Goal: Transaction & Acquisition: Purchase product/service

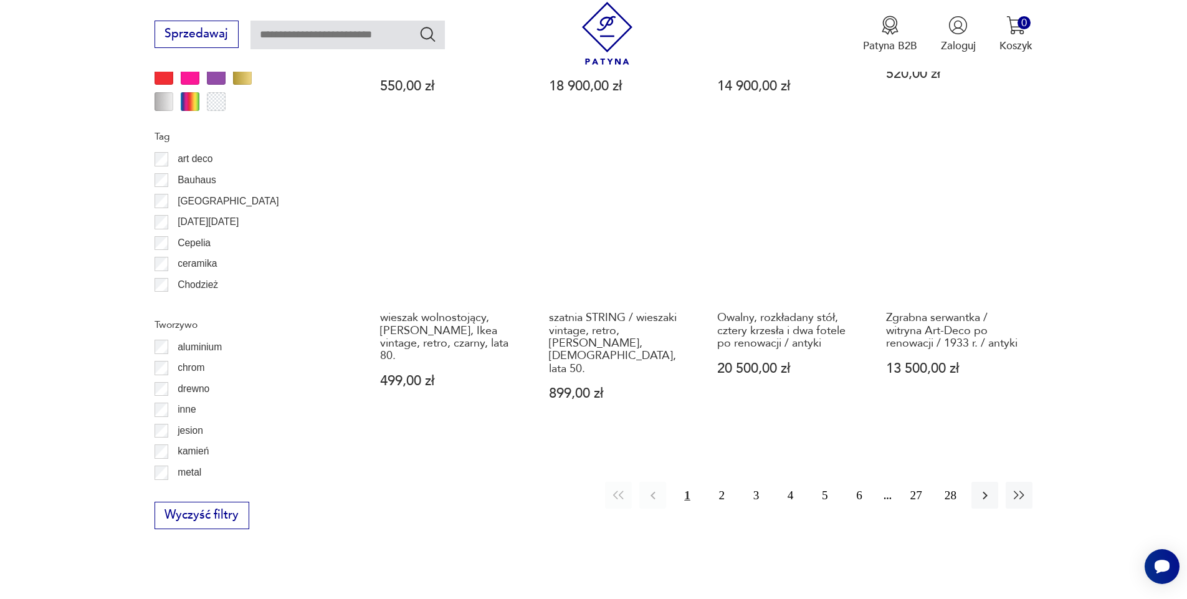
scroll to position [1362, 0]
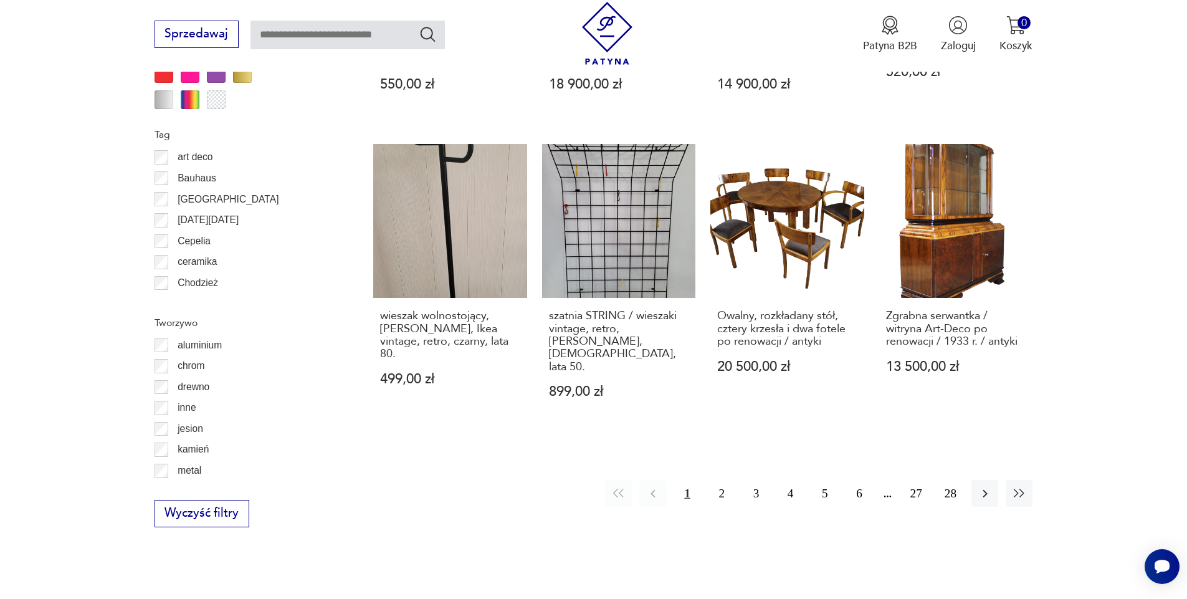
click at [288, 35] on input "text" at bounding box center [348, 35] width 194 height 29
type input "*******"
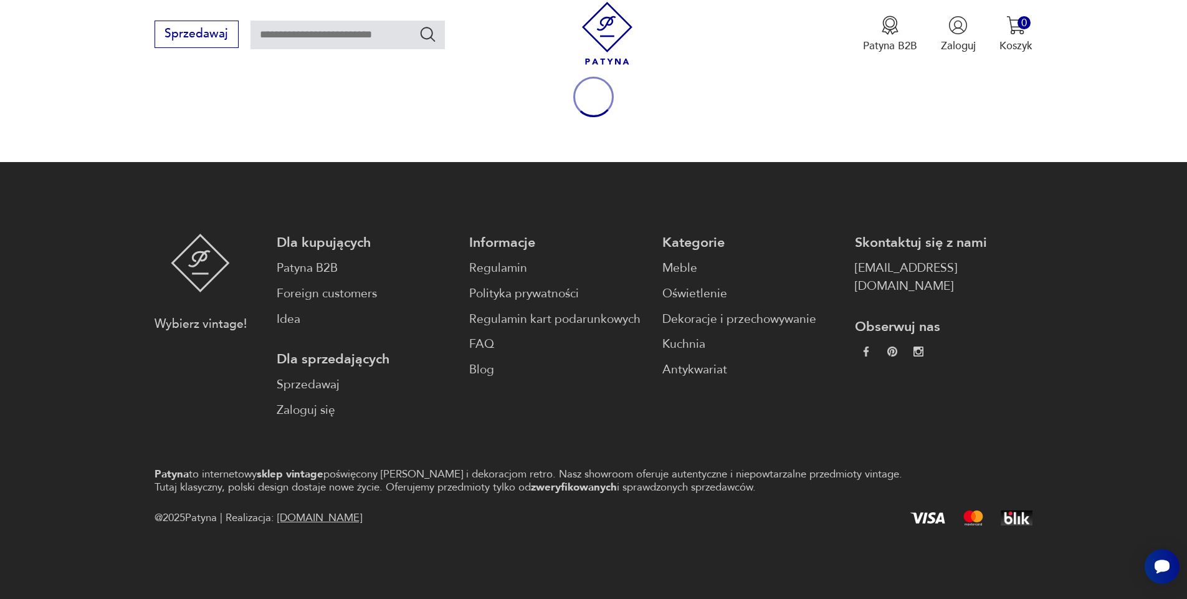
type input "*******"
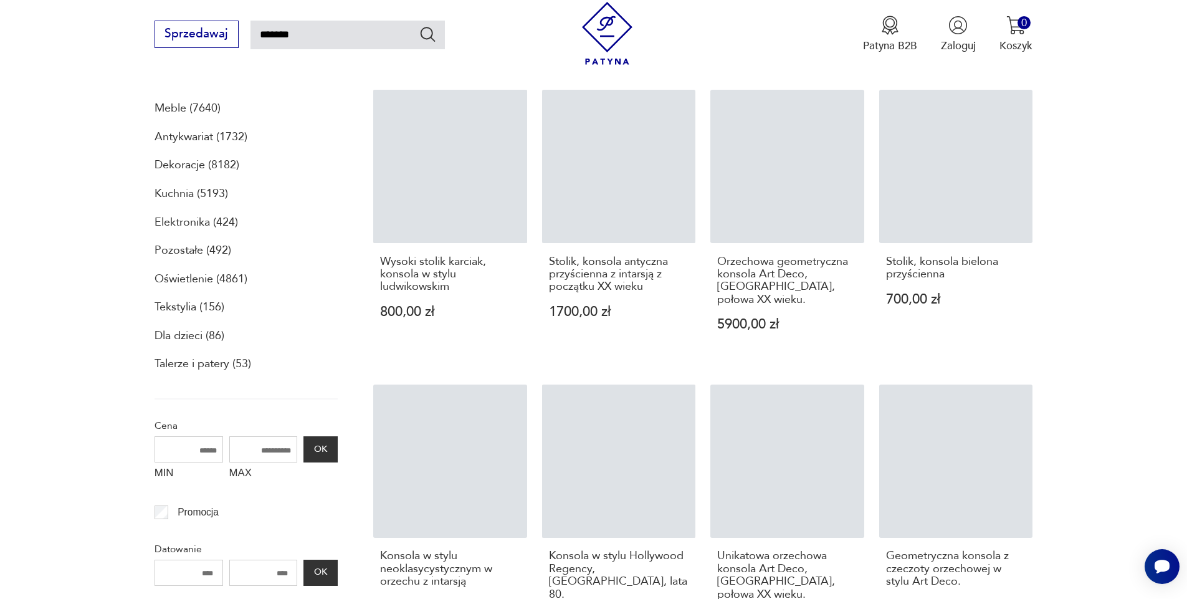
scroll to position [211, 0]
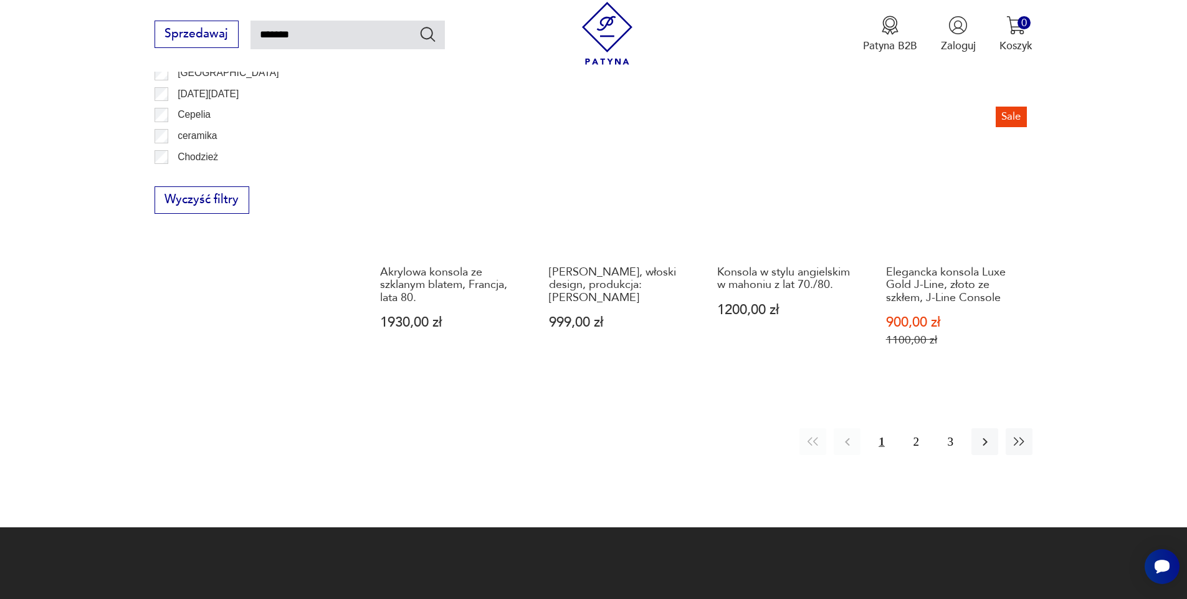
scroll to position [1159, 0]
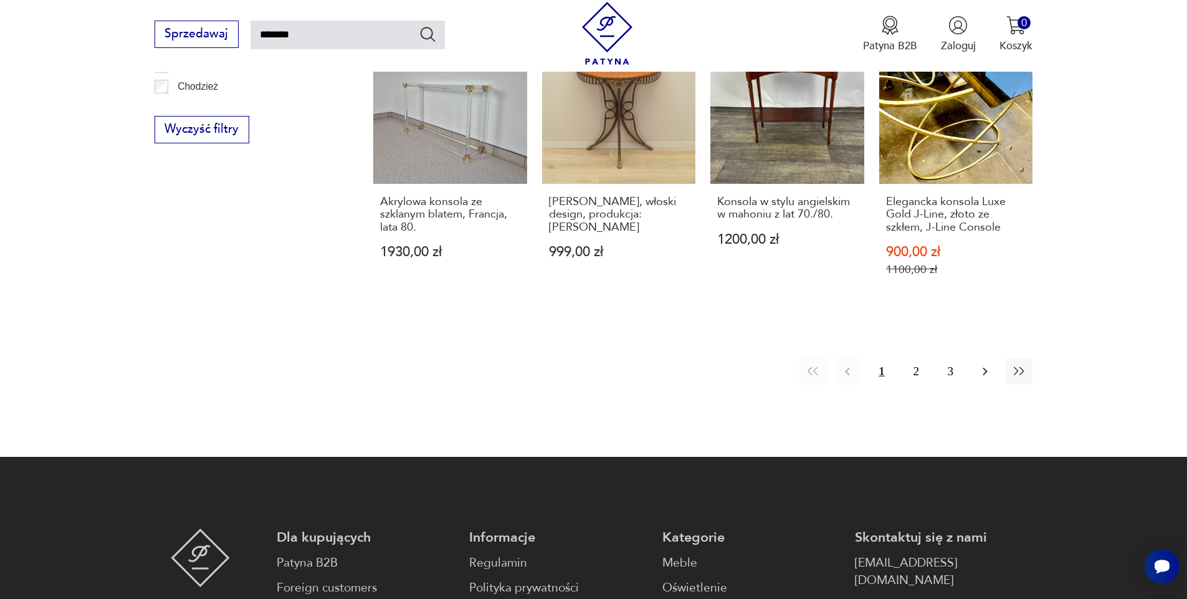
click at [982, 364] on icon "button" at bounding box center [985, 371] width 15 height 15
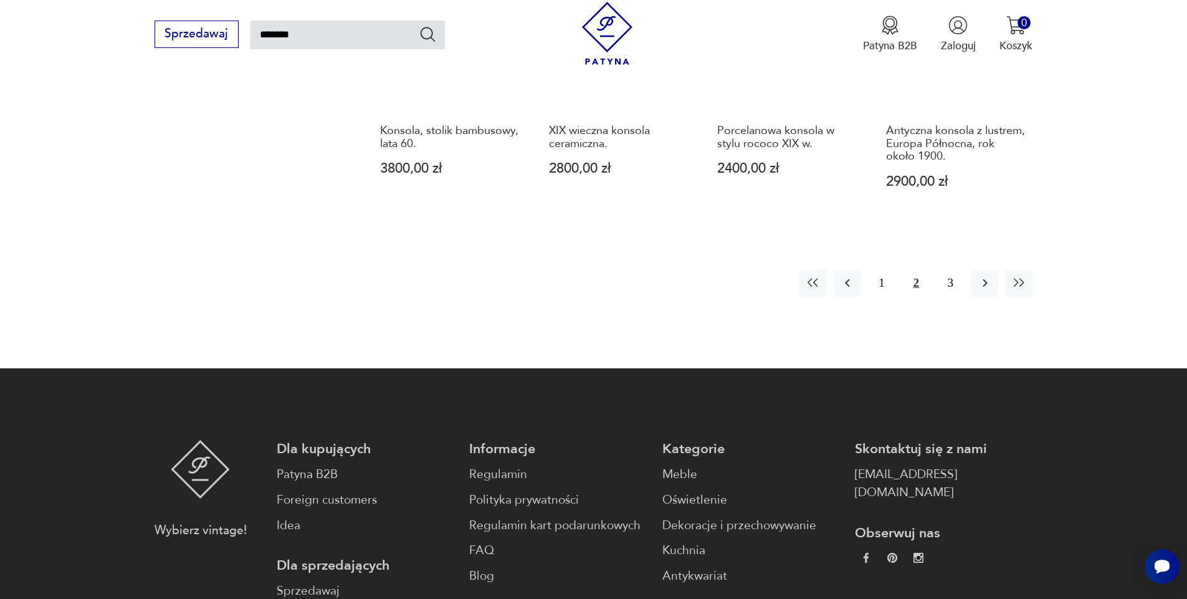
scroll to position [1243, 0]
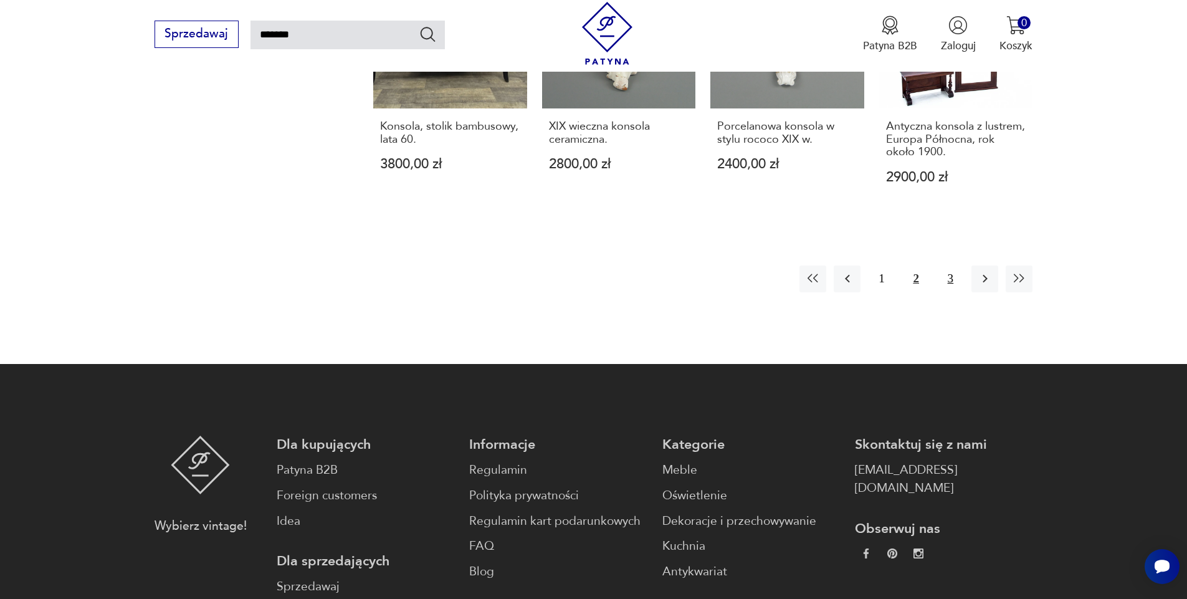
click at [950, 266] on button "3" at bounding box center [950, 279] width 27 height 27
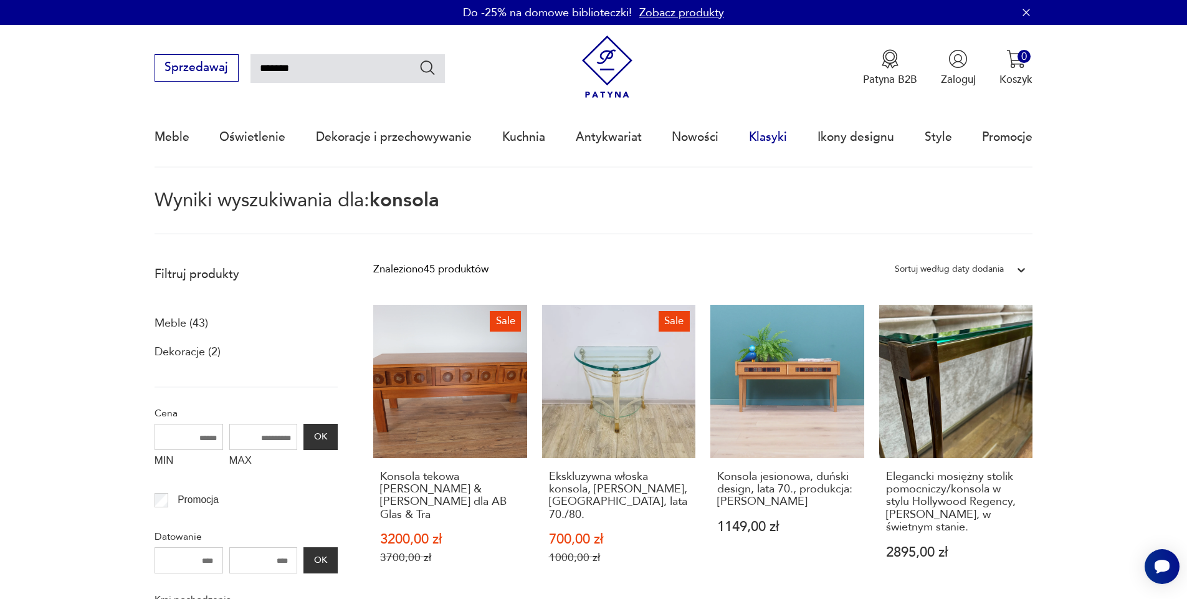
click at [758, 137] on link "Klasyki" at bounding box center [768, 136] width 38 height 57
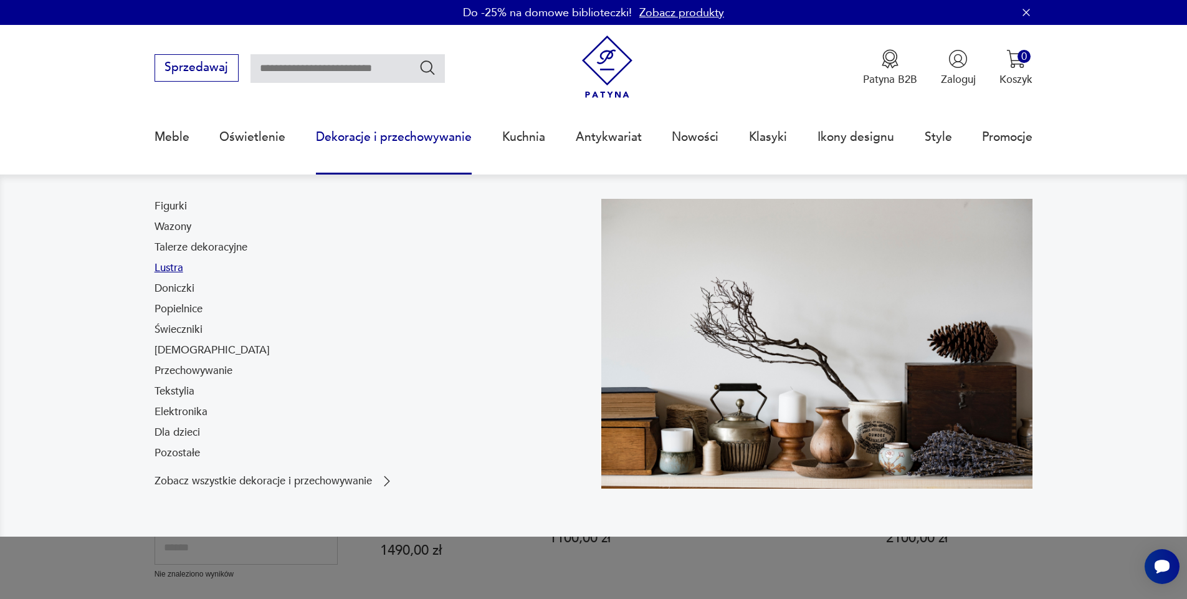
click at [171, 266] on link "Lustra" at bounding box center [169, 268] width 29 height 15
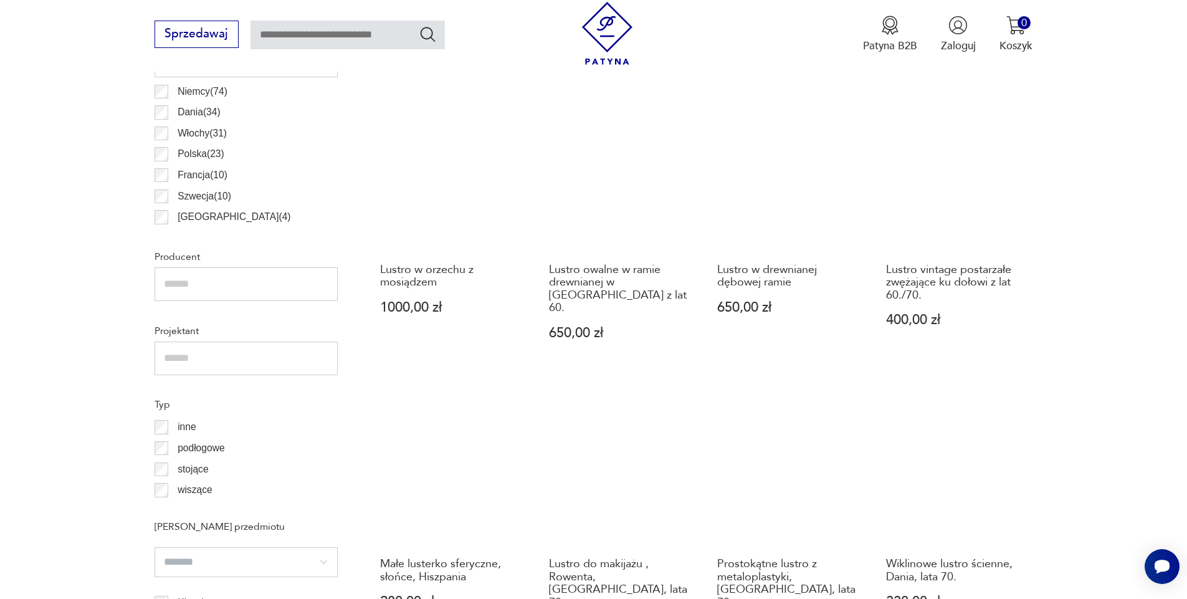
scroll to position [845, 0]
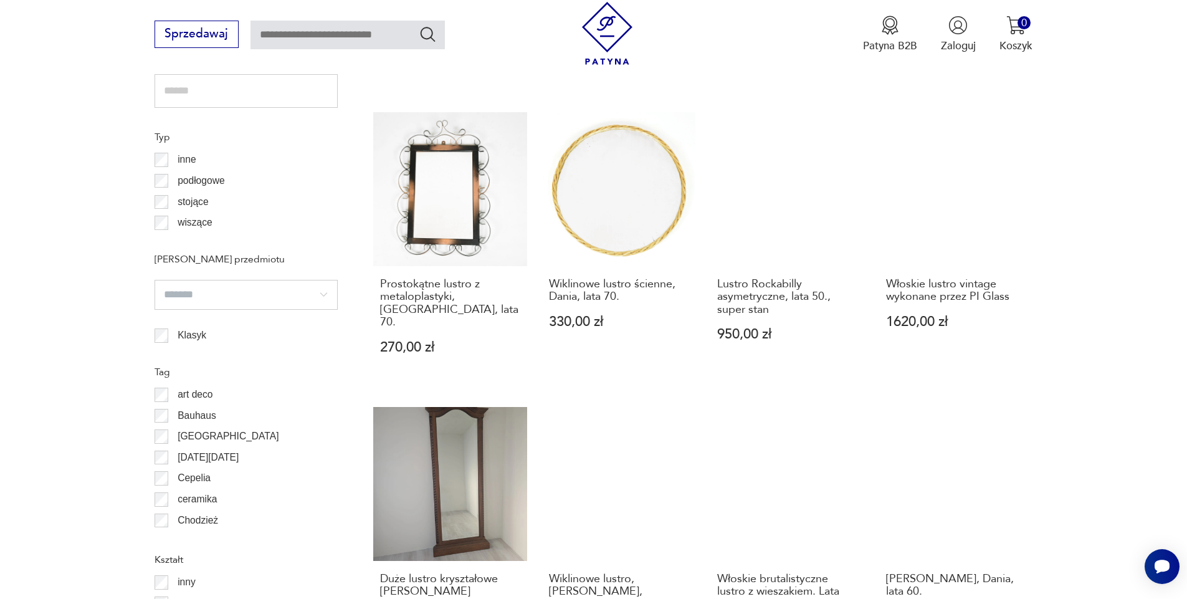
scroll to position [1088, 0]
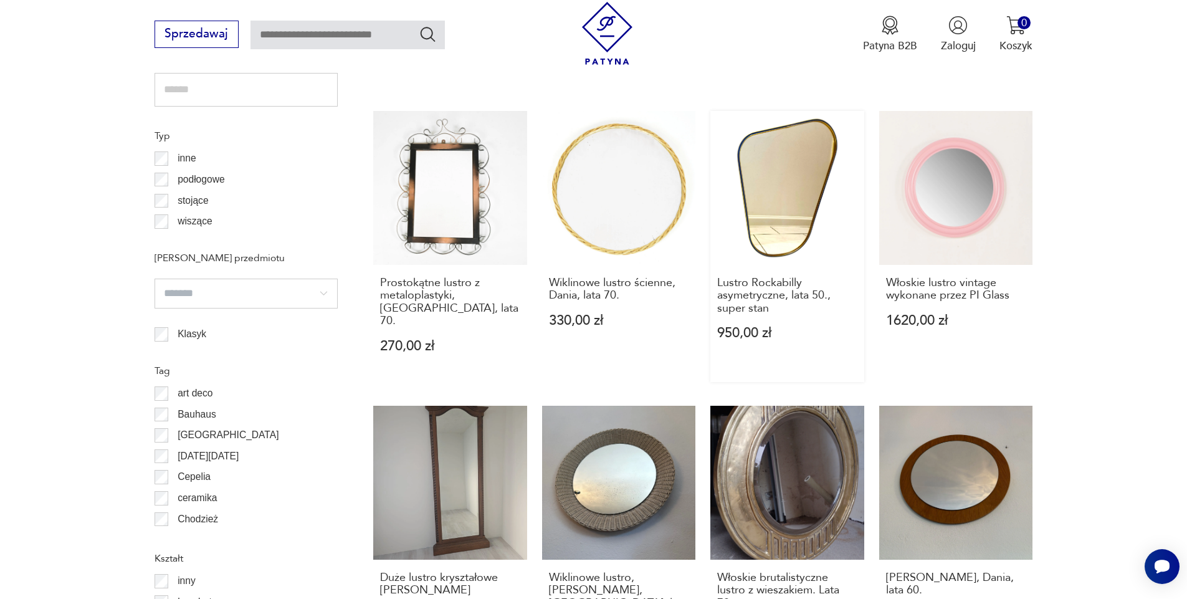
click at [790, 178] on link "Lustro Rockabilly asymetryczne, lata 50., super stan 950,00 zł" at bounding box center [788, 246] width 154 height 270
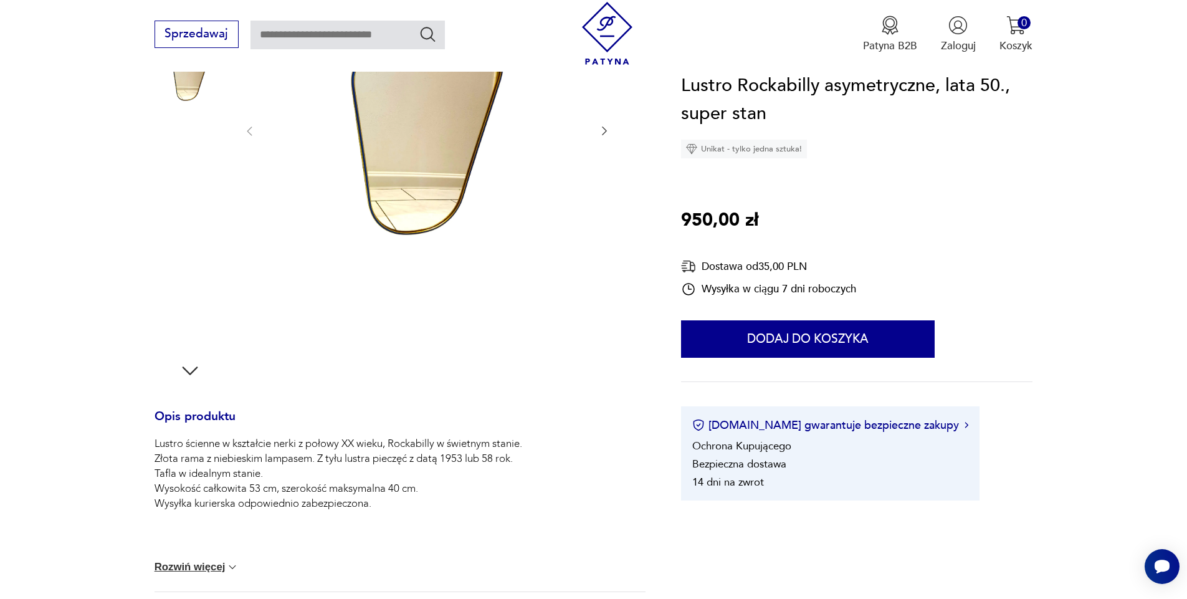
scroll to position [224, 0]
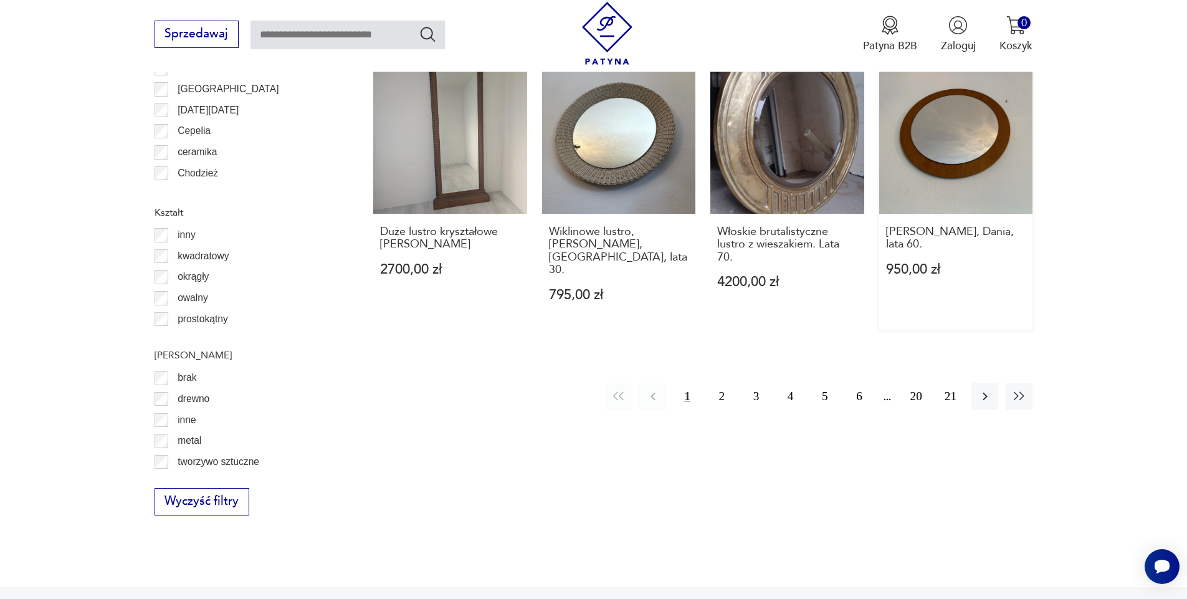
scroll to position [1471, 0]
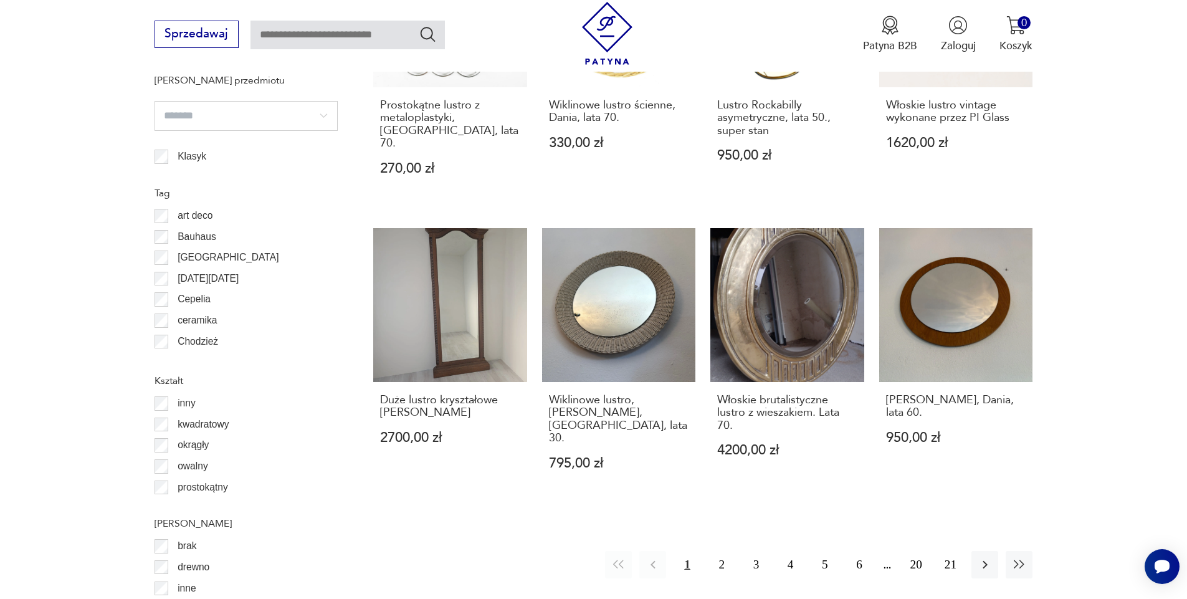
scroll to position [1362, 0]
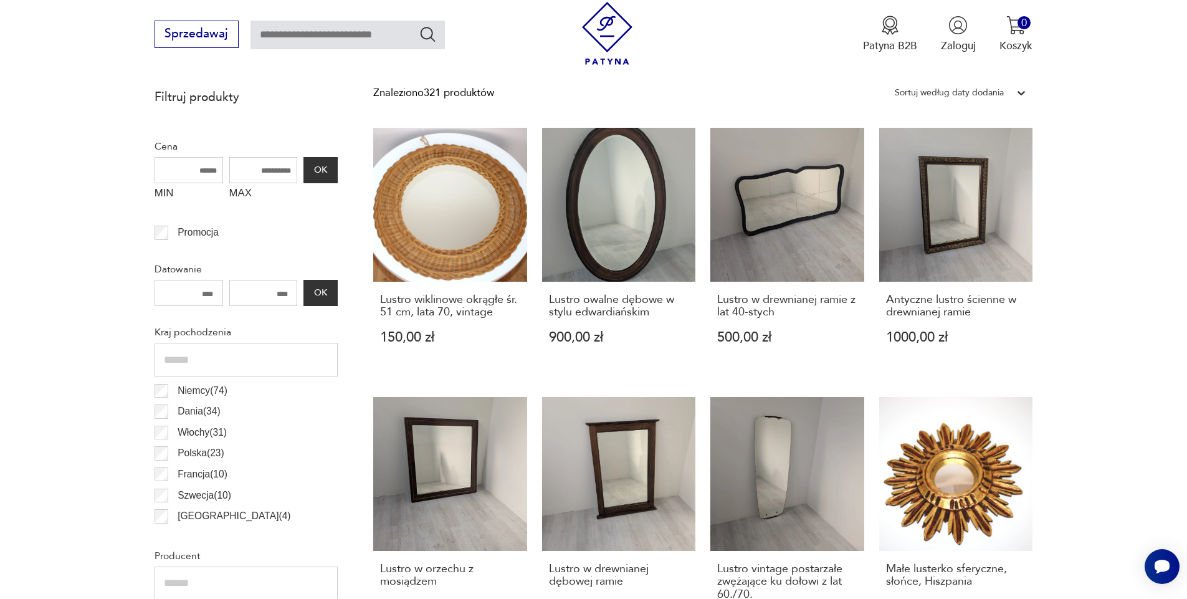
drag, startPoint x: 173, startPoint y: 306, endPoint x: 160, endPoint y: 308, distance: 13.2
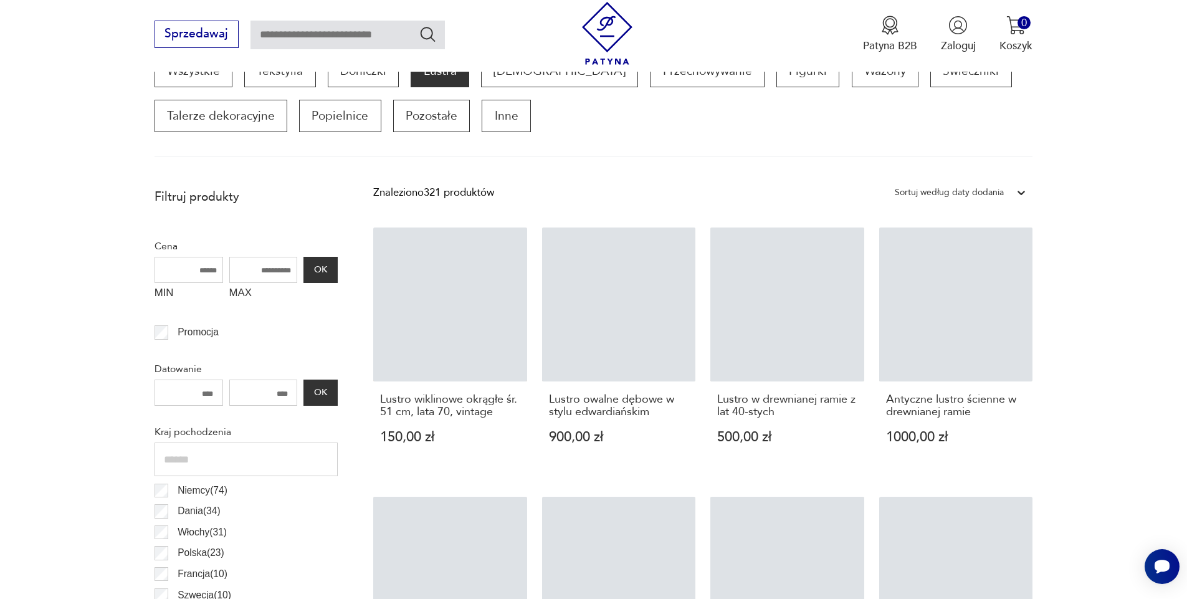
scroll to position [415, 0]
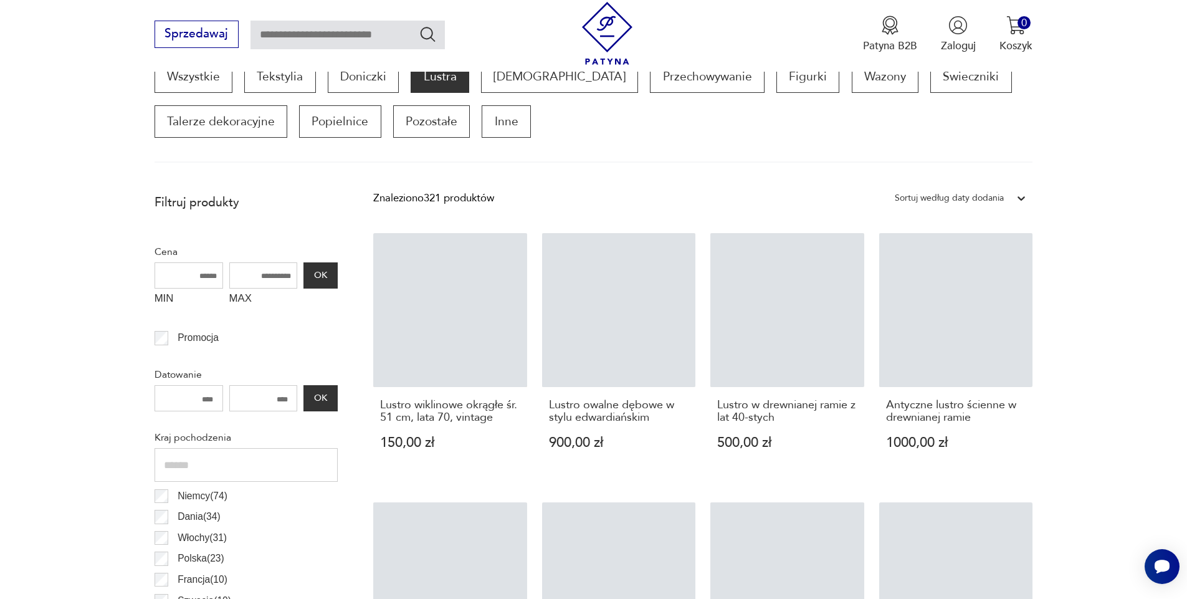
type input "****"
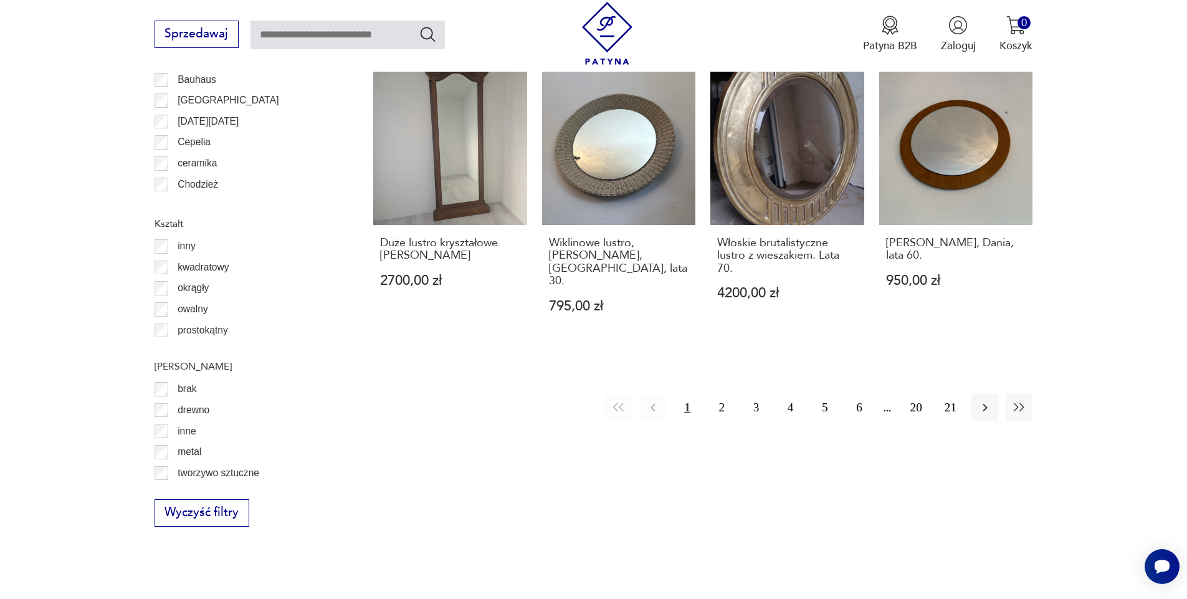
scroll to position [1462, 0]
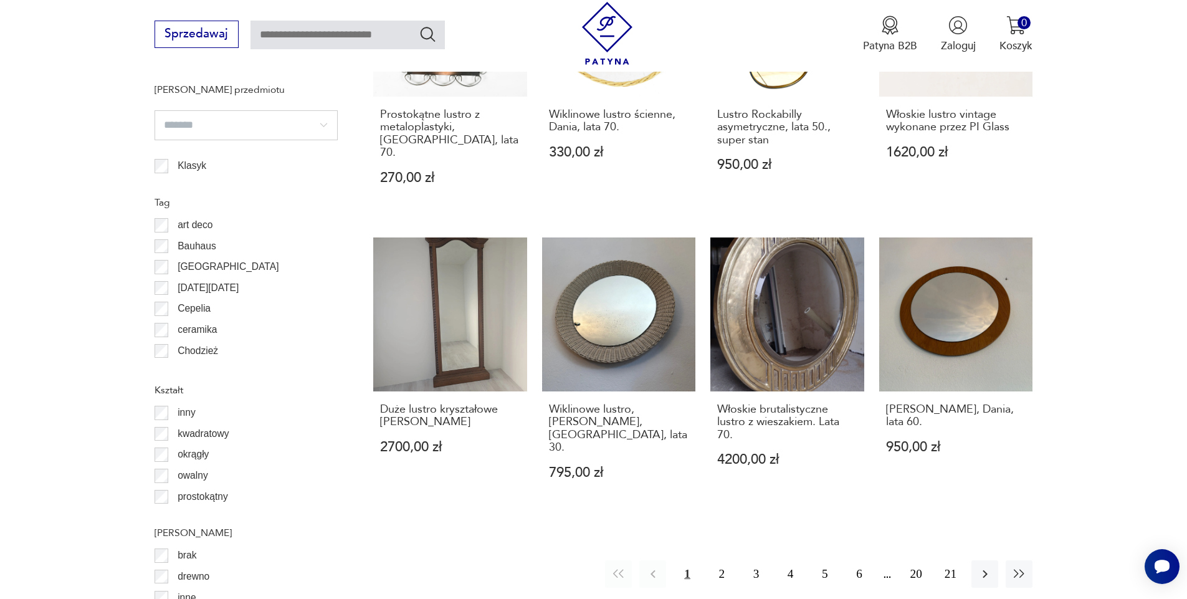
scroll to position [1313, 0]
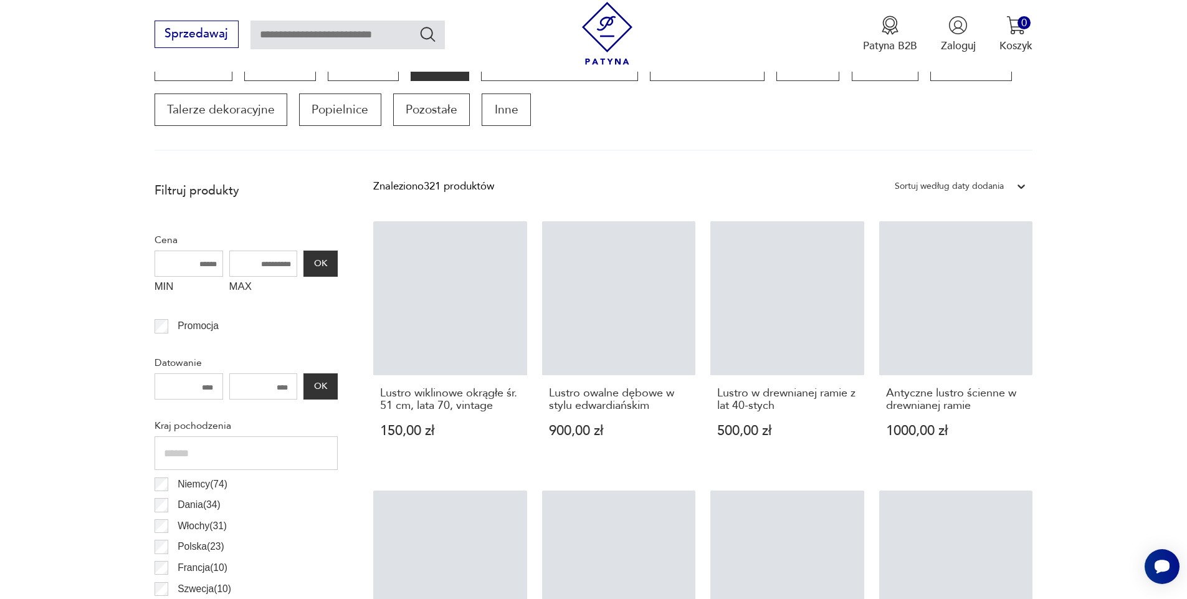
scroll to position [415, 0]
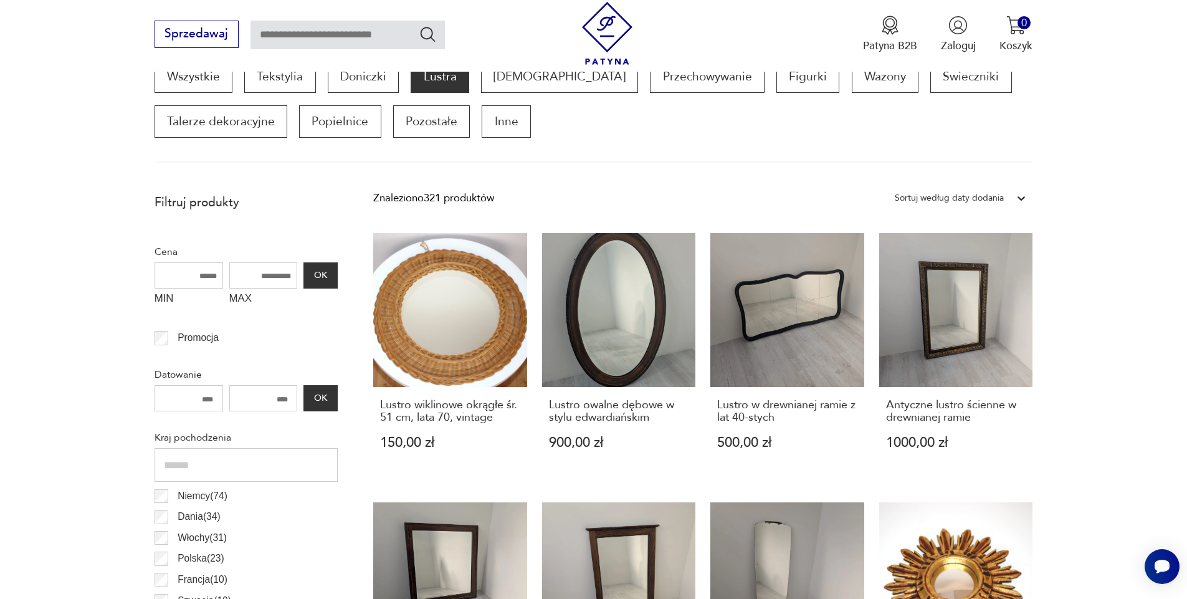
click at [279, 277] on input "MAX" at bounding box center [263, 275] width 69 height 26
type input "****"
click at [321, 277] on button "OK" at bounding box center [321, 275] width 34 height 26
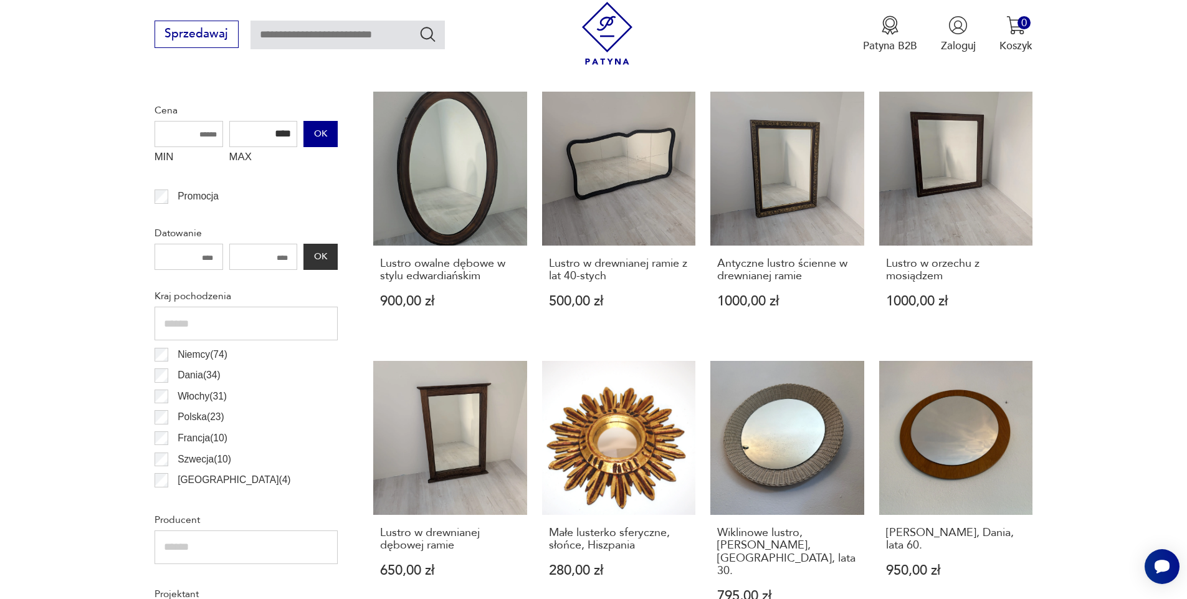
scroll to position [689, 0]
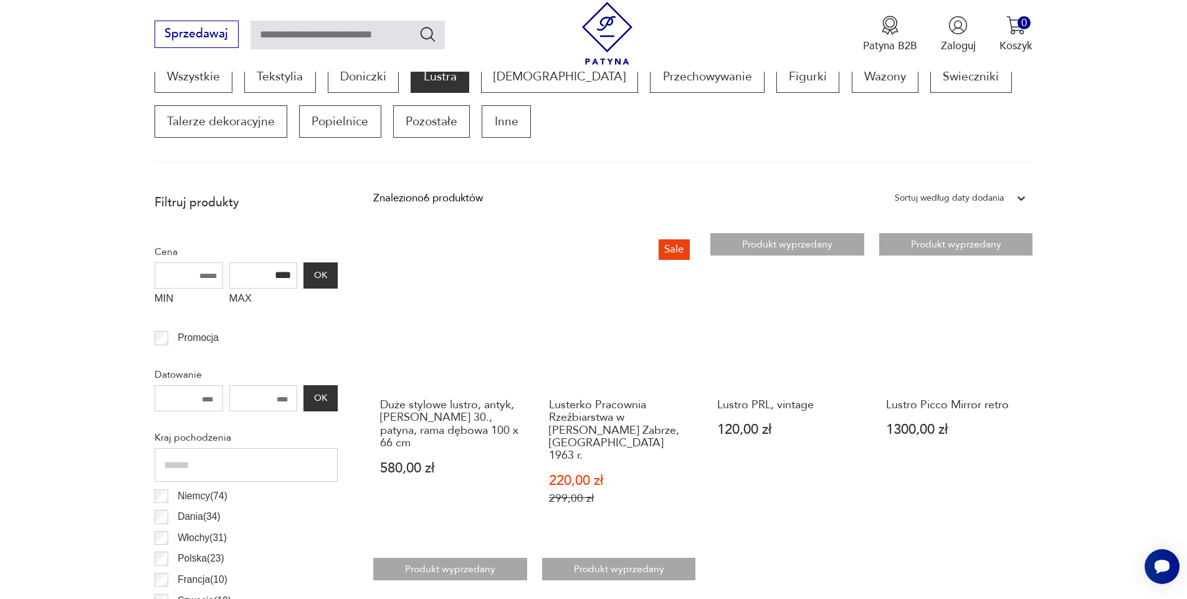
scroll to position [25, 0]
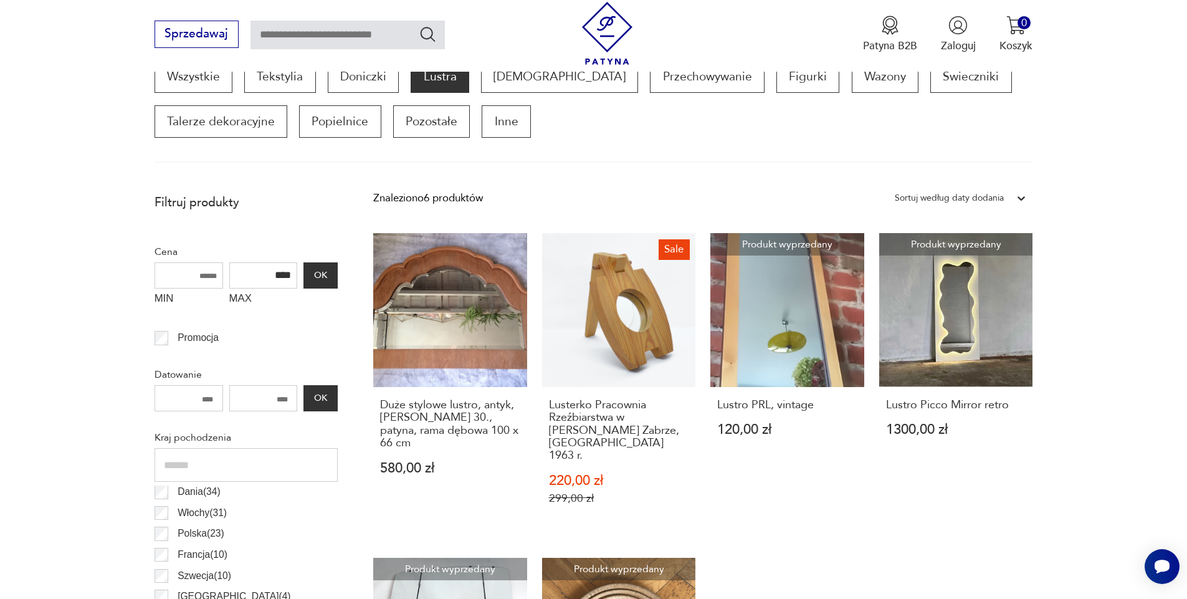
click at [161, 283] on input "MIN" at bounding box center [189, 275] width 69 height 26
drag, startPoint x: 162, startPoint y: 276, endPoint x: 29, endPoint y: 313, distance: 138.5
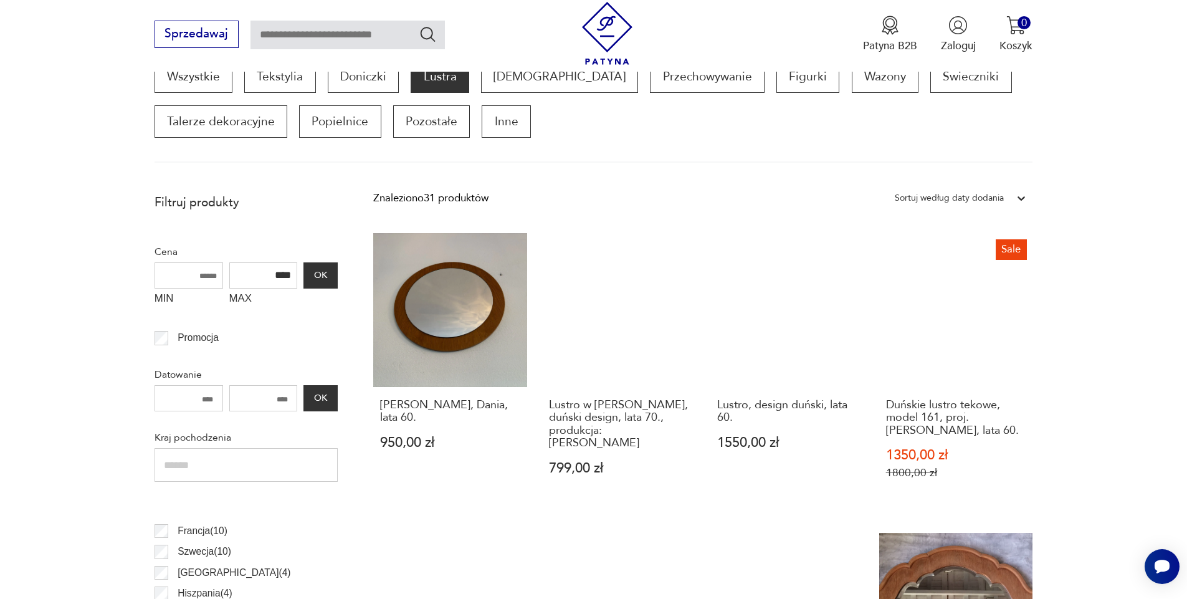
scroll to position [103, 0]
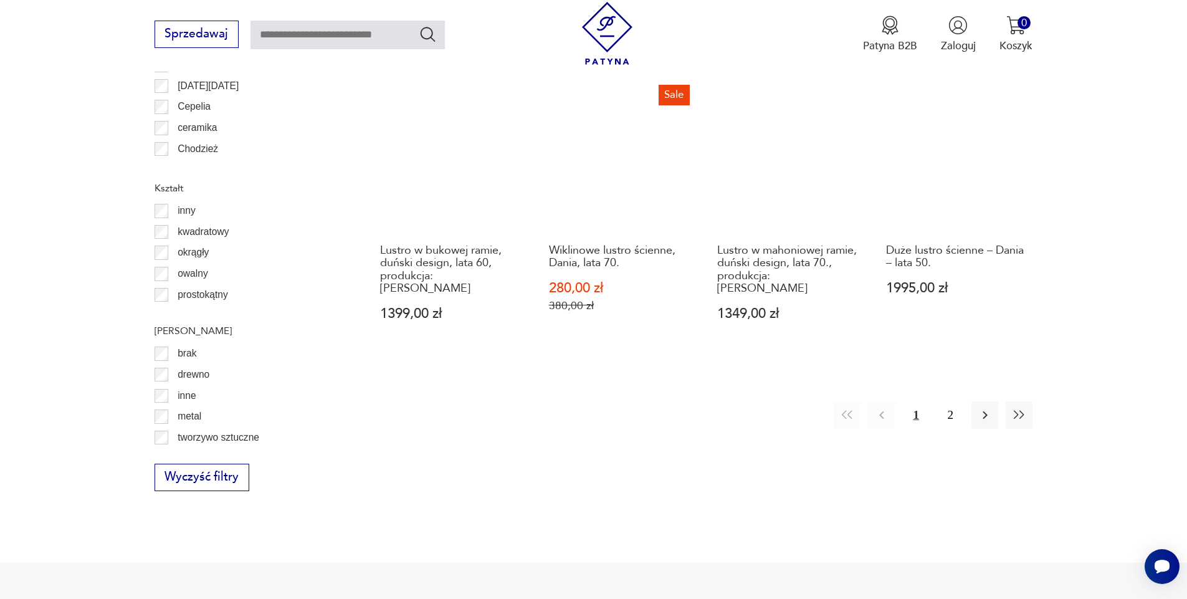
scroll to position [1587, 0]
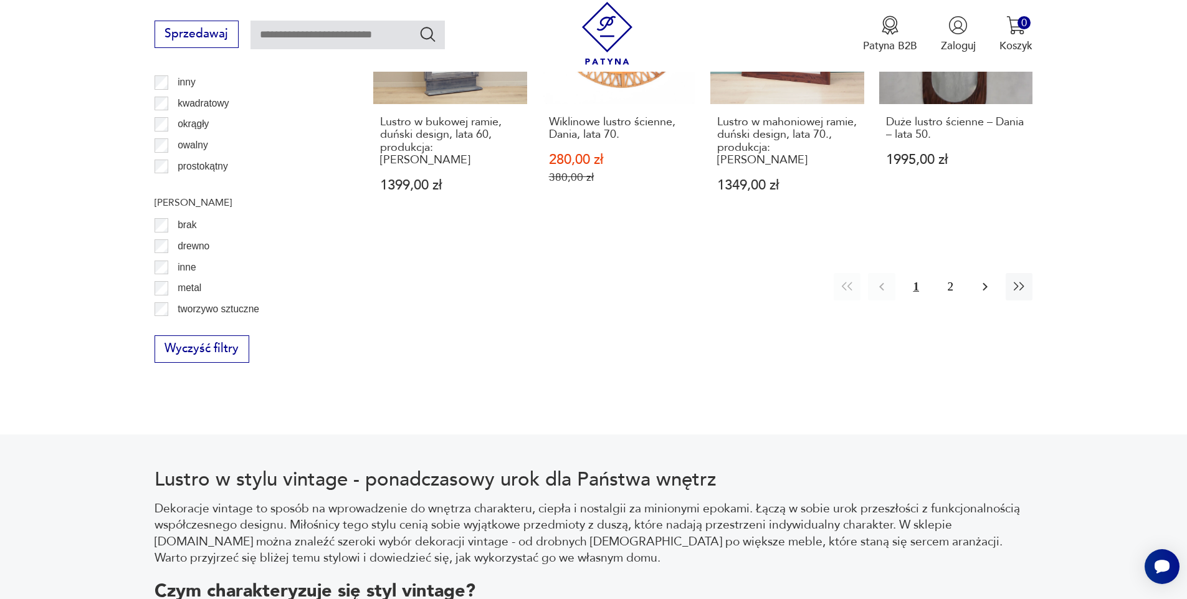
click at [986, 273] on button "button" at bounding box center [985, 286] width 27 height 27
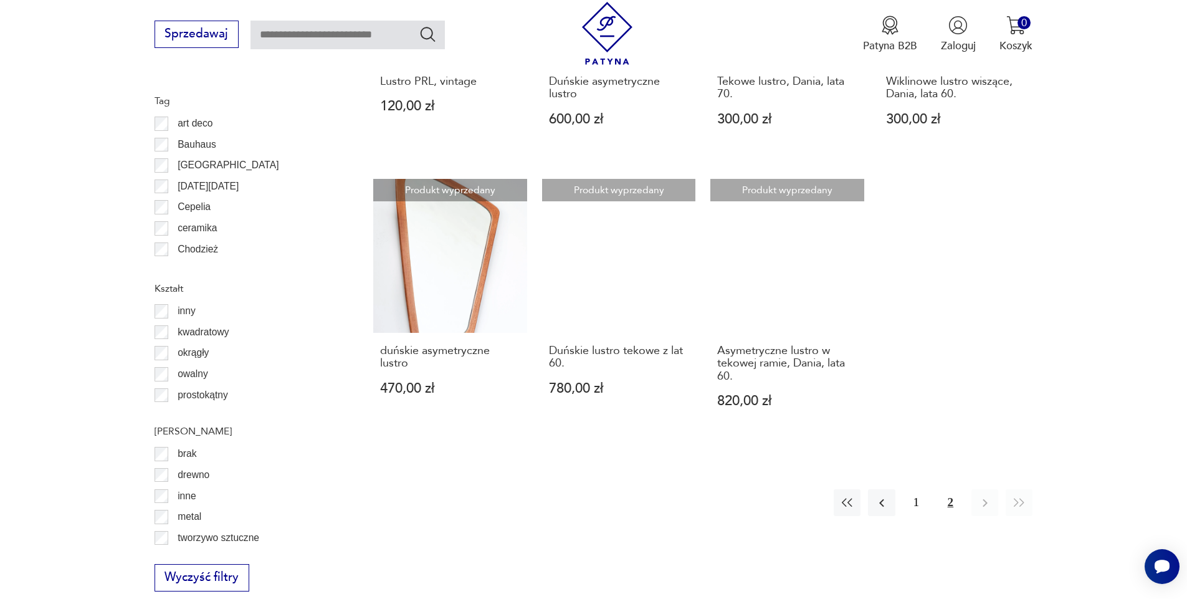
scroll to position [1446, 0]
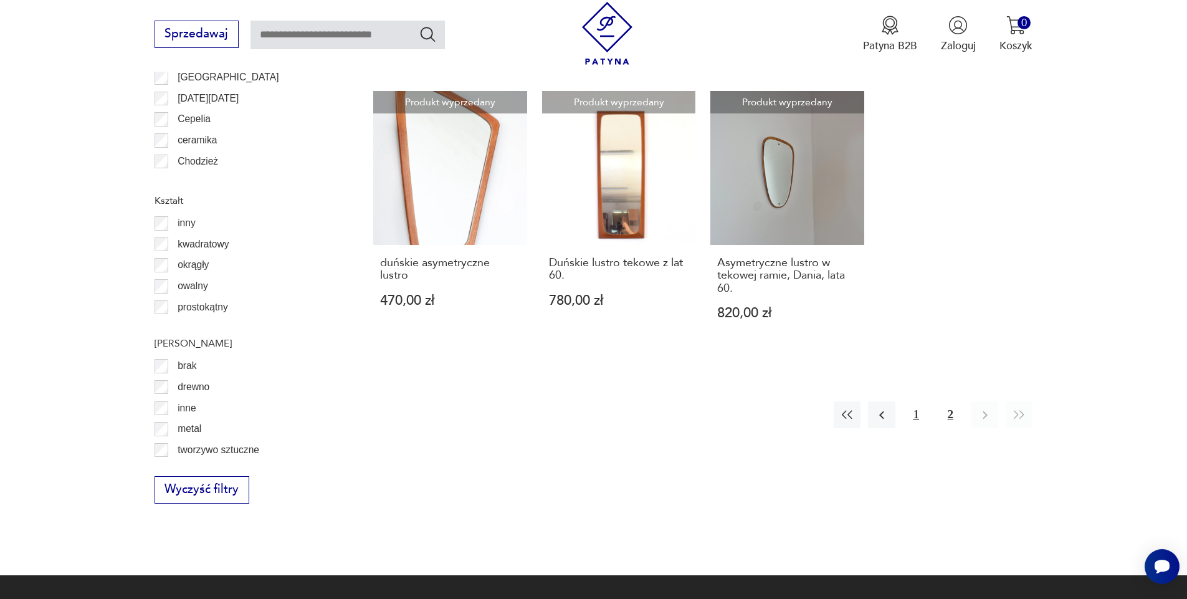
click at [915, 401] on button "1" at bounding box center [916, 414] width 27 height 27
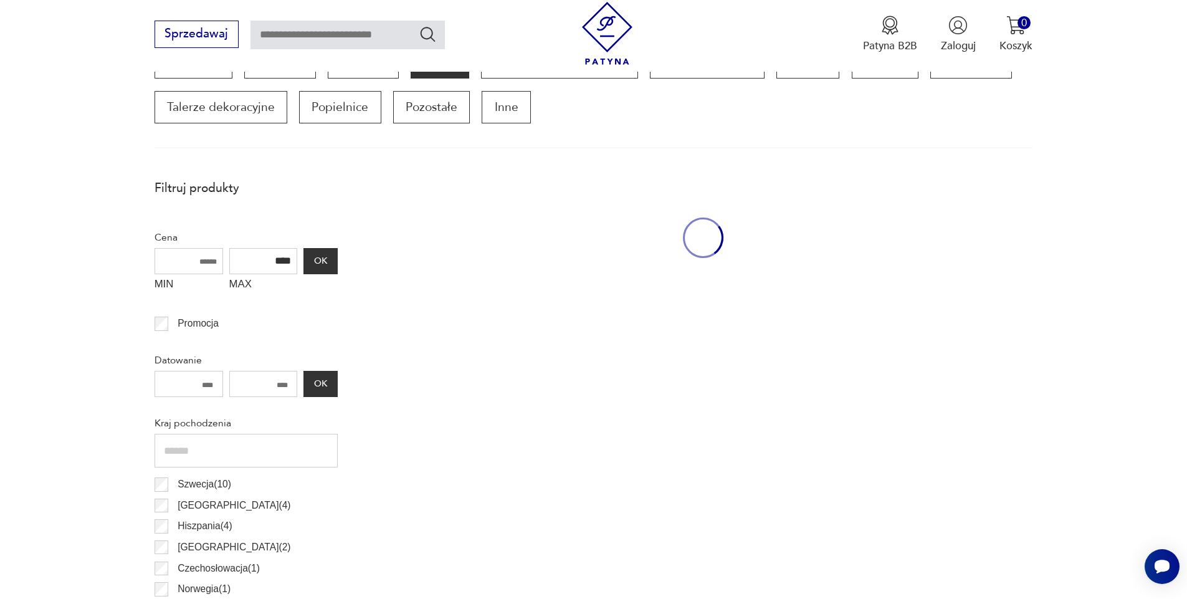
scroll to position [415, 0]
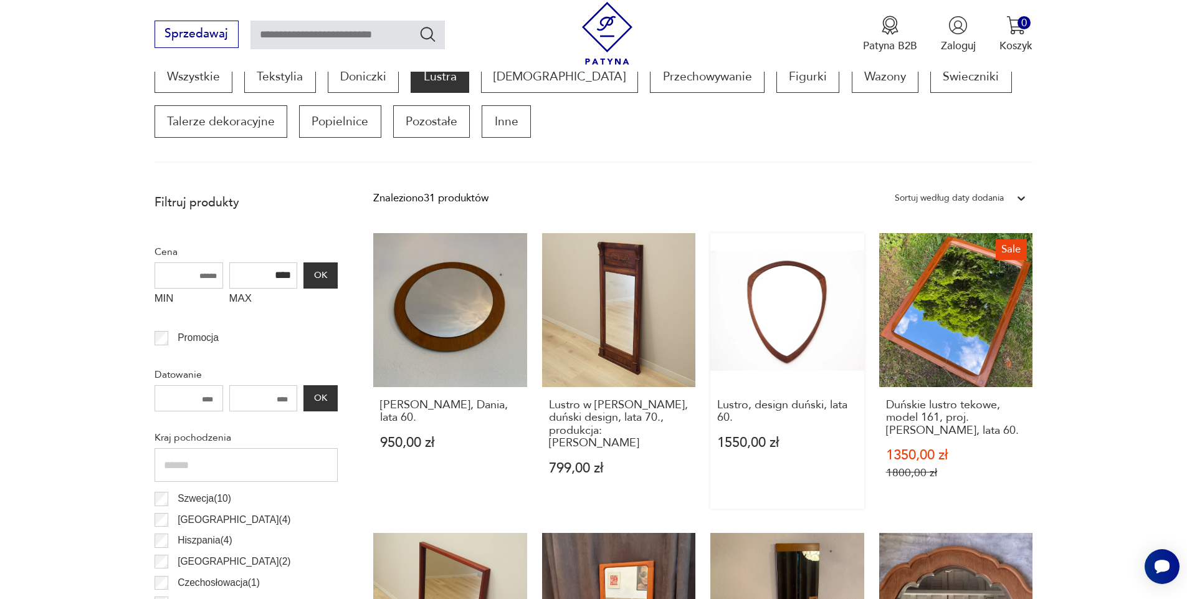
click at [778, 304] on link "Lustro, design duński, lata 60. 1550,00 zł" at bounding box center [788, 370] width 154 height 275
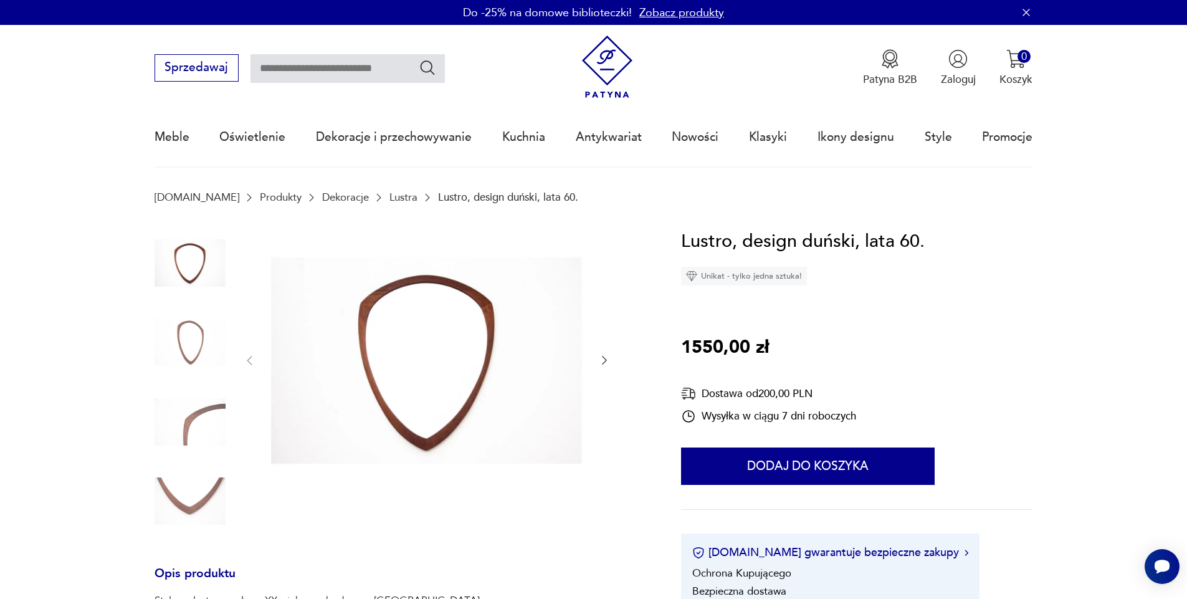
click at [498, 365] on img at bounding box center [427, 359] width 312 height 264
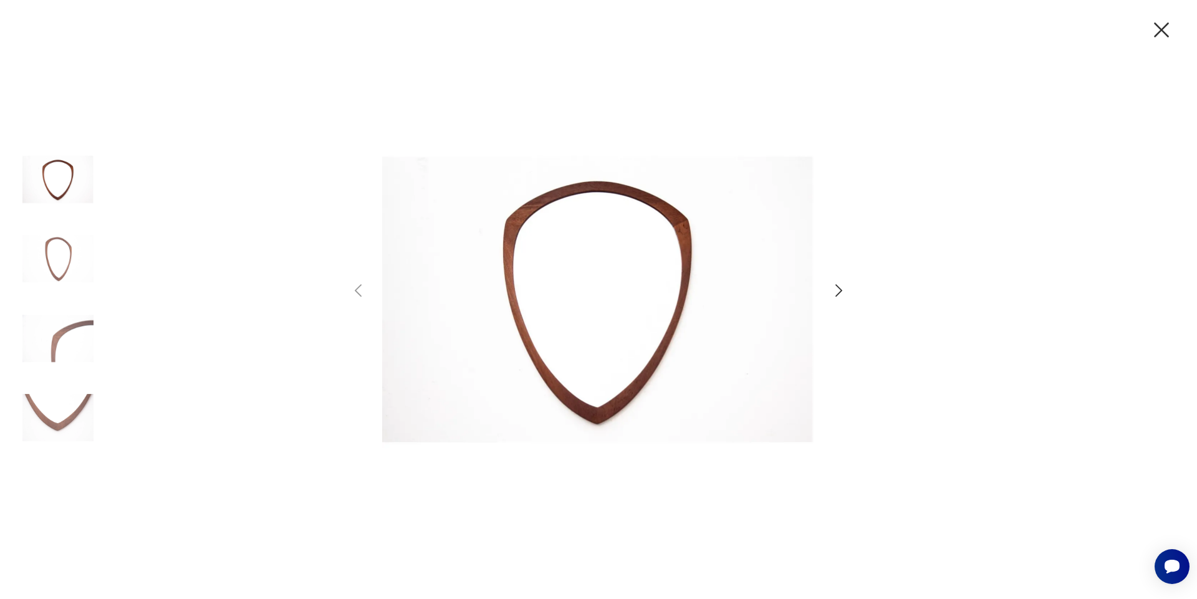
click at [839, 291] on icon "button" at bounding box center [839, 291] width 18 height 18
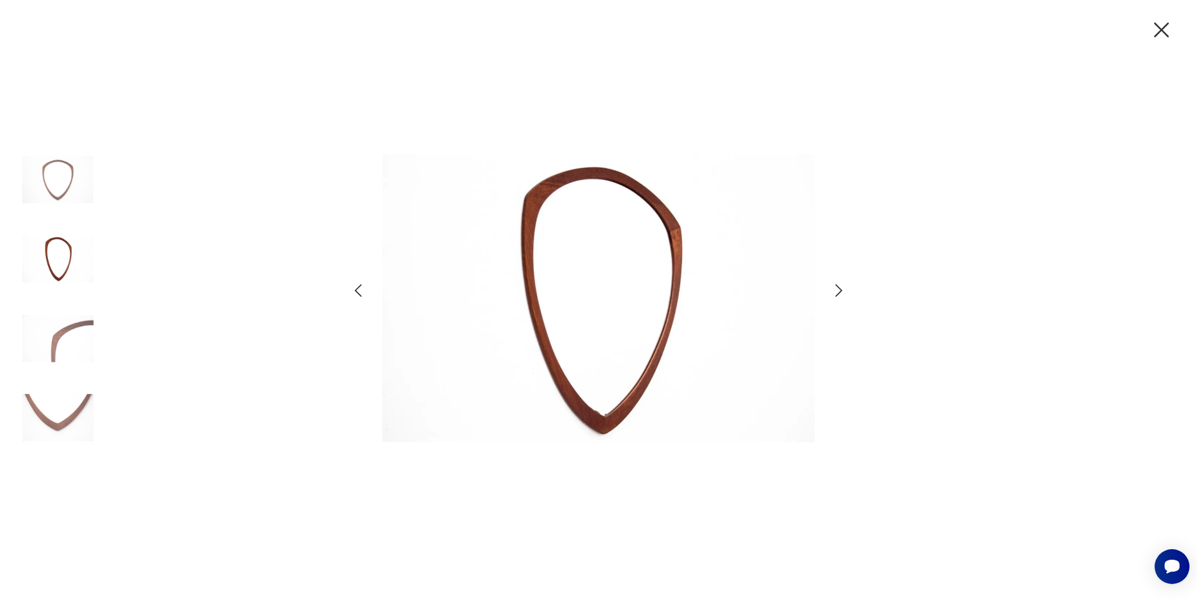
click at [839, 291] on icon "button" at bounding box center [839, 291] width 18 height 18
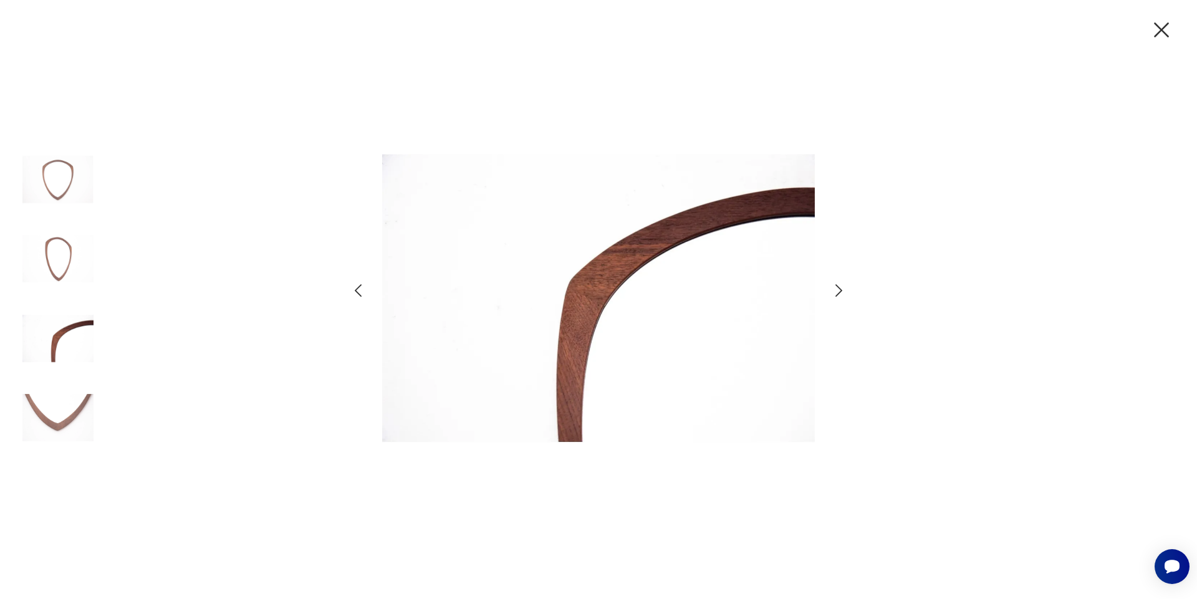
click at [839, 291] on icon "button" at bounding box center [839, 291] width 18 height 18
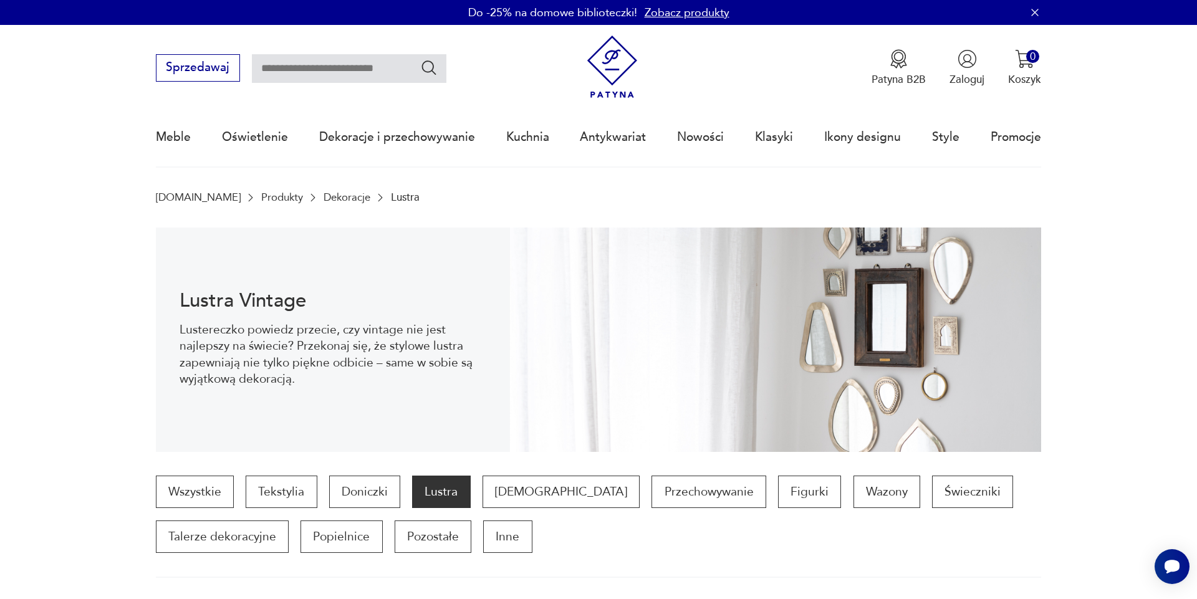
scroll to position [414, 0]
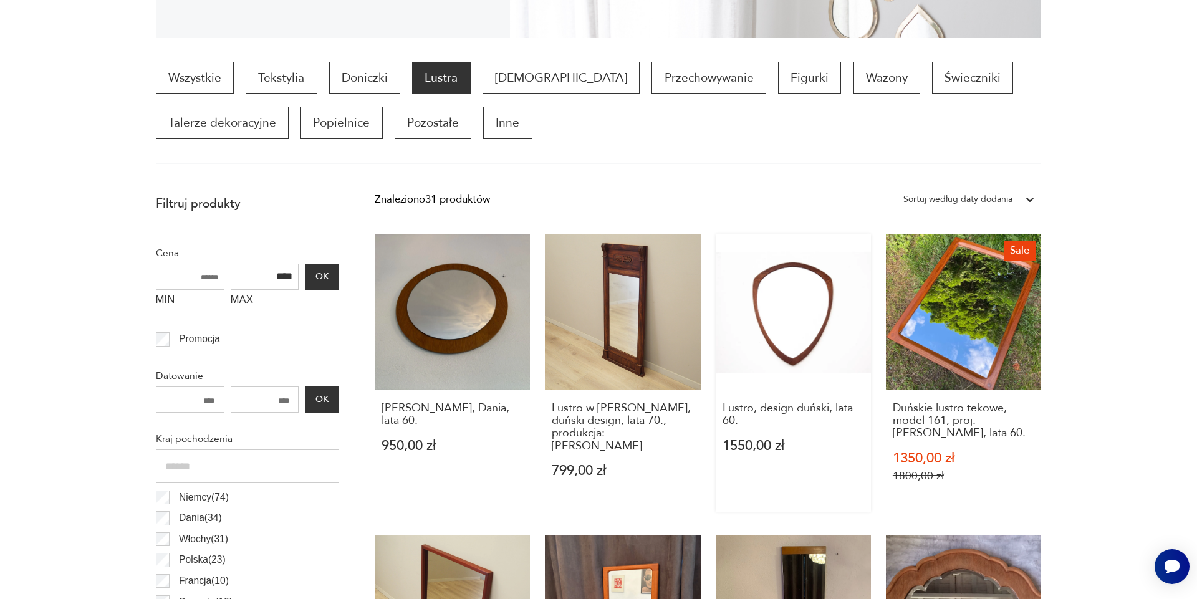
click at [826, 350] on link "Lustro, design duński, lata 60. 1550,00 zł" at bounding box center [792, 372] width 155 height 277
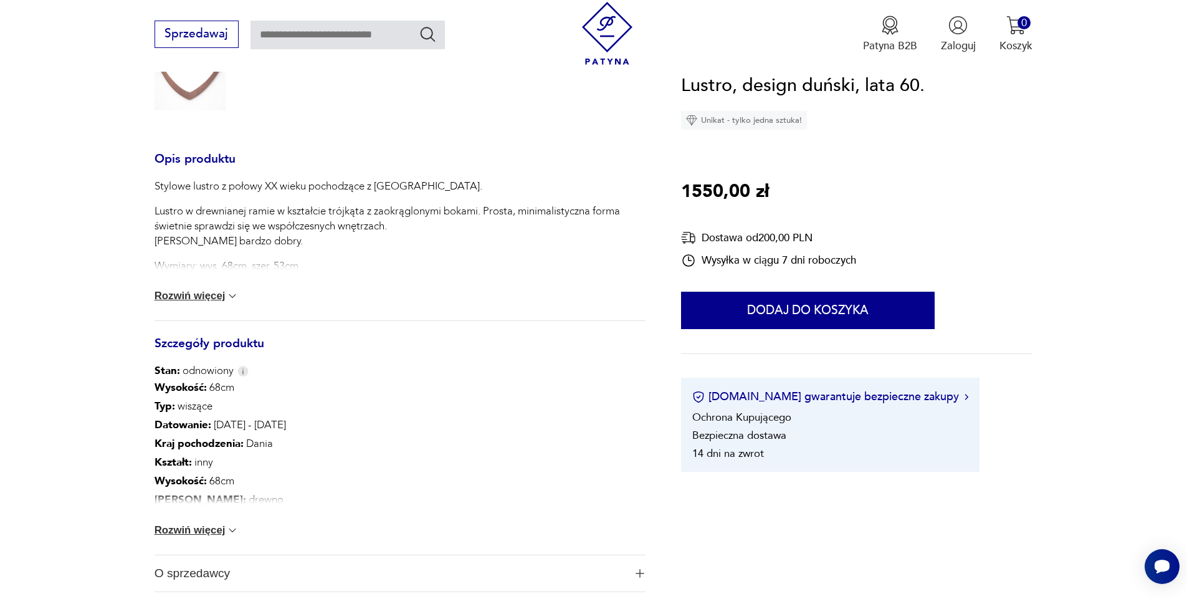
scroll to position [499, 0]
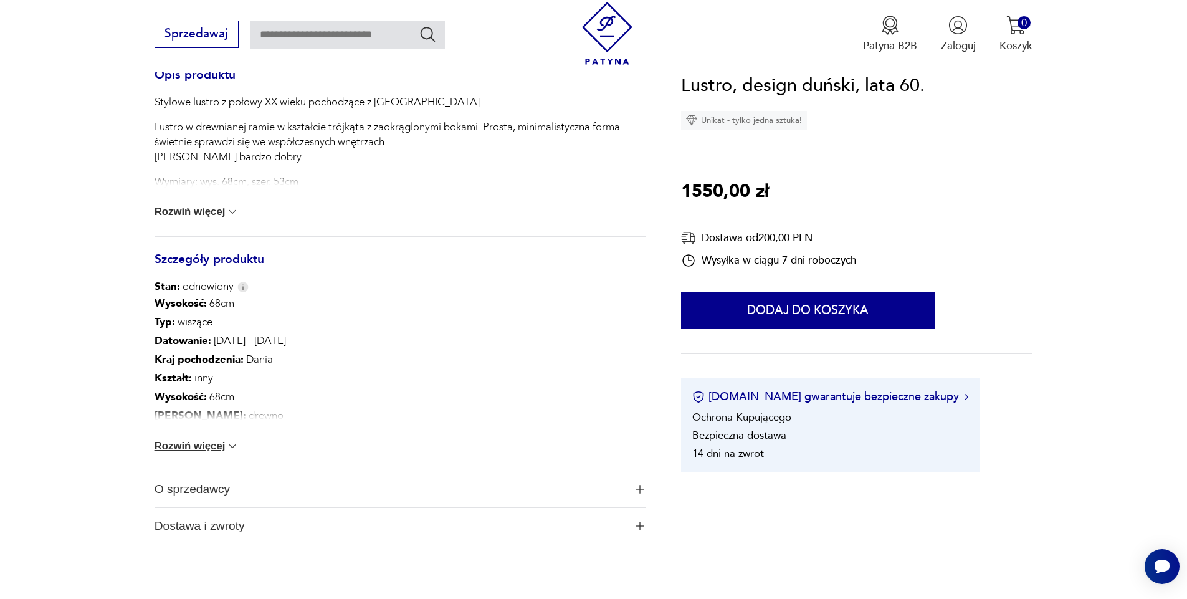
click at [199, 448] on button "Rozwiń więcej" at bounding box center [197, 446] width 85 height 12
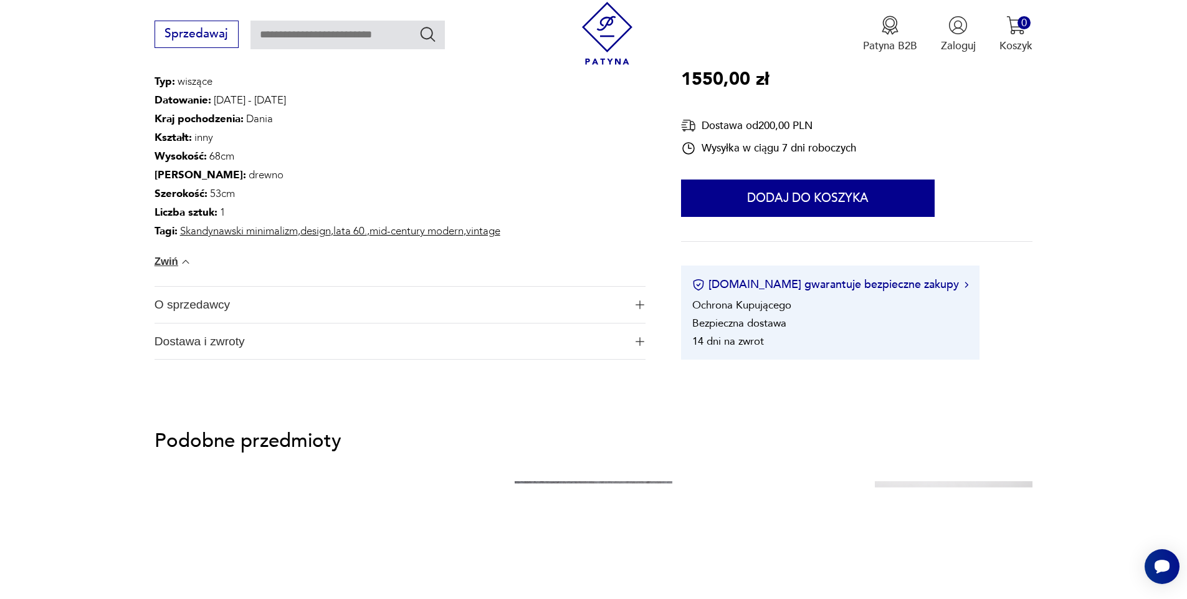
scroll to position [897, 0]
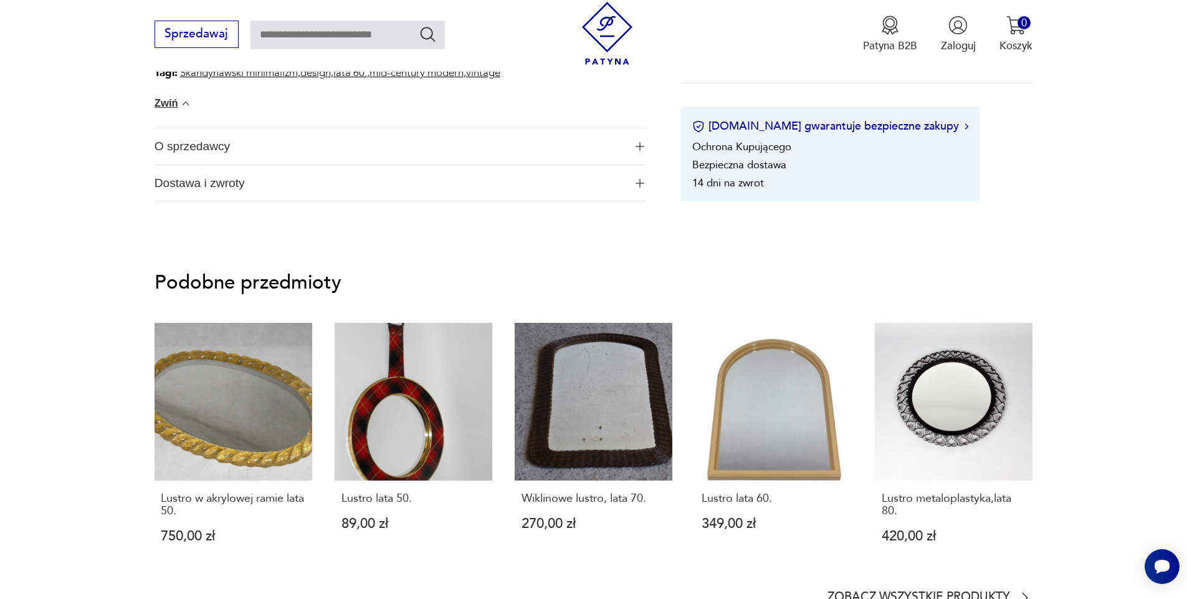
click at [199, 448] on link "Lustro w akrylowej ramie lata 50. 750,00 zł" at bounding box center [234, 447] width 158 height 249
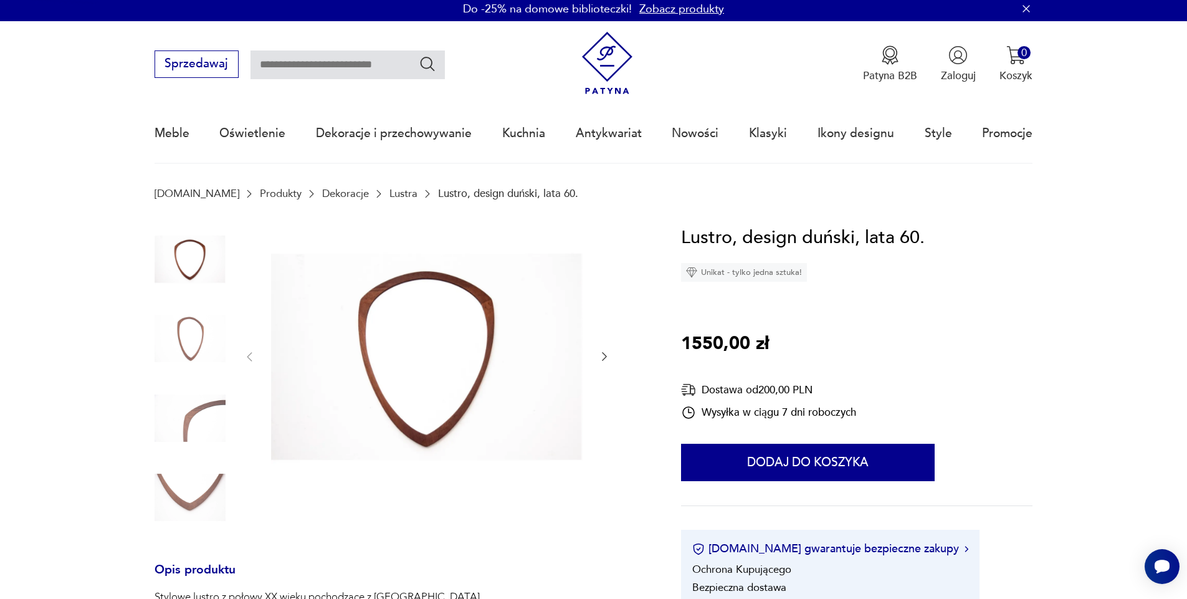
scroll to position [0, 0]
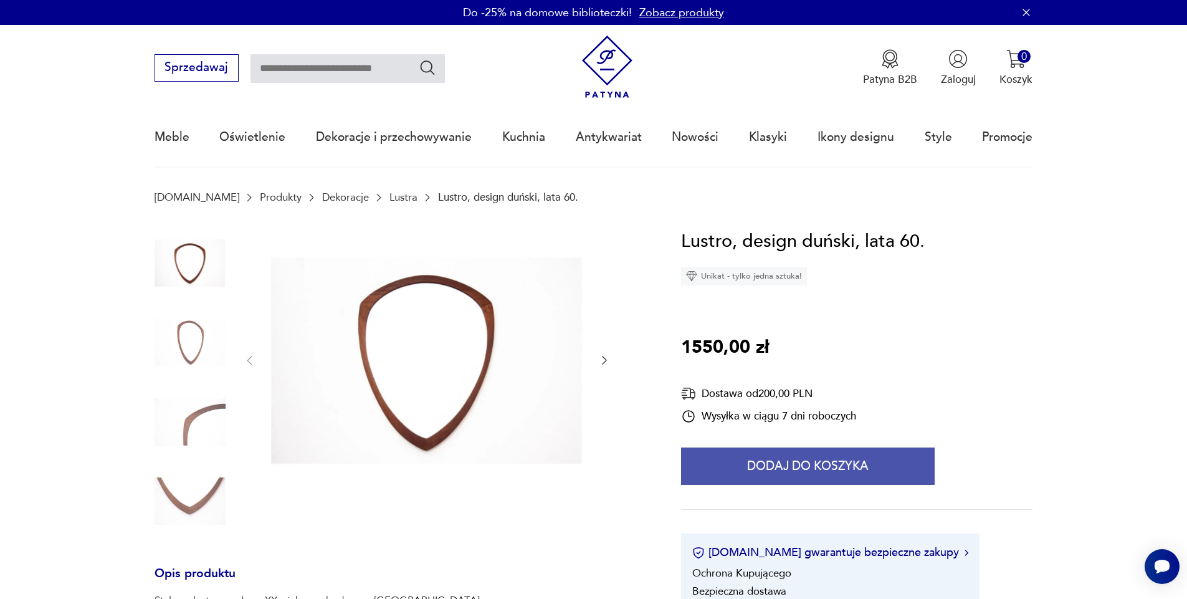
click at [848, 462] on button "Dodaj do koszyka" at bounding box center [808, 465] width 254 height 37
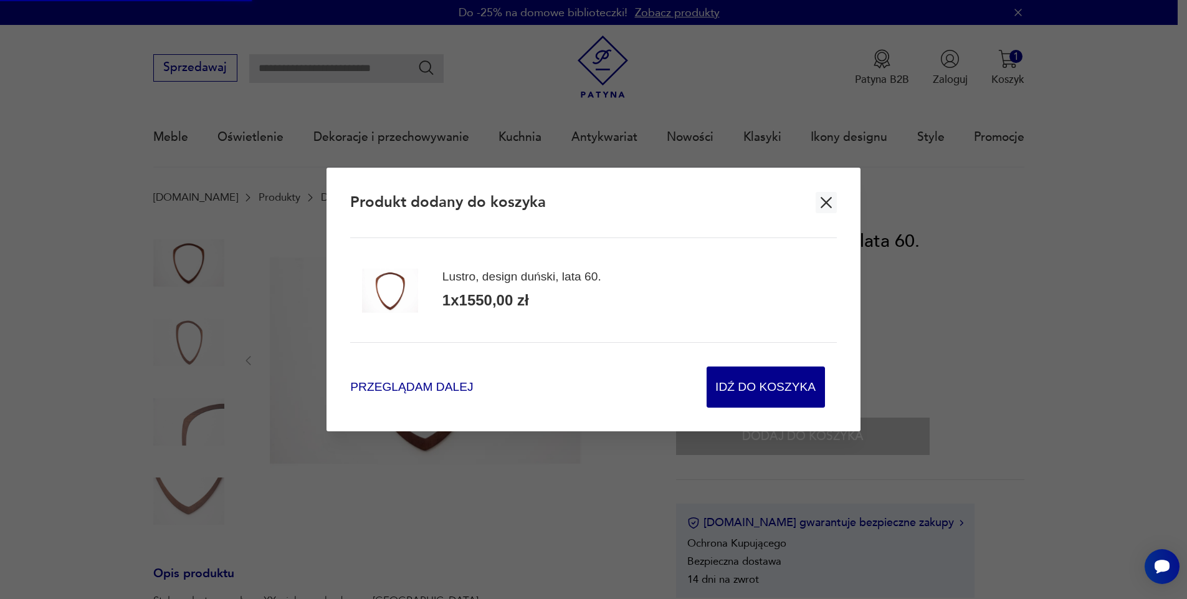
click at [432, 383] on span "Przeglądam dalej" at bounding box center [411, 387] width 123 height 17
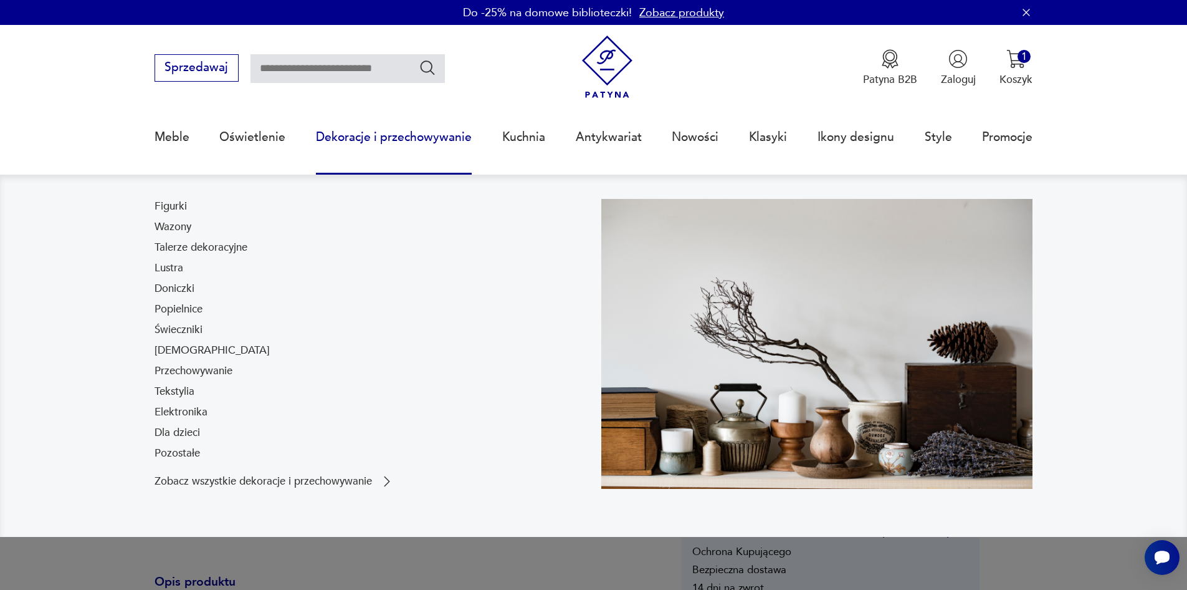
click at [386, 136] on link "Dekoracje i przechowywanie" at bounding box center [394, 136] width 156 height 57
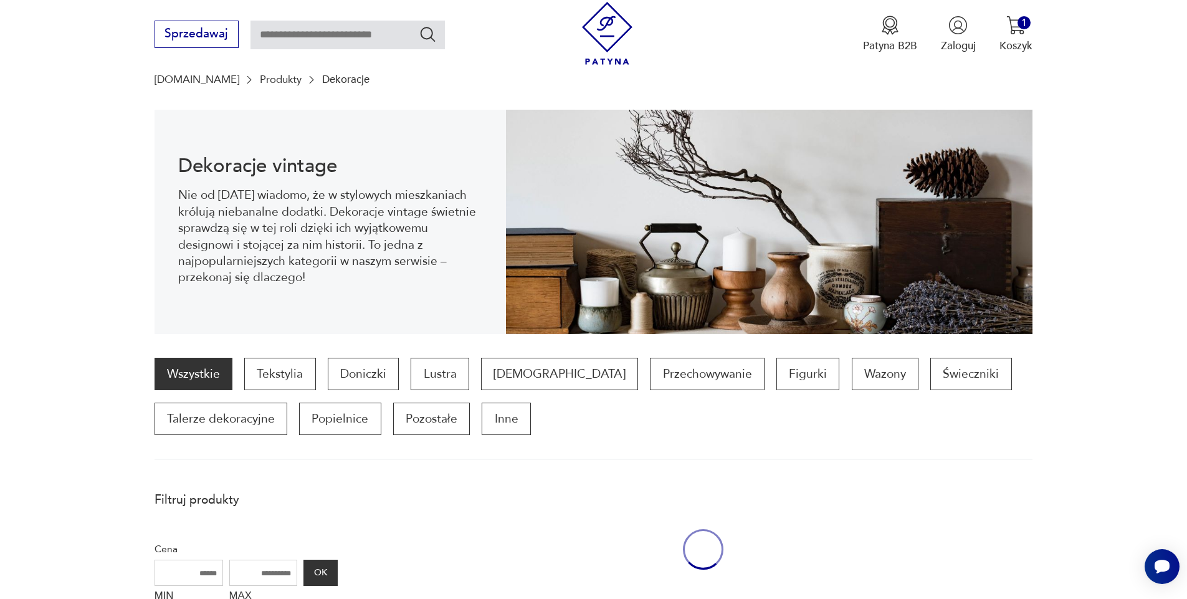
scroll to position [122, 0]
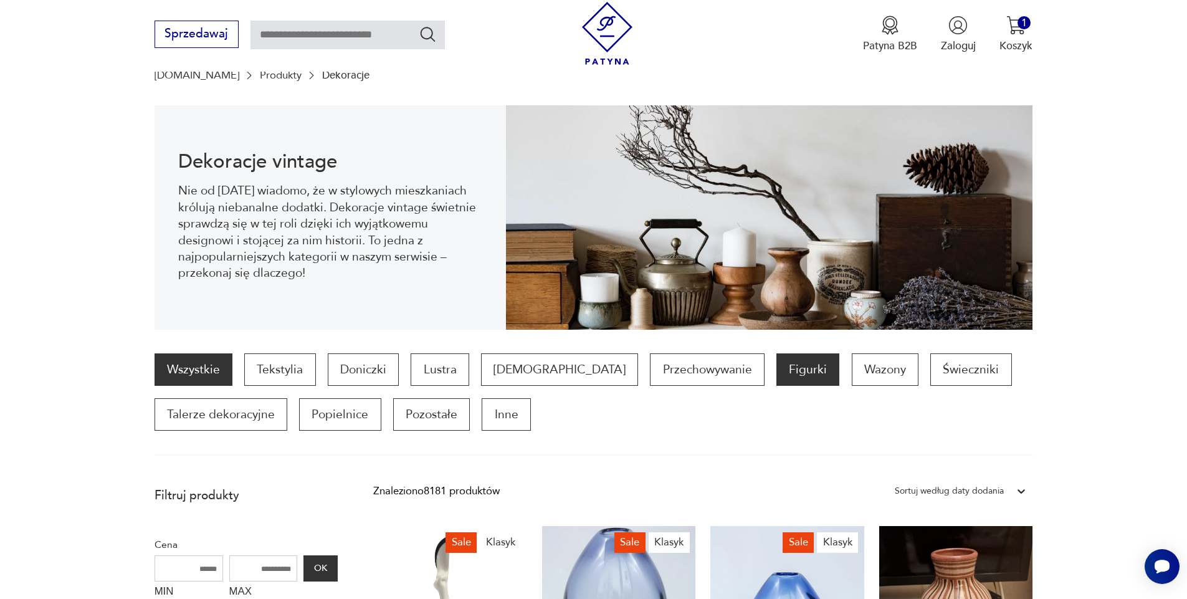
click at [777, 368] on p "Figurki" at bounding box center [808, 369] width 63 height 32
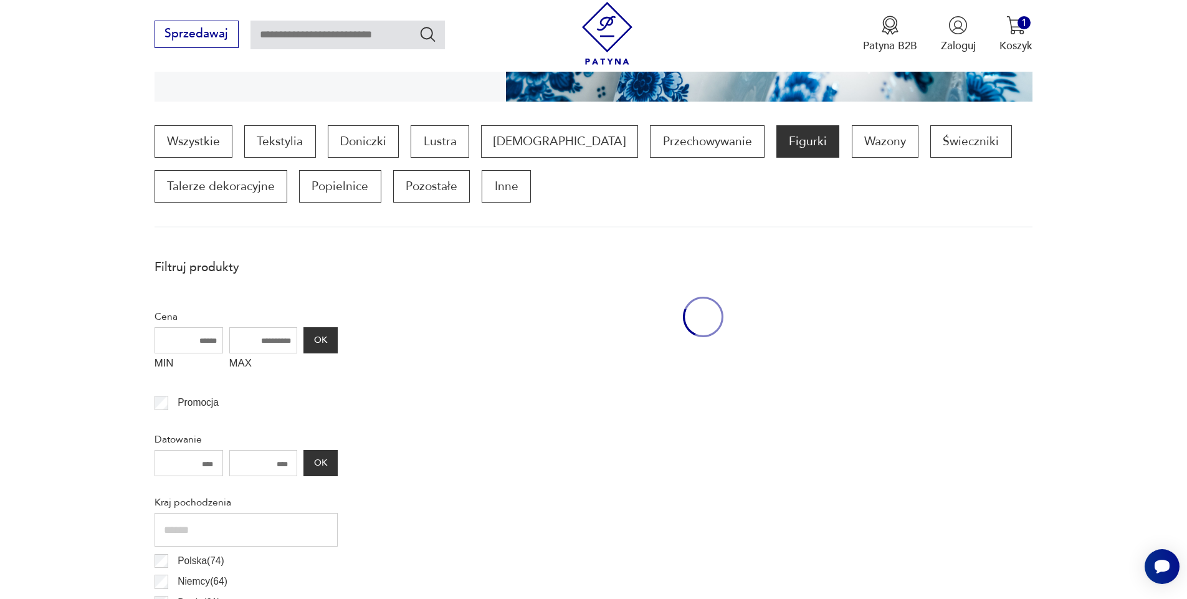
scroll to position [415, 0]
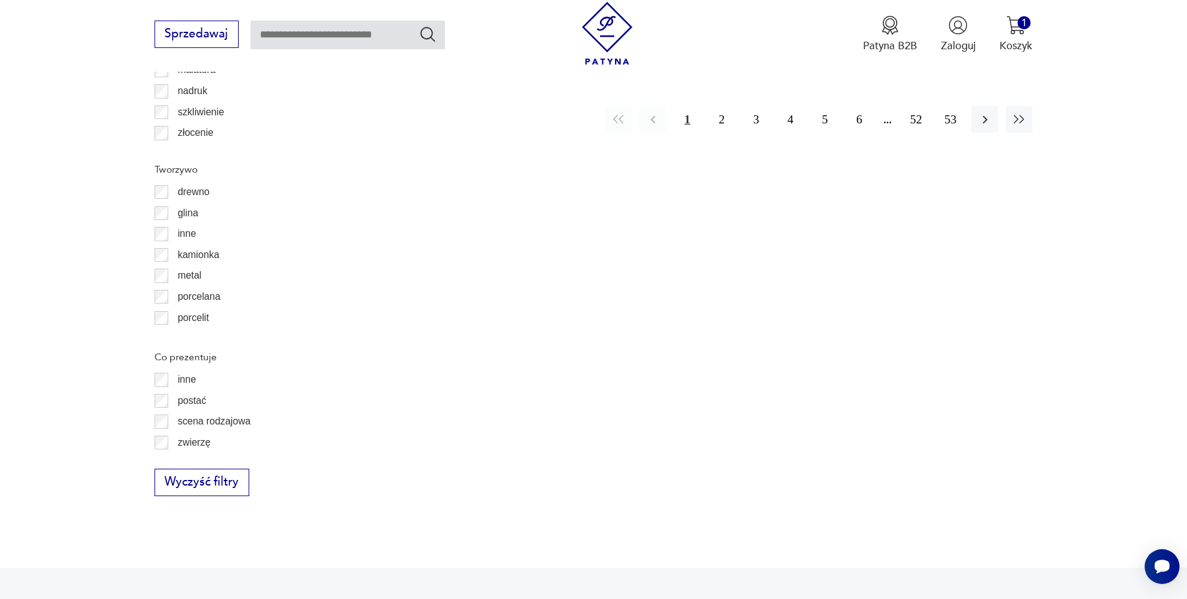
scroll to position [1761, 0]
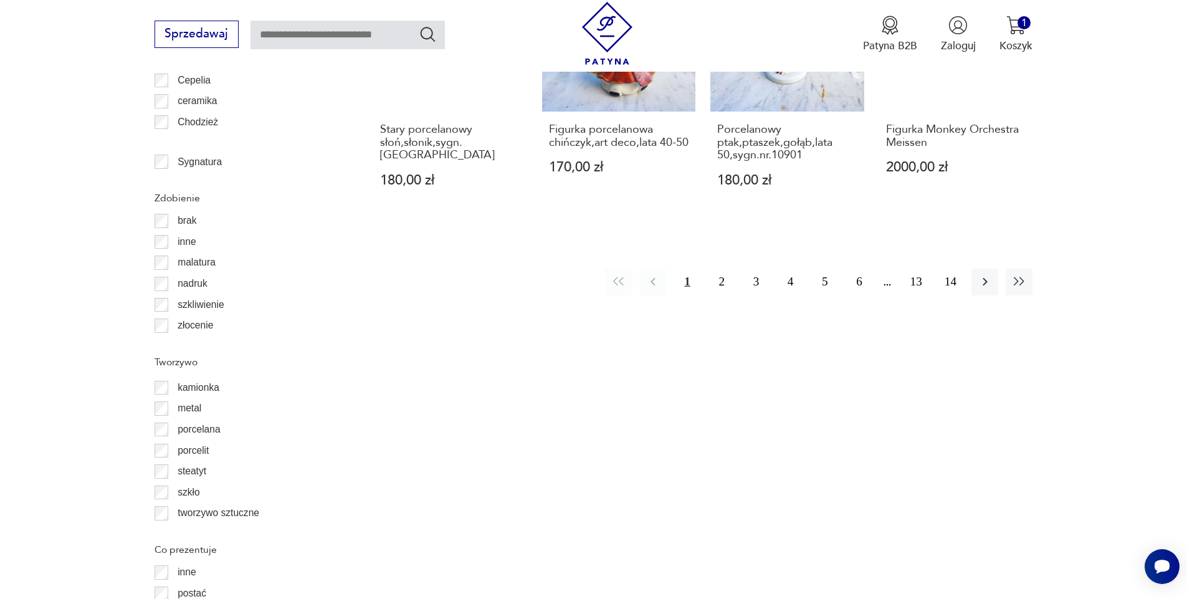
scroll to position [1587, 0]
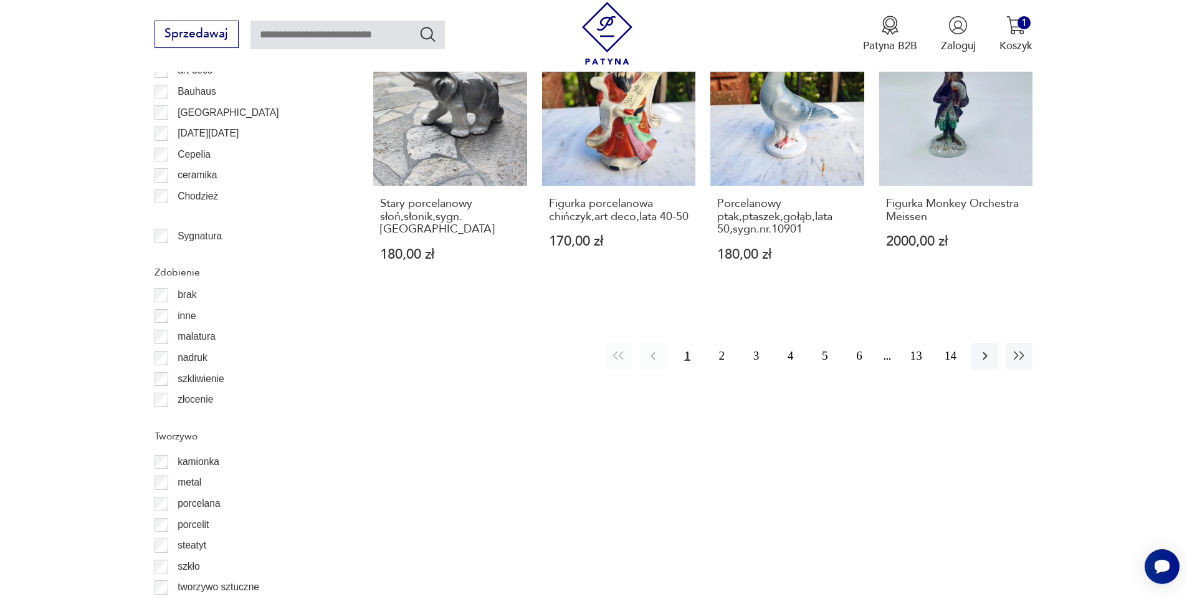
scroll to position [1587, 0]
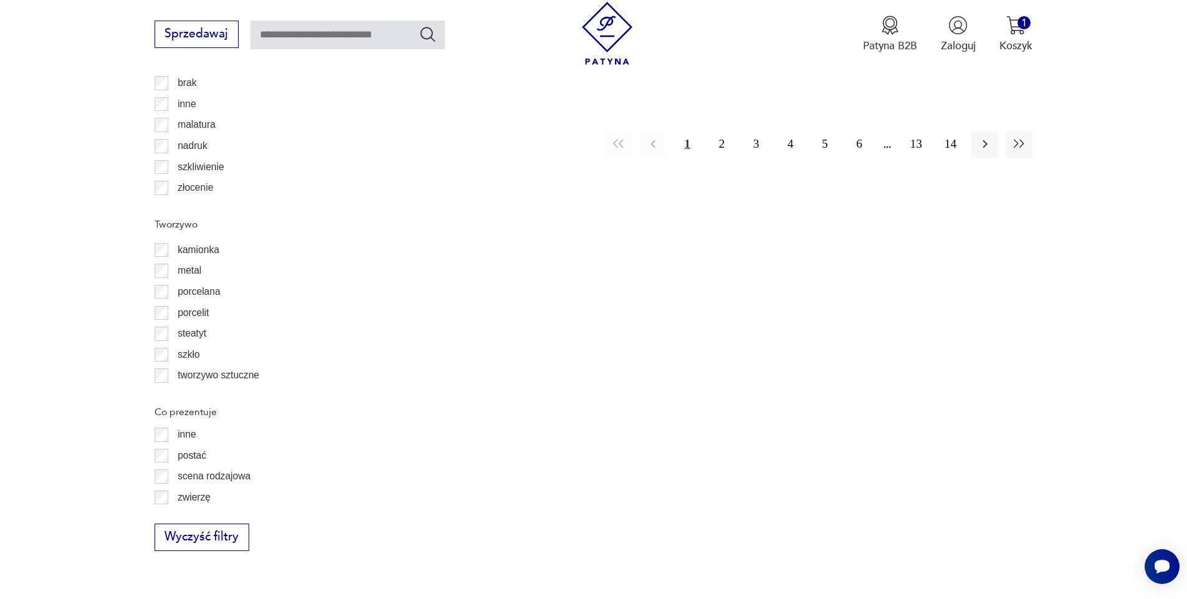
scroll to position [1662, 0]
click at [176, 532] on button "Wyczyść filtry" at bounding box center [202, 536] width 95 height 27
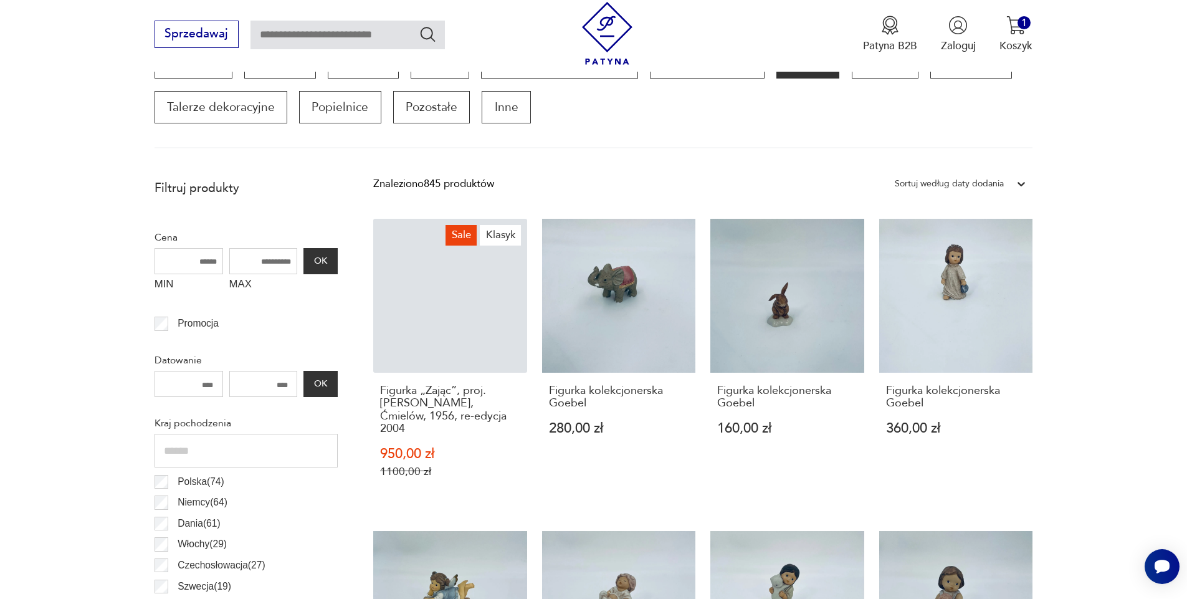
scroll to position [415, 0]
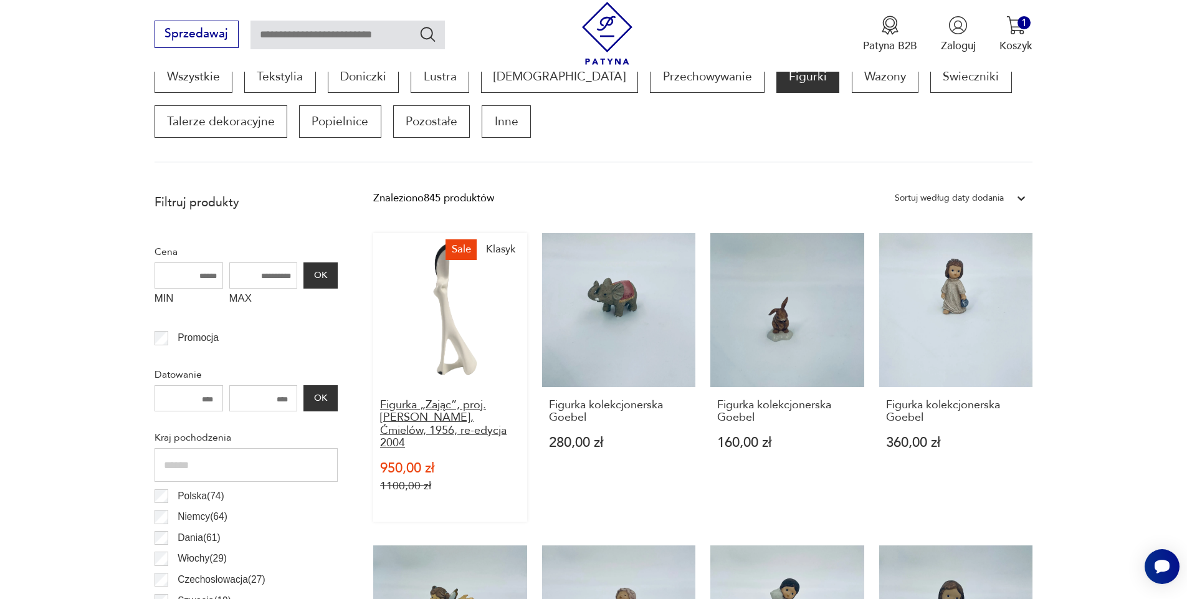
click at [457, 415] on h3 "Figurka „Zając”, proj. [PERSON_NAME], Ćmielów, 1956, re-edycja 2004" at bounding box center [450, 424] width 140 height 51
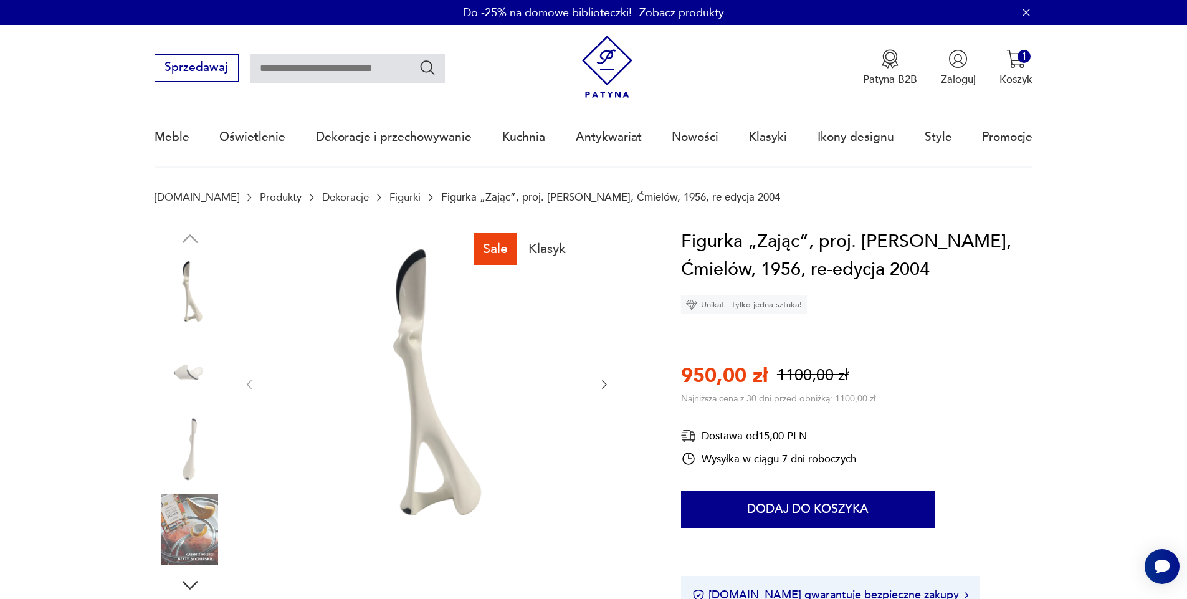
click at [604, 387] on icon "button" at bounding box center [604, 384] width 5 height 9
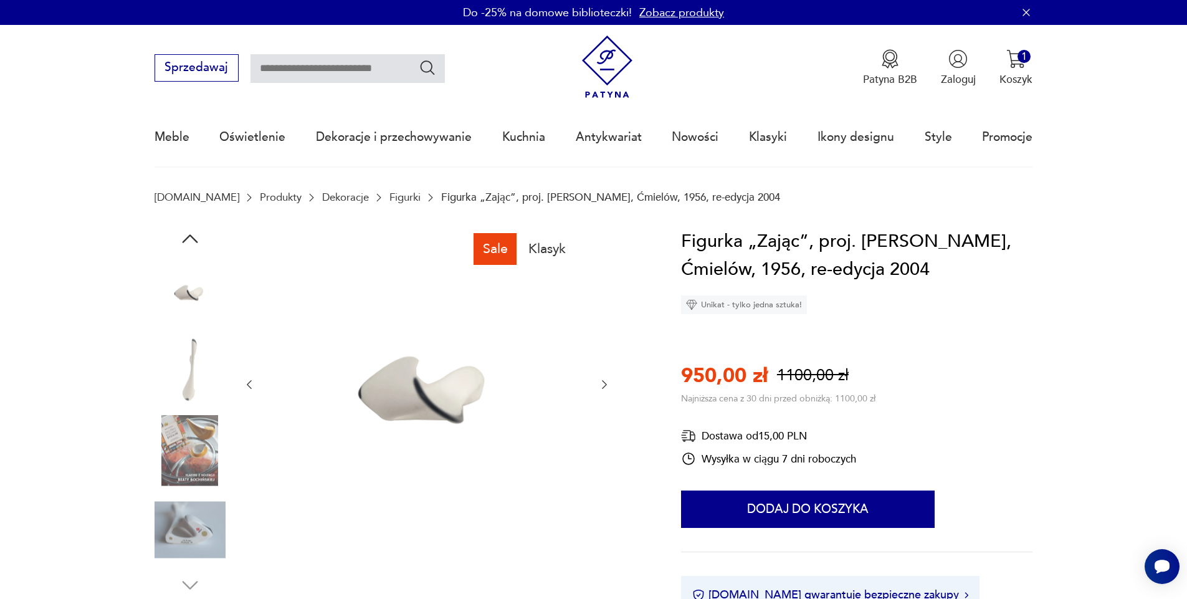
click at [604, 387] on icon "button" at bounding box center [604, 384] width 5 height 9
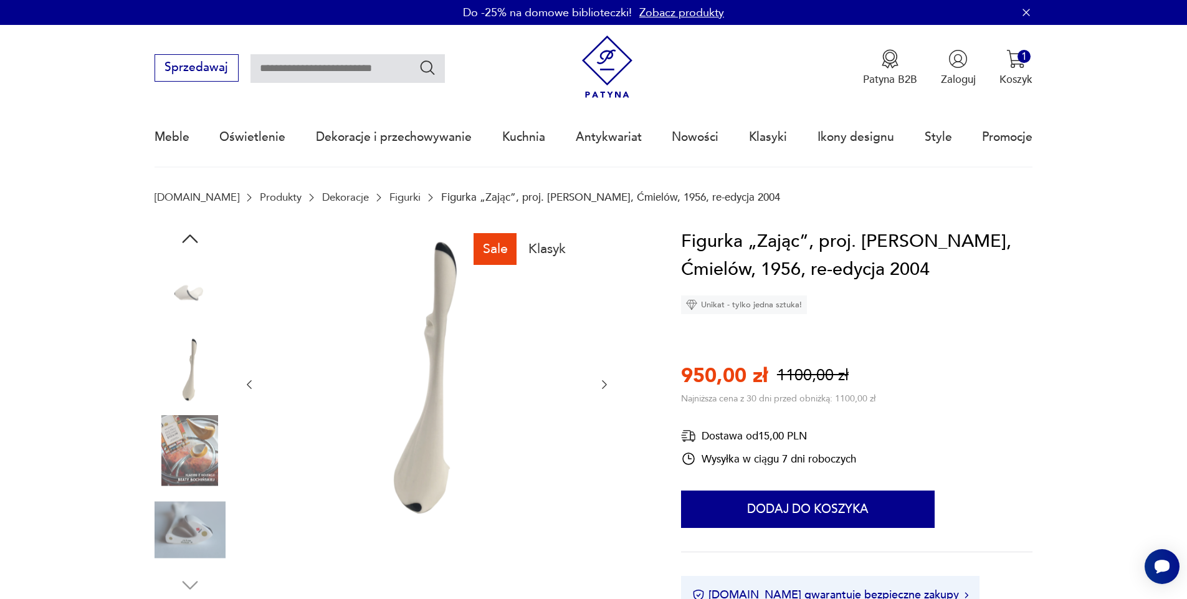
click at [604, 387] on icon "button" at bounding box center [604, 384] width 5 height 9
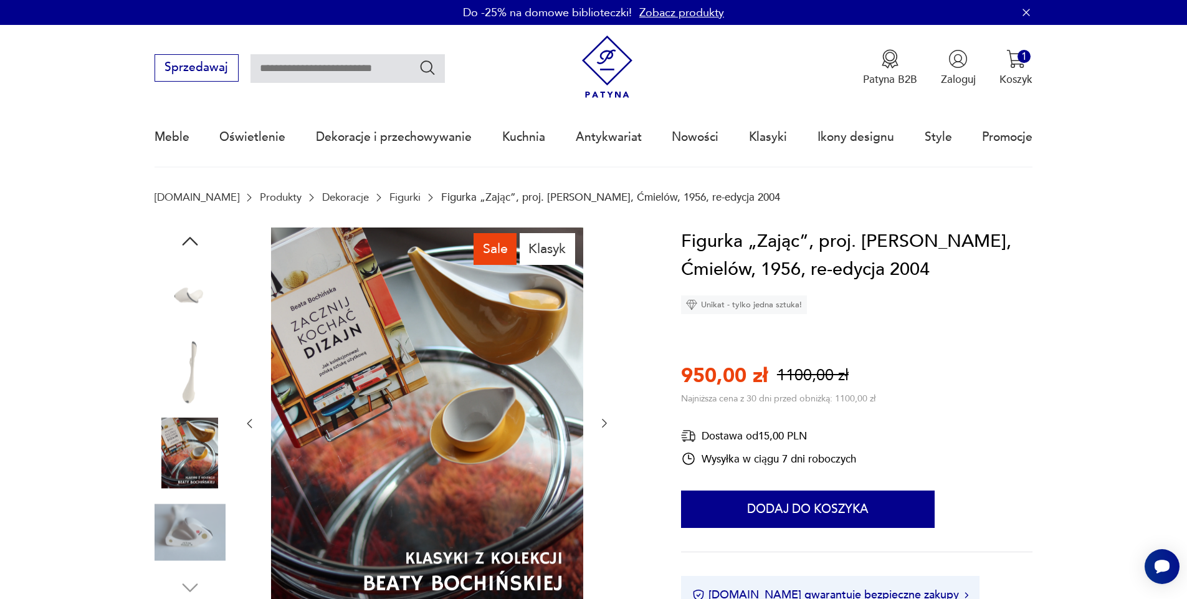
click at [600, 424] on icon "button" at bounding box center [604, 423] width 12 height 12
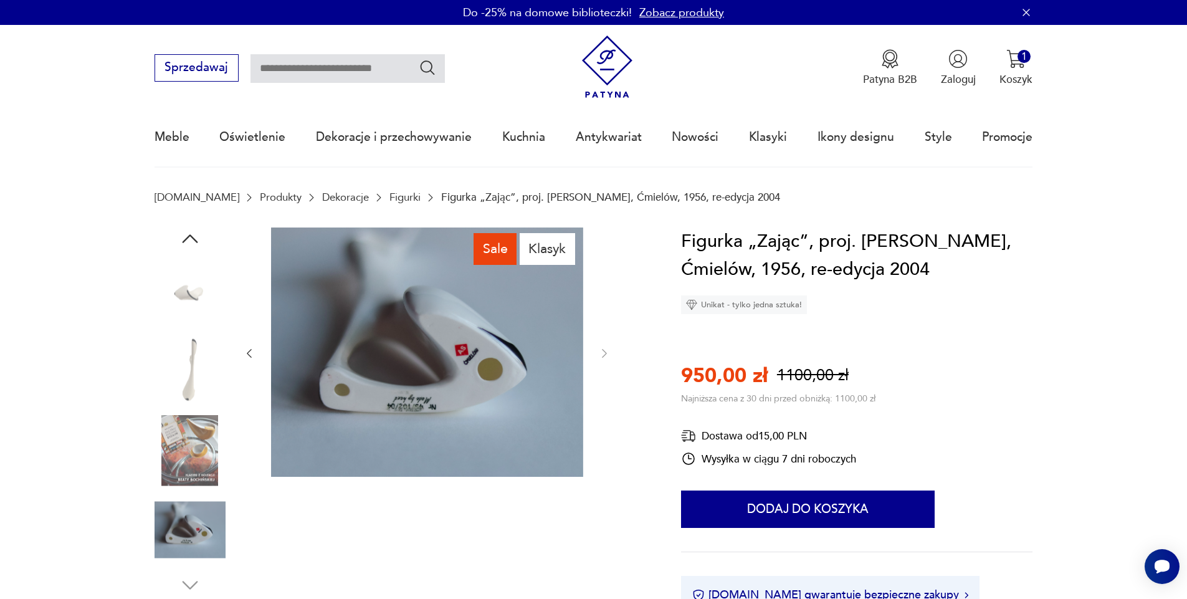
click at [600, 424] on div at bounding box center [427, 353] width 368 height 252
click at [248, 353] on icon "button" at bounding box center [249, 353] width 5 height 9
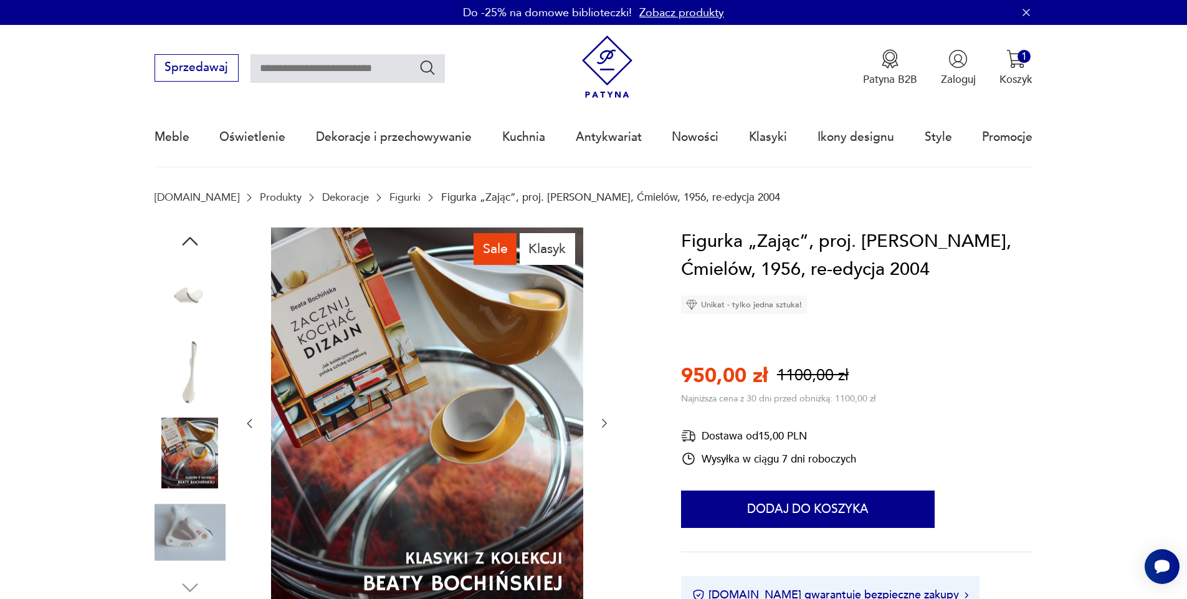
click at [248, 353] on div at bounding box center [427, 423] width 368 height 393
click at [251, 418] on icon "button" at bounding box center [249, 423] width 12 height 12
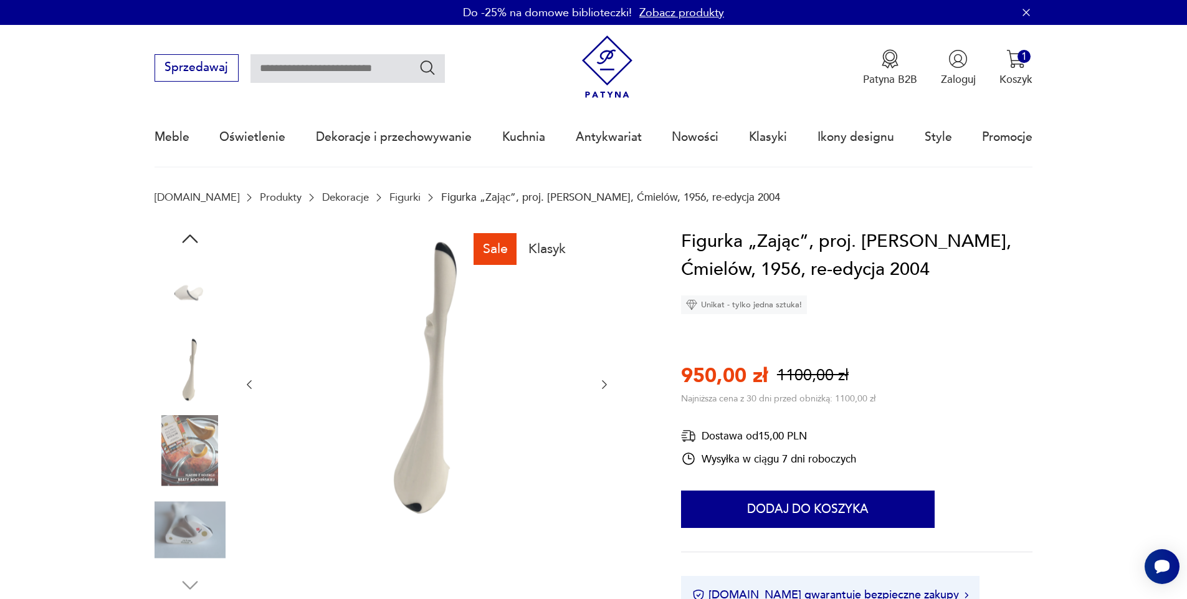
click at [251, 418] on div at bounding box center [427, 384] width 368 height 315
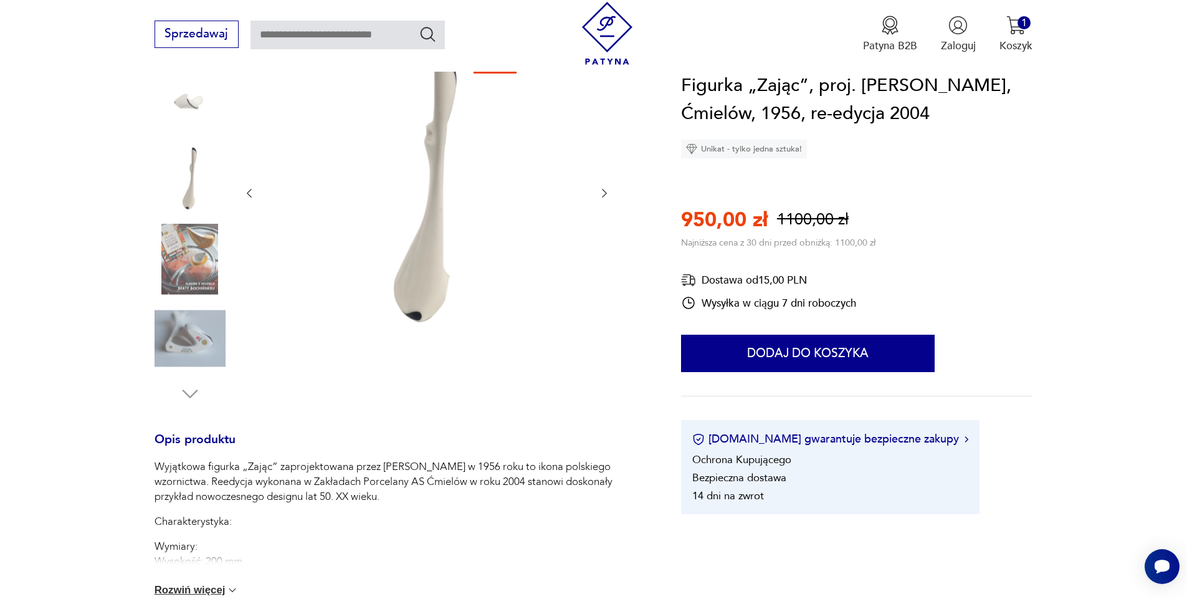
scroll to position [175, 0]
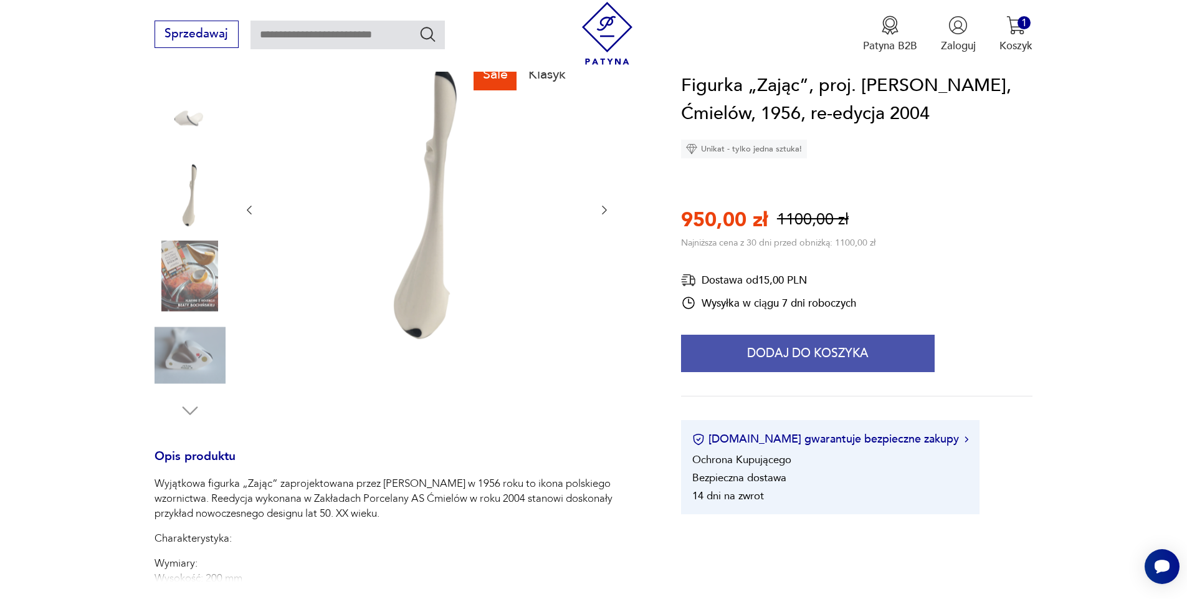
click at [782, 372] on button "Dodaj do koszyka" at bounding box center [808, 353] width 254 height 37
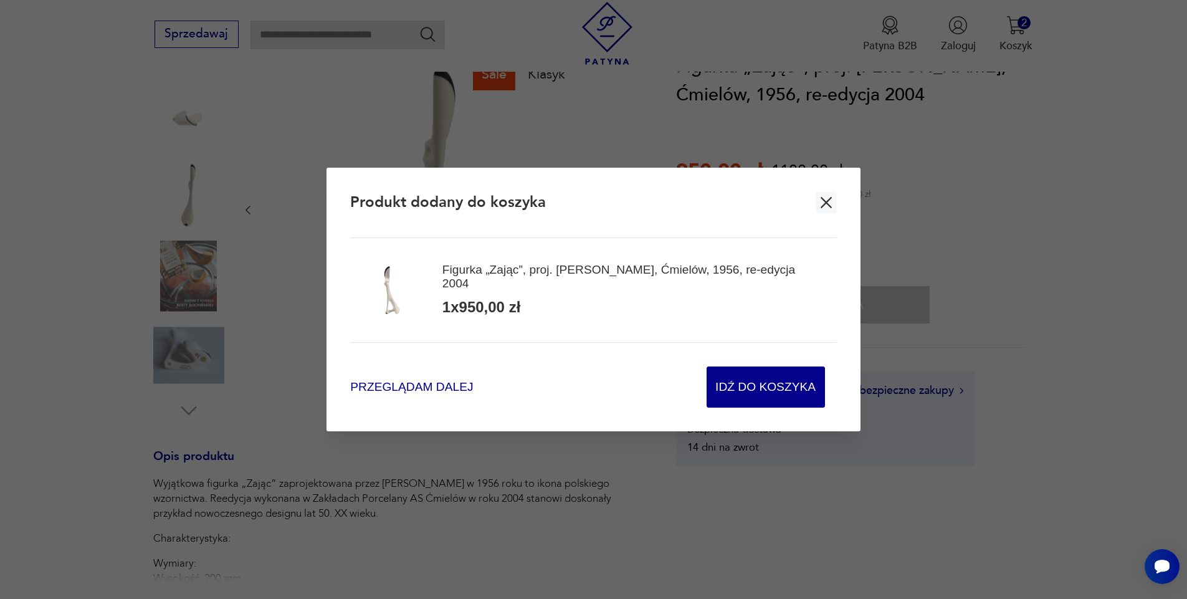
click at [421, 388] on span "Przeglądam dalej" at bounding box center [411, 387] width 123 height 17
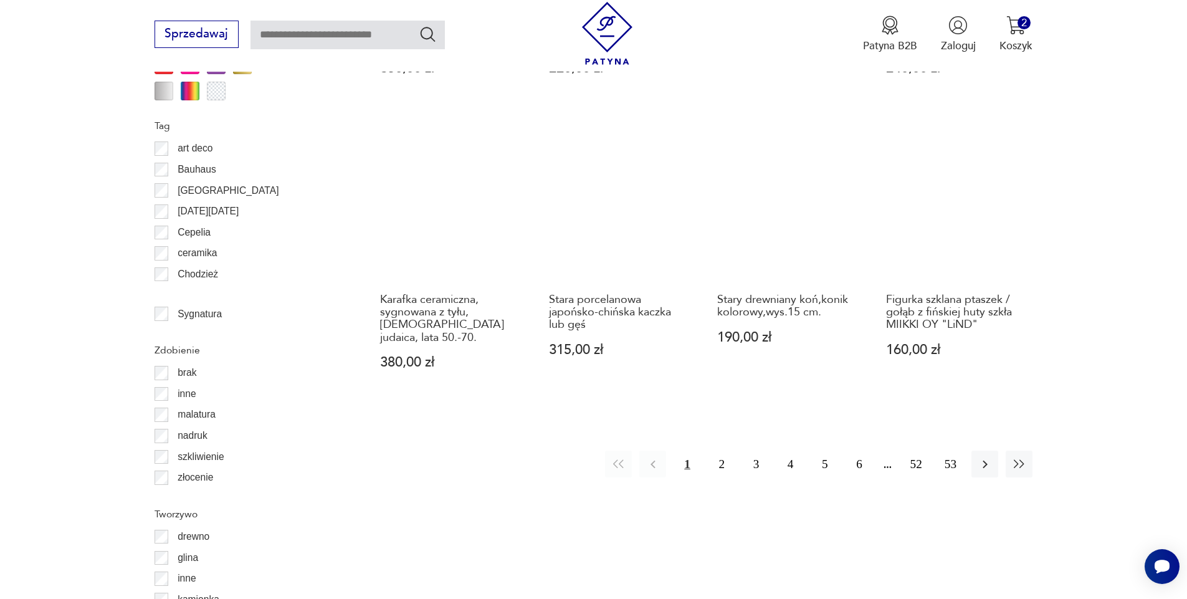
scroll to position [1396, 0]
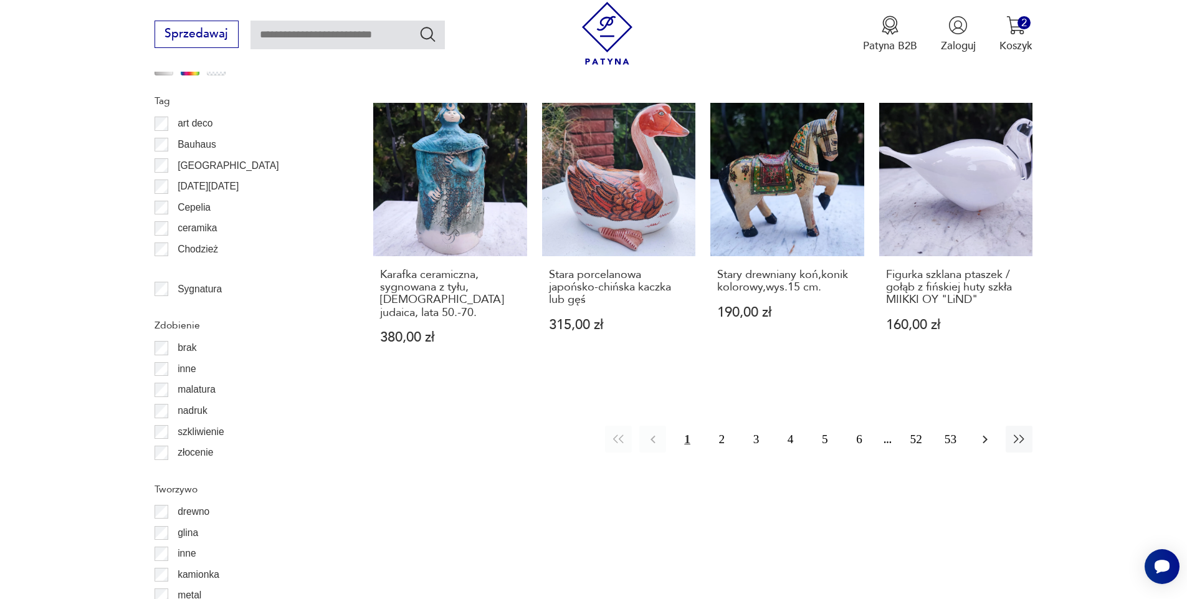
click at [983, 439] on icon "button" at bounding box center [985, 439] width 15 height 15
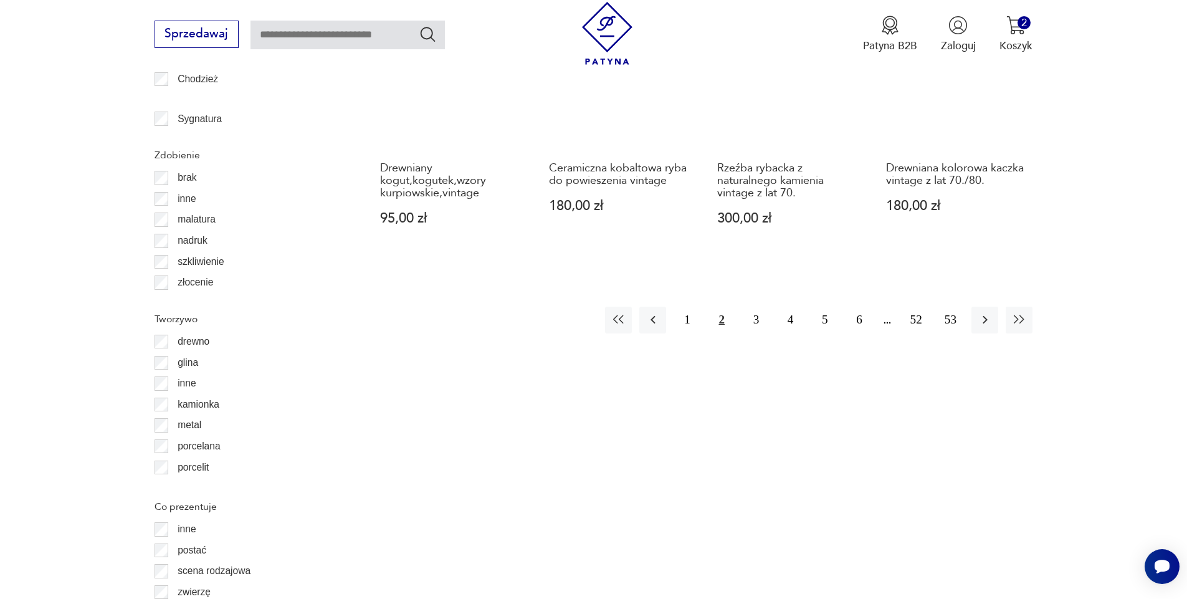
scroll to position [1587, 0]
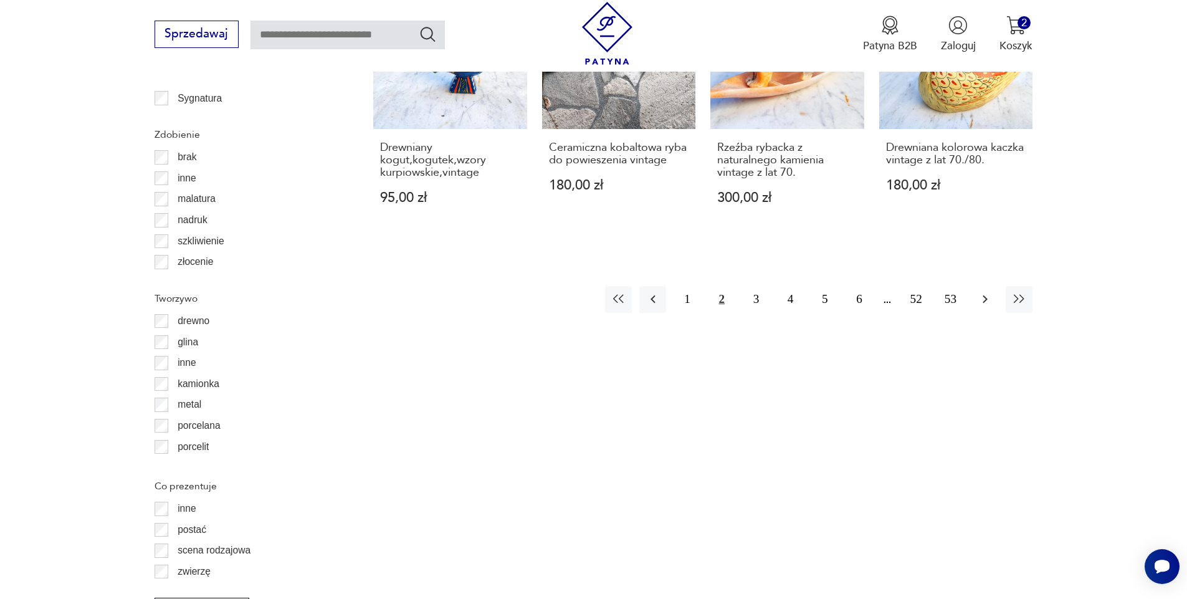
click at [984, 292] on icon "button" at bounding box center [985, 299] width 15 height 15
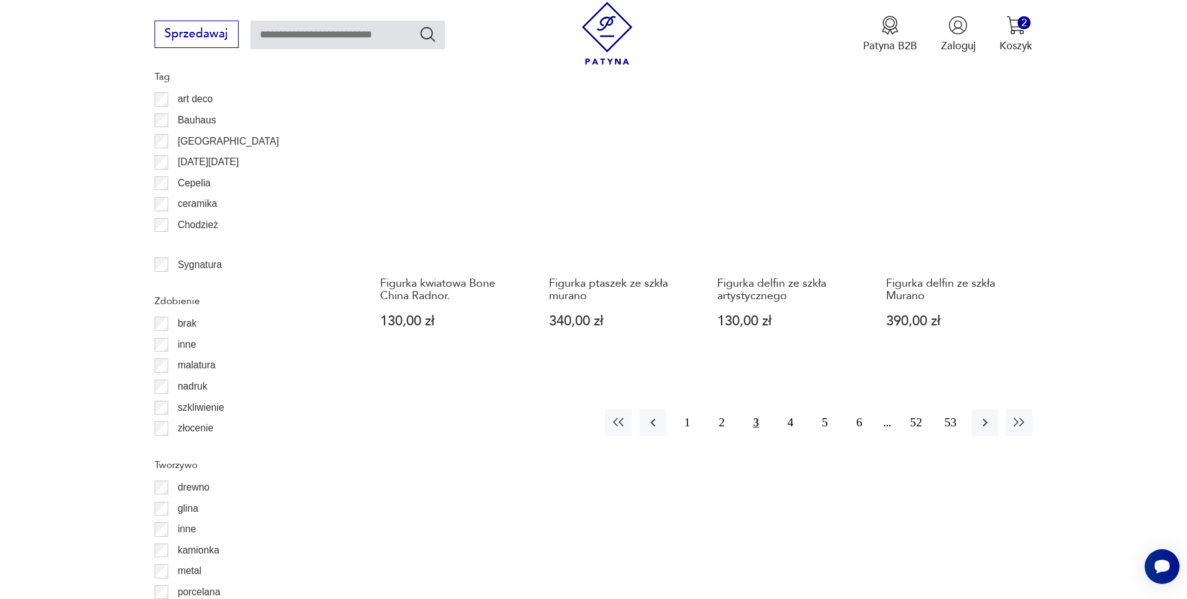
scroll to position [1462, 0]
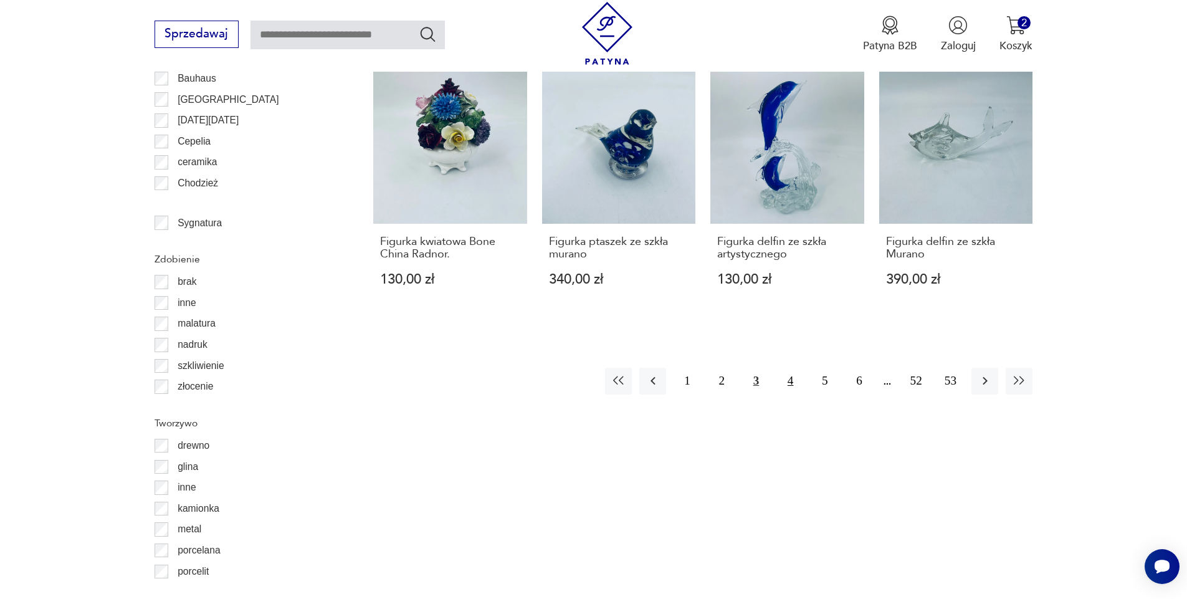
click at [787, 368] on button "4" at bounding box center [790, 381] width 27 height 27
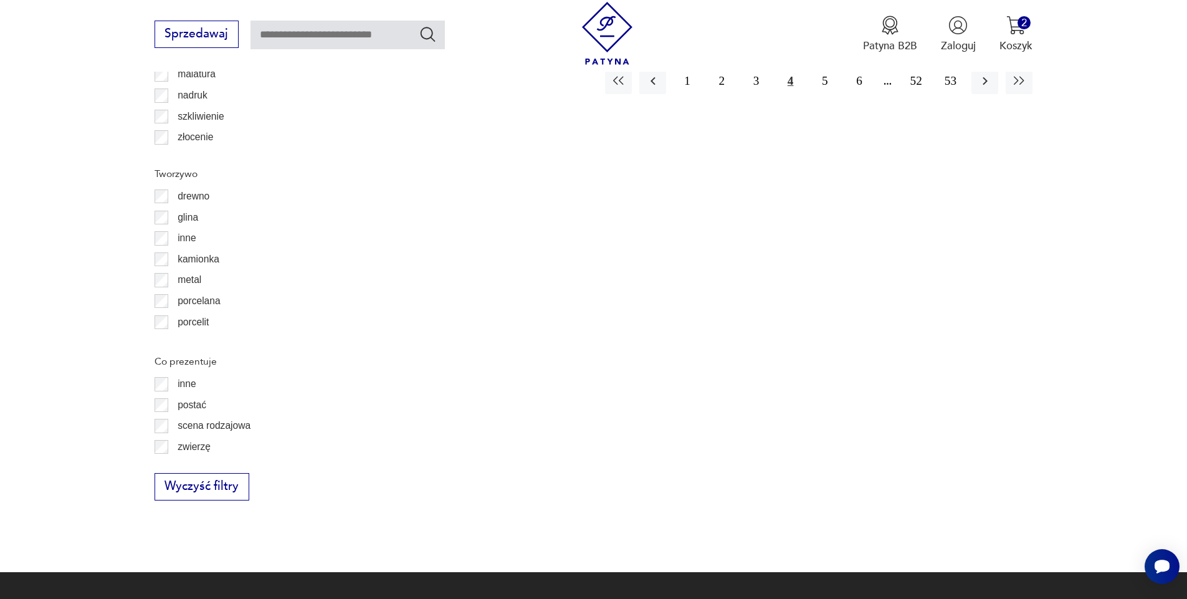
scroll to position [1761, 0]
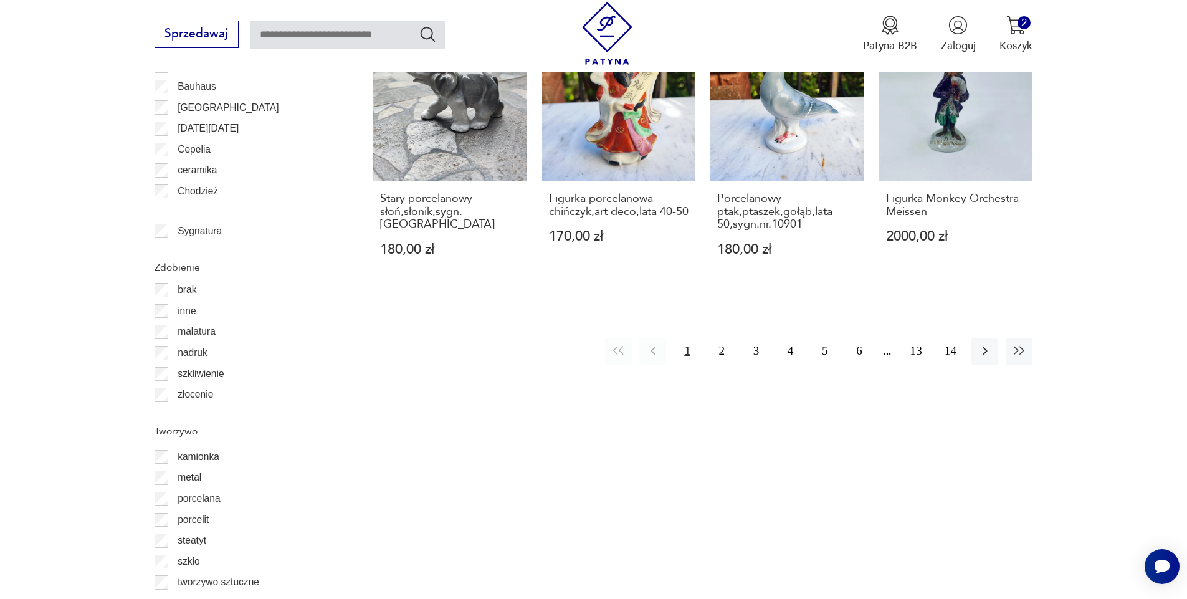
scroll to position [1462, 0]
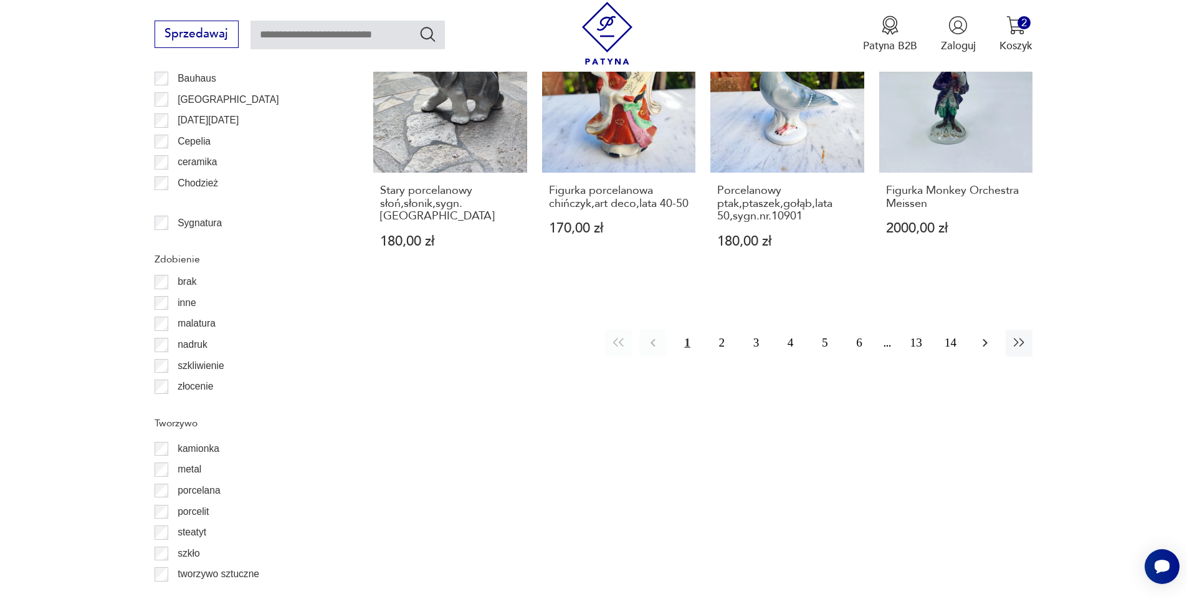
click at [982, 335] on icon "button" at bounding box center [985, 342] width 15 height 15
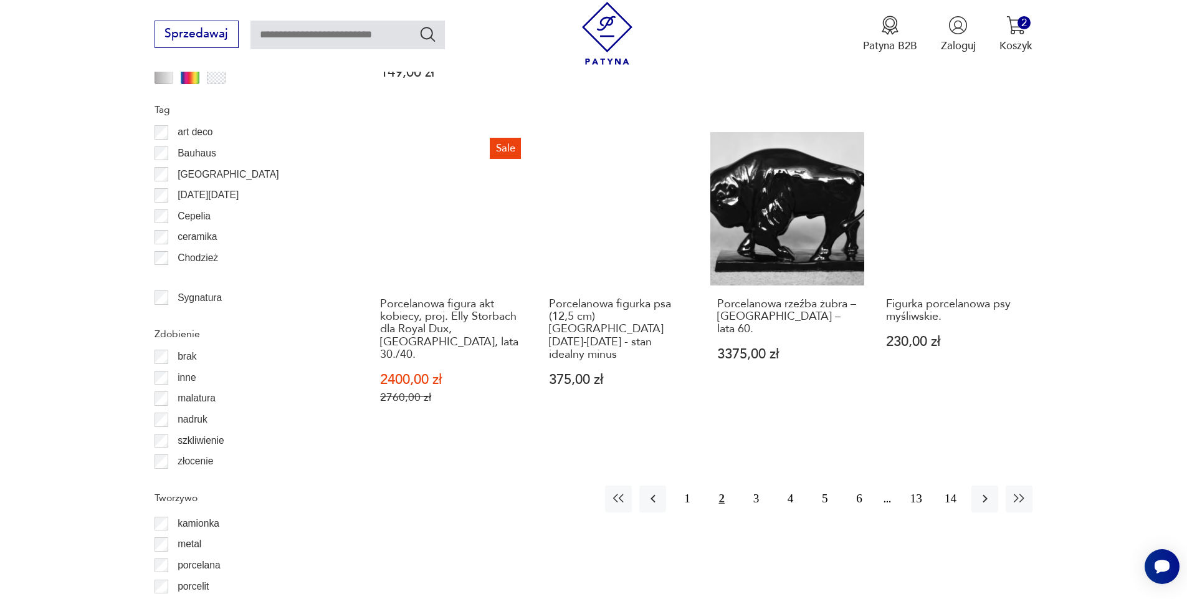
scroll to position [1412, 0]
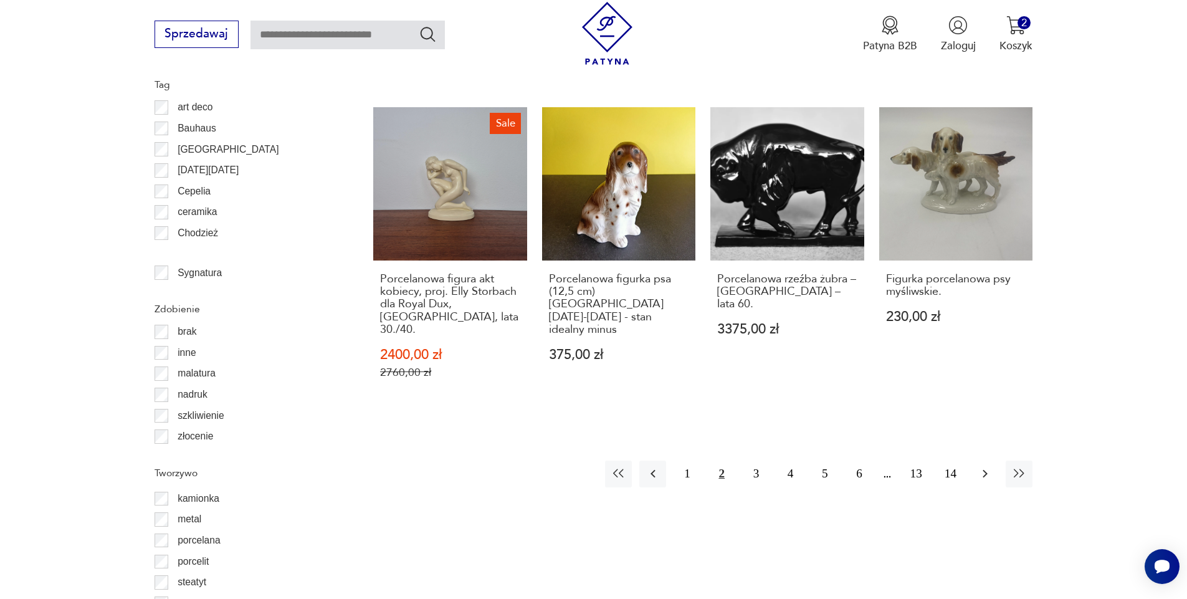
click at [988, 466] on icon "button" at bounding box center [985, 473] width 15 height 15
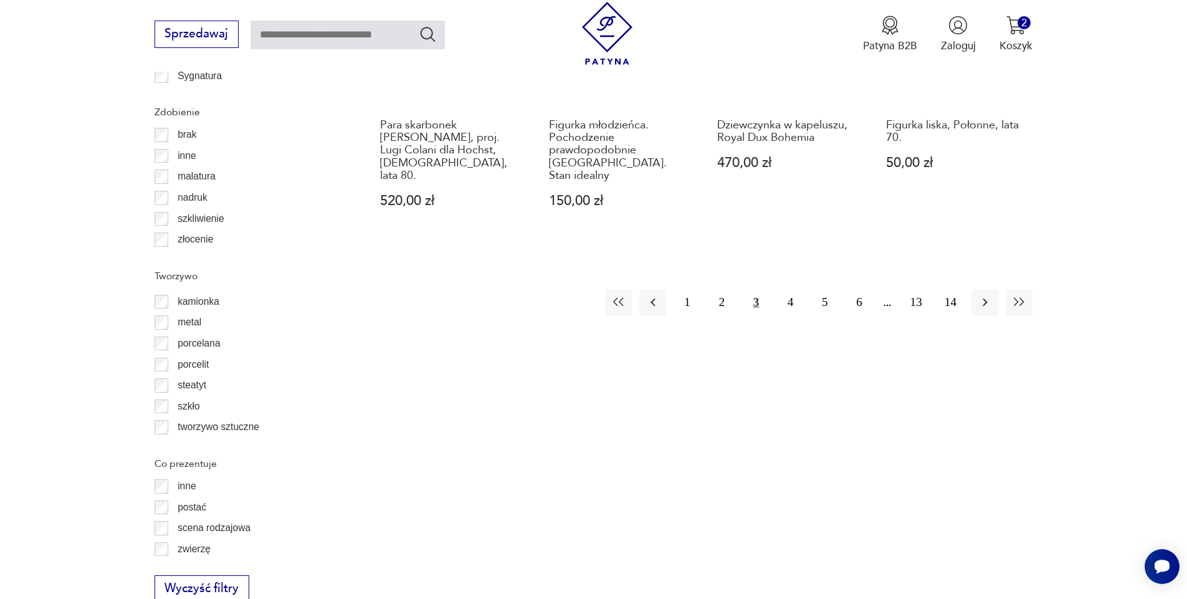
scroll to position [1662, 0]
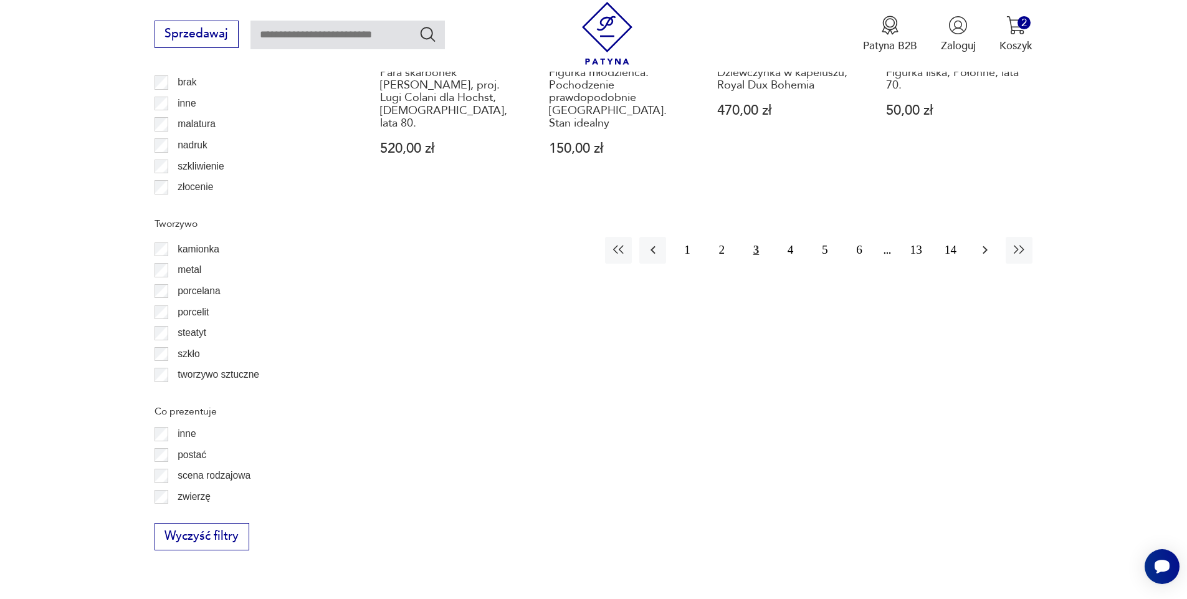
click at [973, 237] on button "button" at bounding box center [985, 250] width 27 height 27
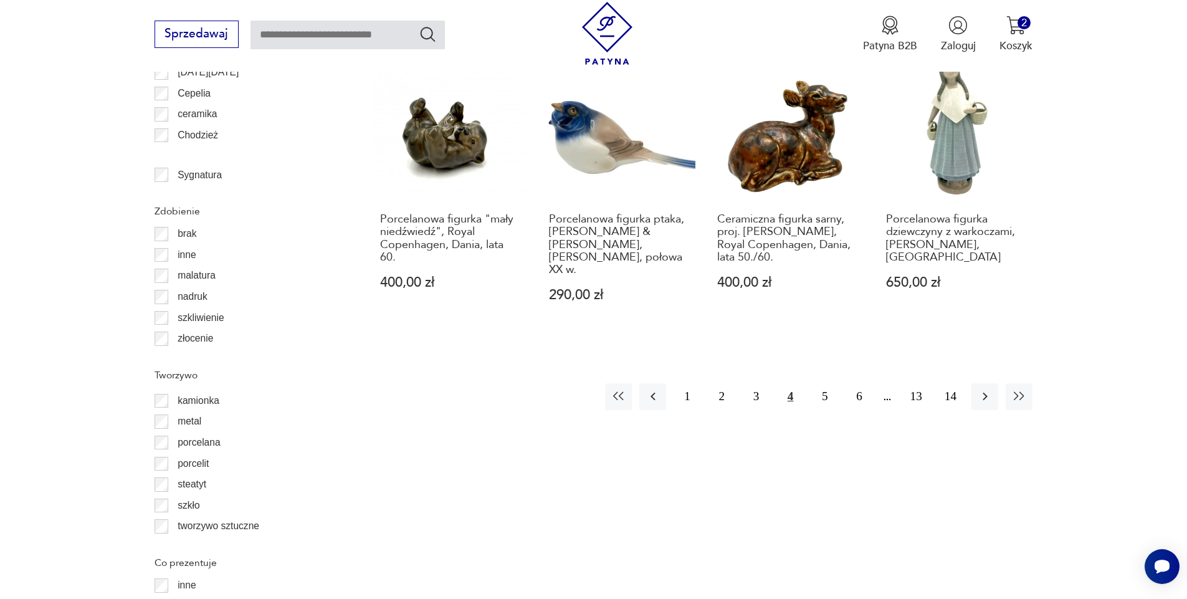
scroll to position [1662, 0]
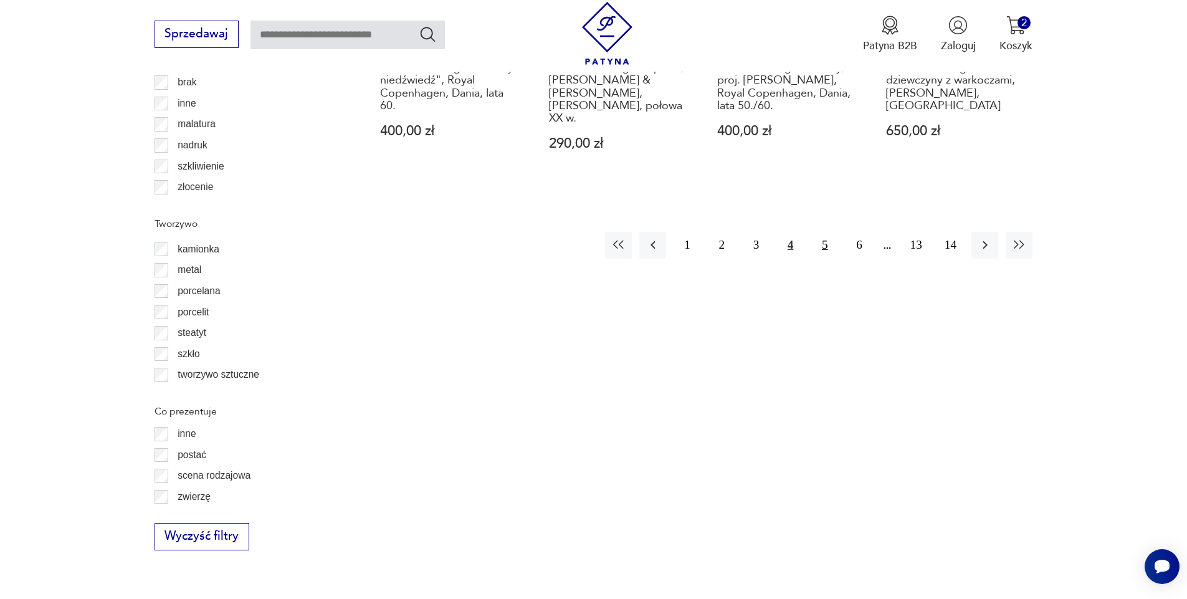
click at [825, 232] on button "5" at bounding box center [824, 245] width 27 height 27
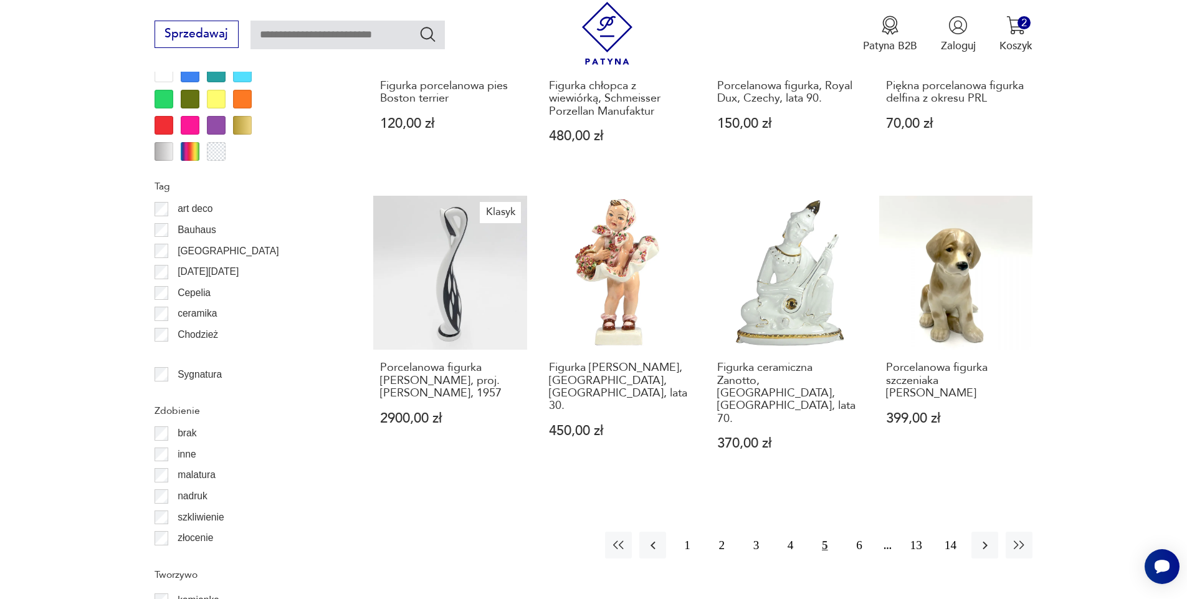
scroll to position [1313, 0]
click at [863, 530] on button "6" at bounding box center [859, 543] width 27 height 27
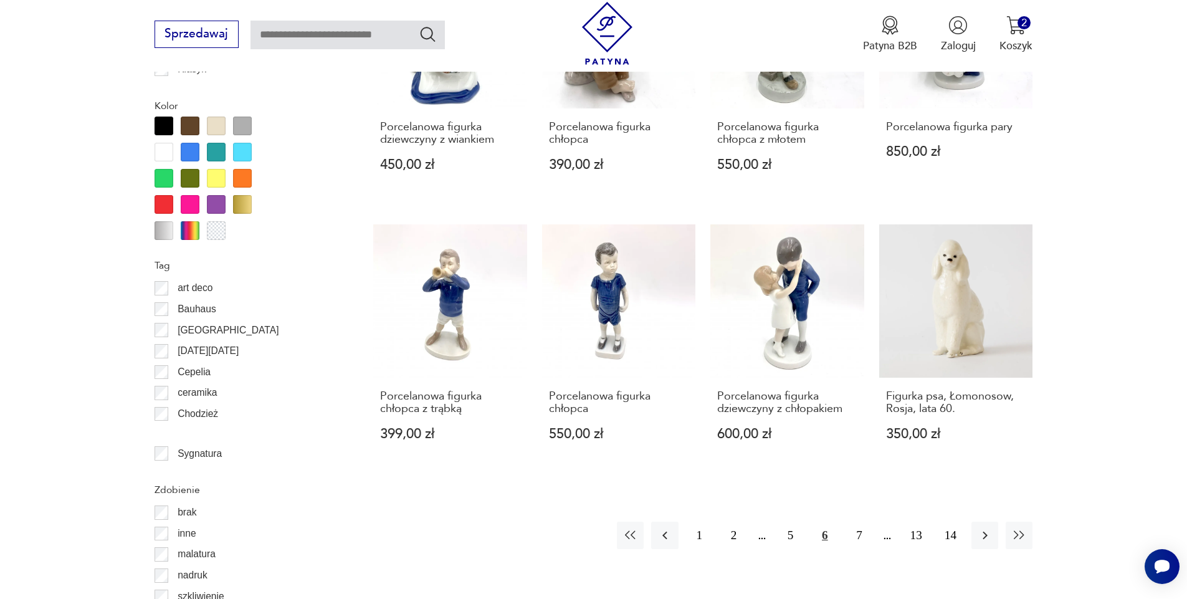
scroll to position [1387, 0]
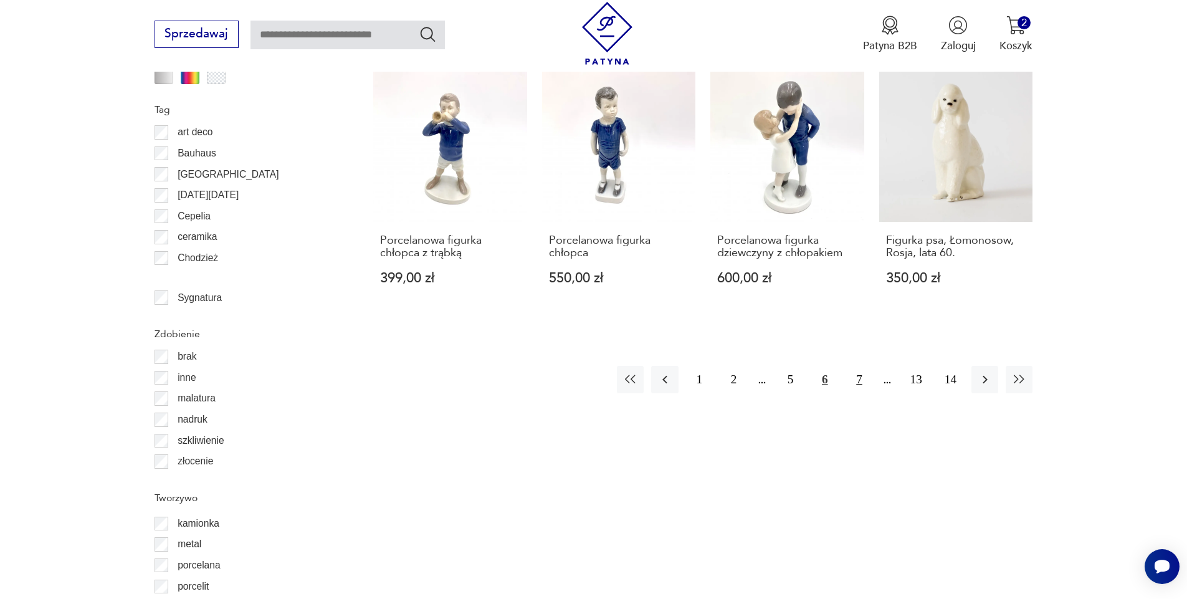
click at [863, 376] on button "7" at bounding box center [859, 379] width 27 height 27
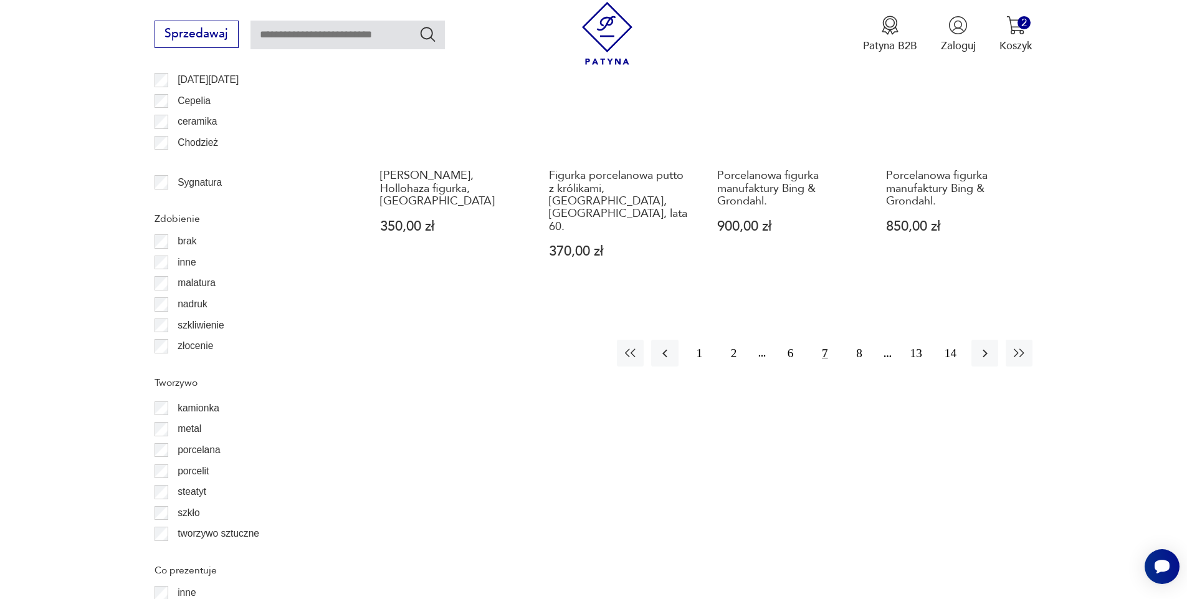
scroll to position [1512, 0]
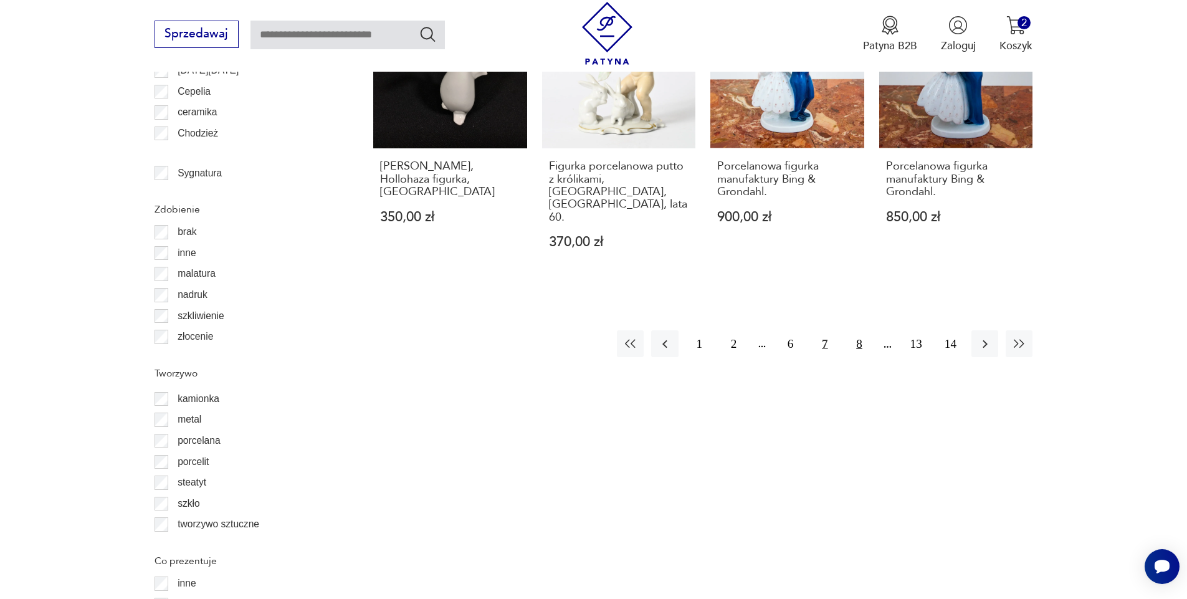
click at [858, 330] on button "8" at bounding box center [859, 343] width 27 height 27
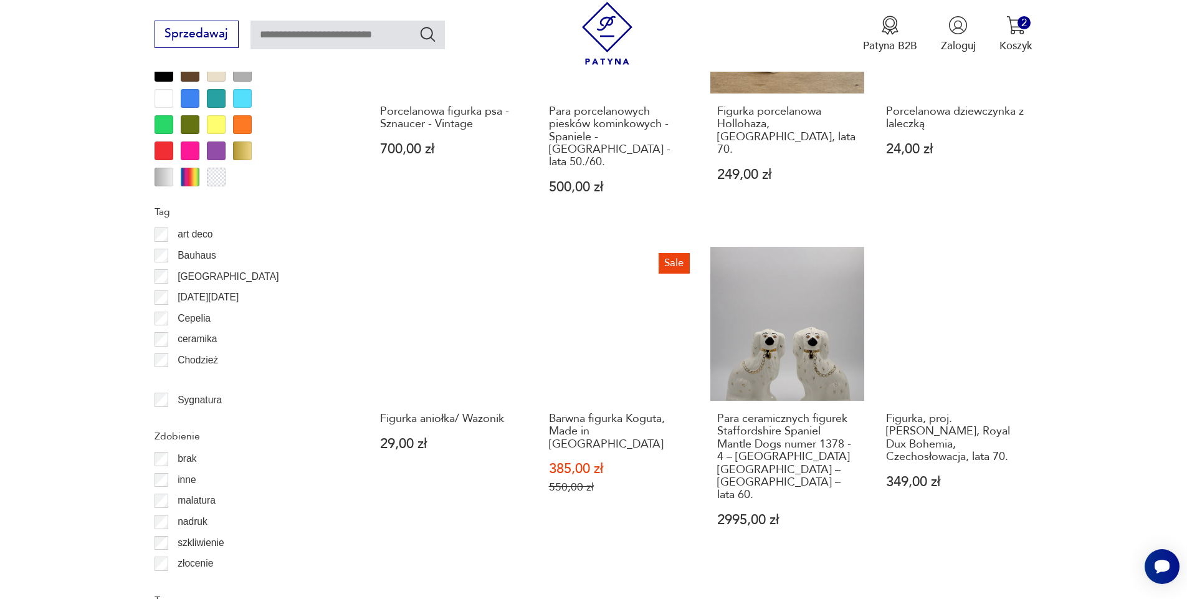
scroll to position [1288, 0]
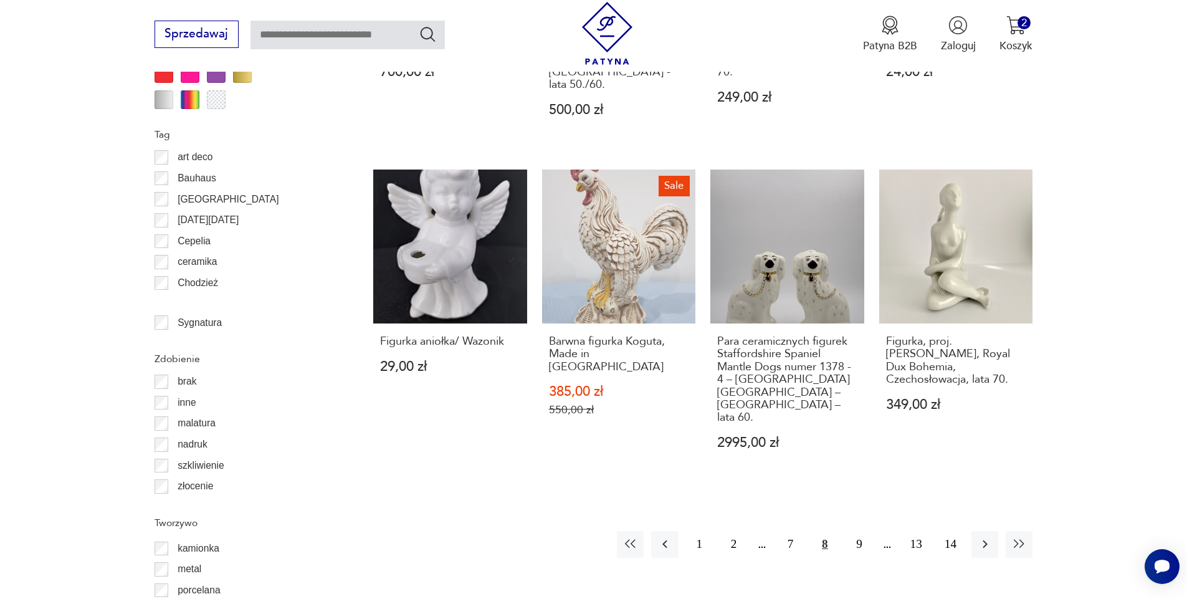
click at [858, 323] on div "Para ceramicznych figurek Staffordshire Spaniel Mantle Dogs numer 1378 - 4 – [G…" at bounding box center [788, 400] width 154 height 155
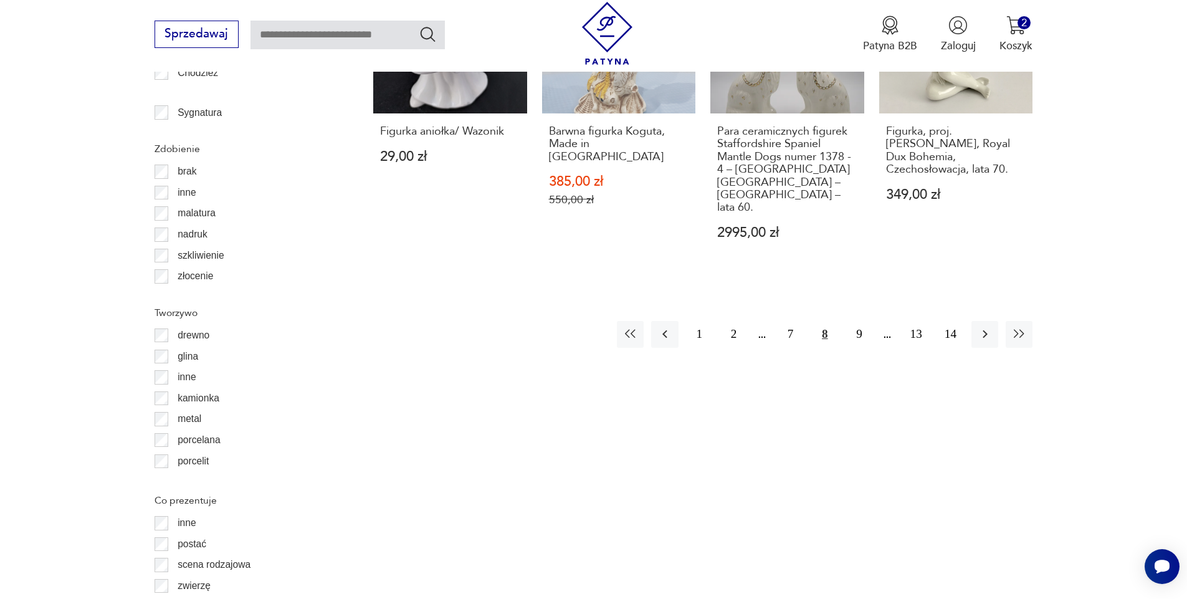
scroll to position [1582, 0]
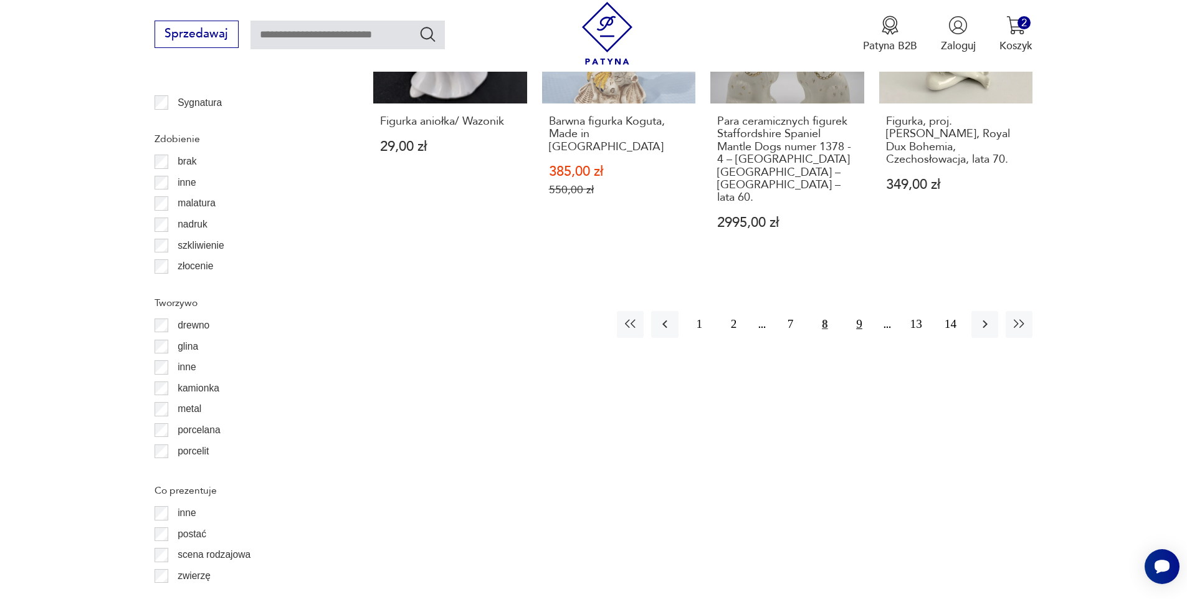
click at [860, 311] on button "9" at bounding box center [859, 324] width 27 height 27
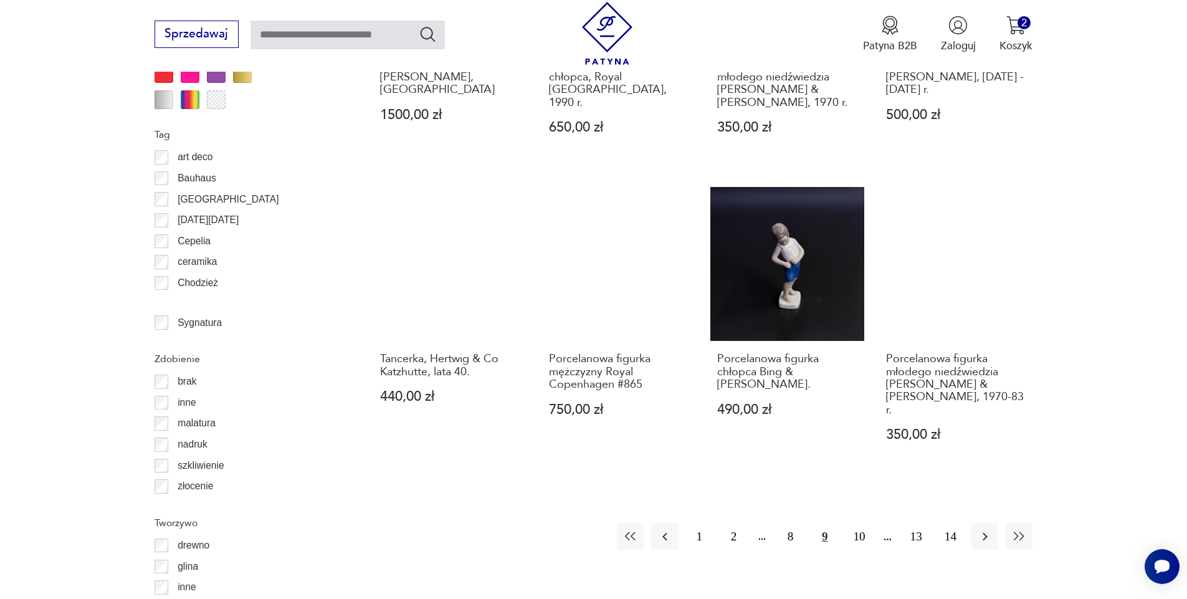
scroll to position [1387, 0]
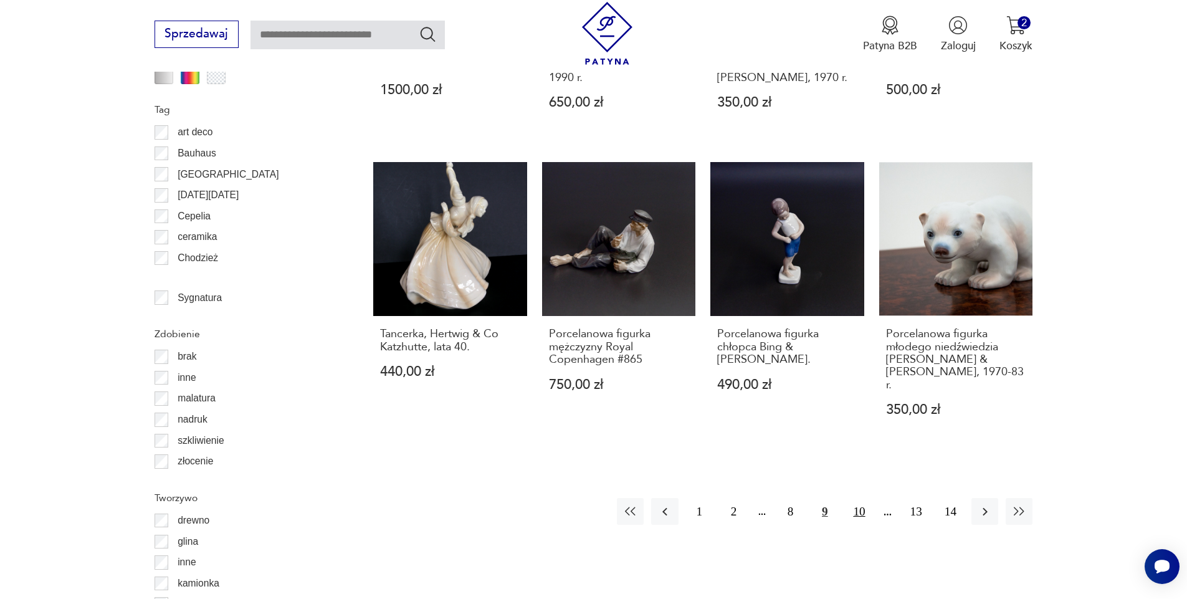
click at [859, 498] on button "10" at bounding box center [859, 511] width 27 height 27
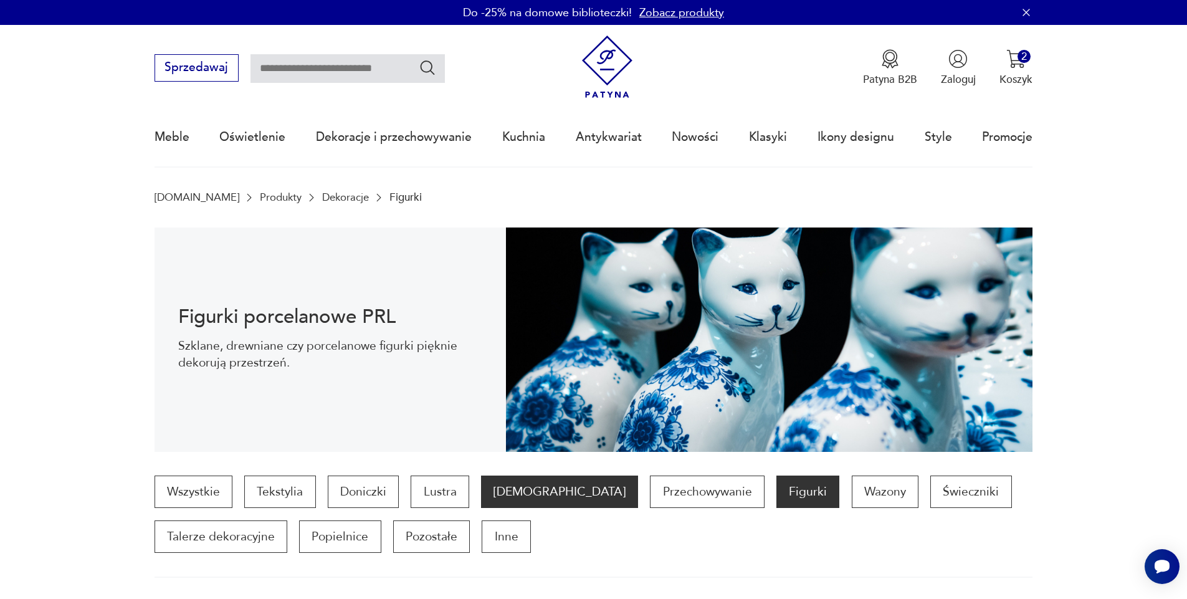
click at [512, 483] on p "[DEMOGRAPHIC_DATA]" at bounding box center [559, 492] width 157 height 32
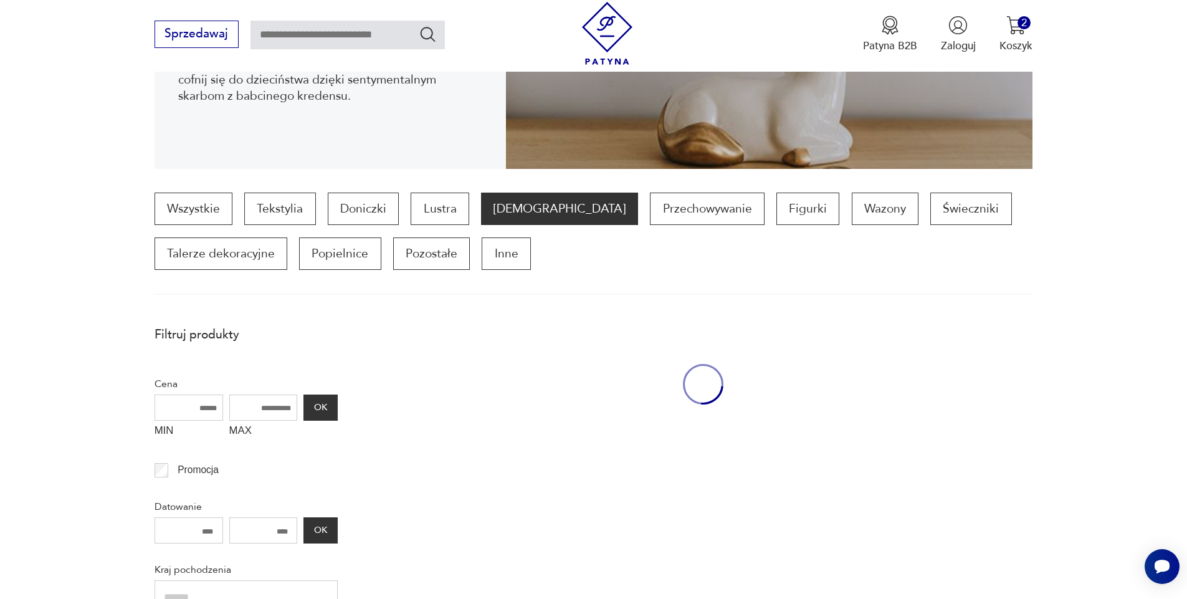
scroll to position [415, 0]
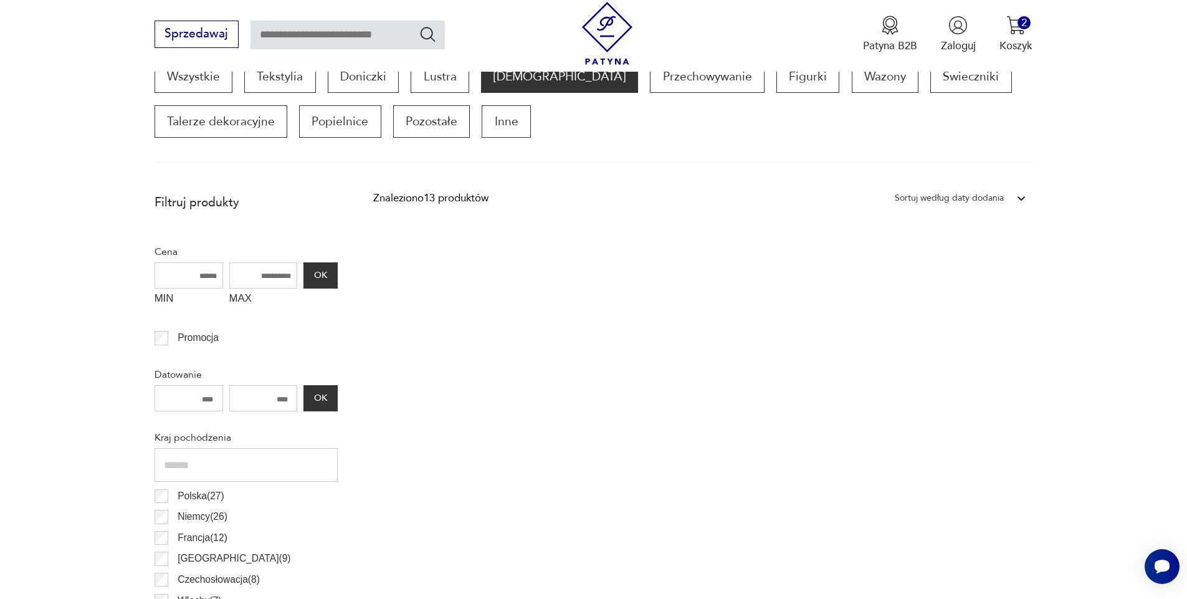
click at [514, 80] on p "[DEMOGRAPHIC_DATA]" at bounding box center [559, 76] width 157 height 32
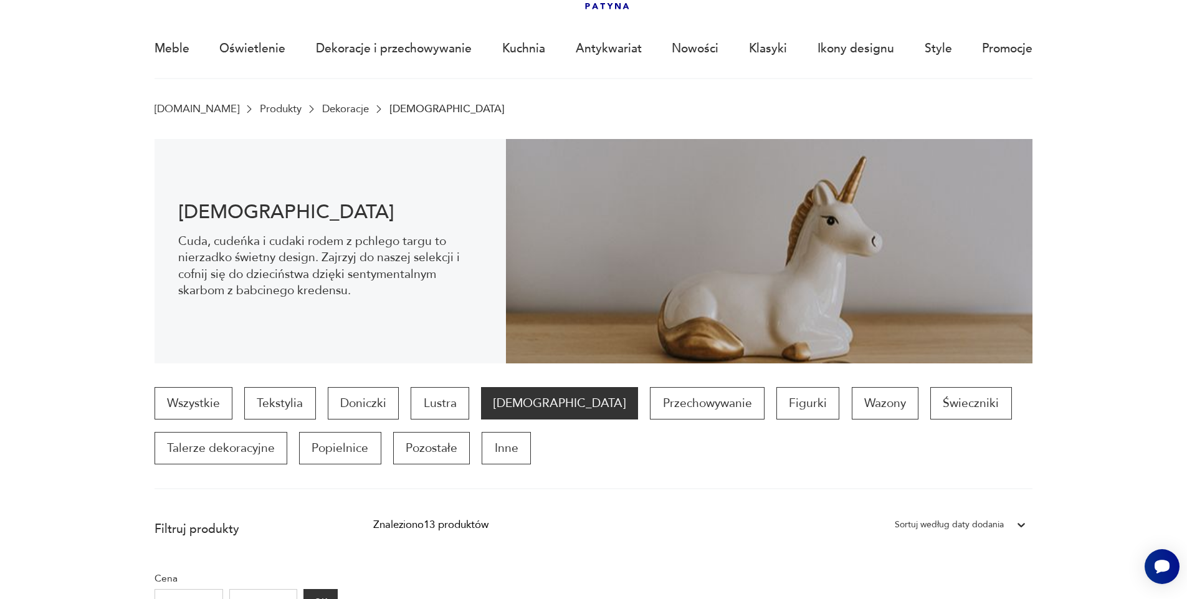
scroll to position [0, 0]
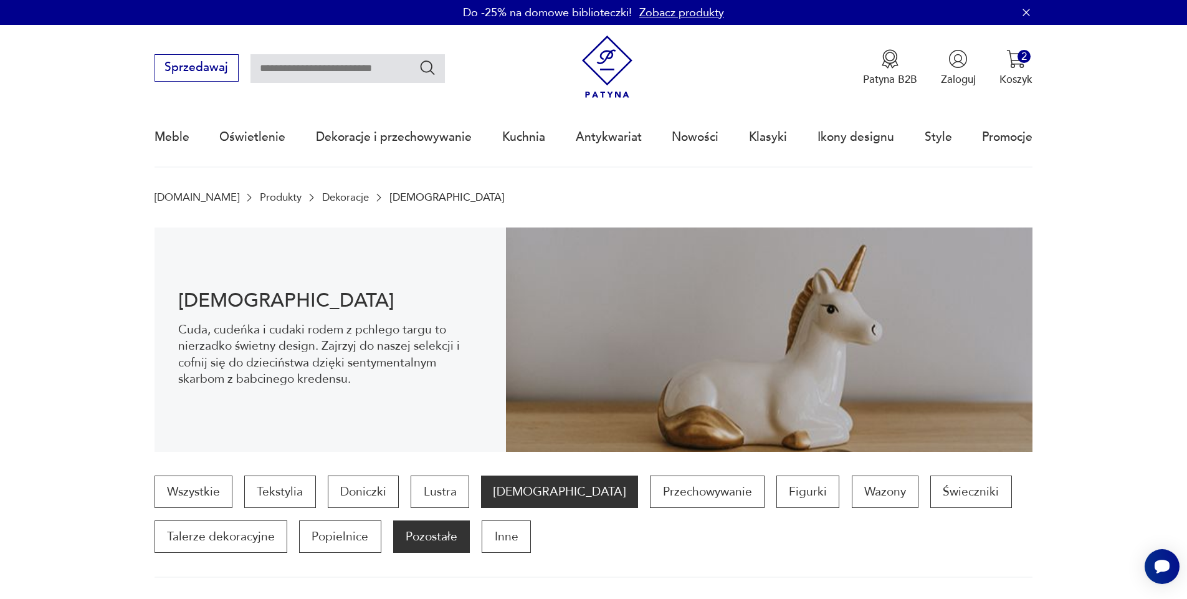
click at [426, 531] on p "Pozostałe" at bounding box center [431, 536] width 77 height 32
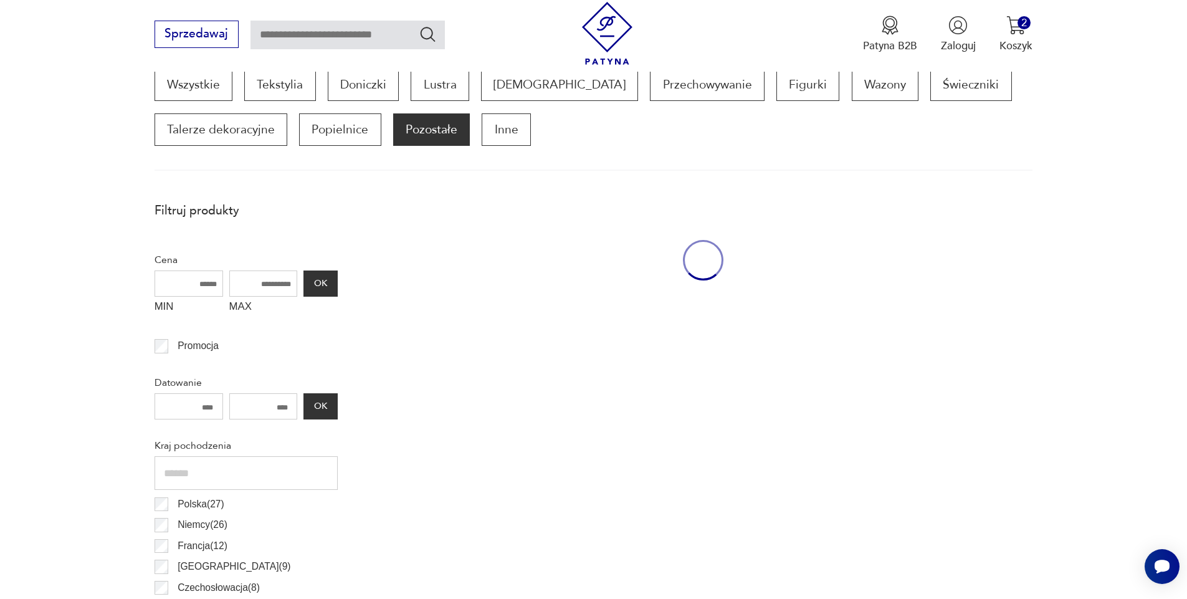
scroll to position [415, 0]
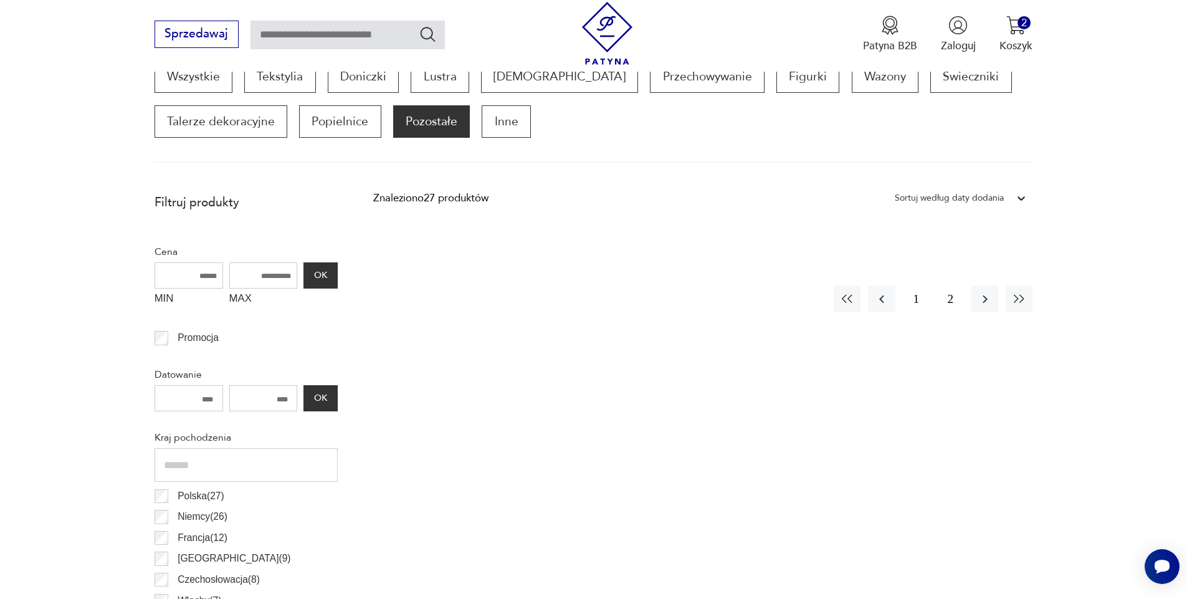
click at [296, 82] on p "Tekstylia" at bounding box center [279, 76] width 71 height 32
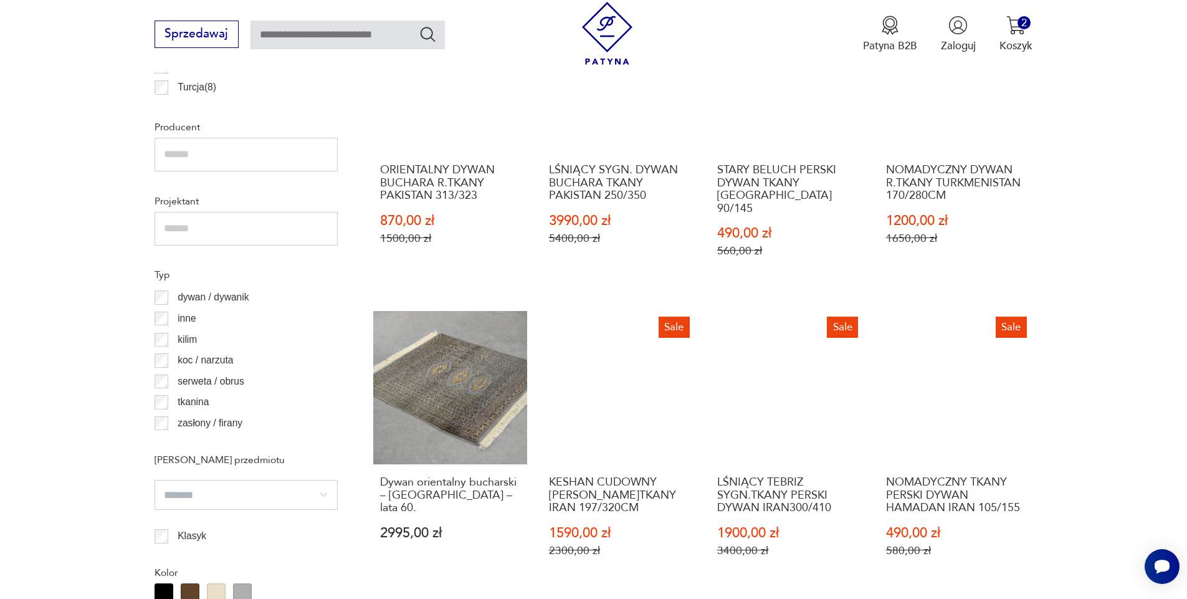
scroll to position [964, 0]
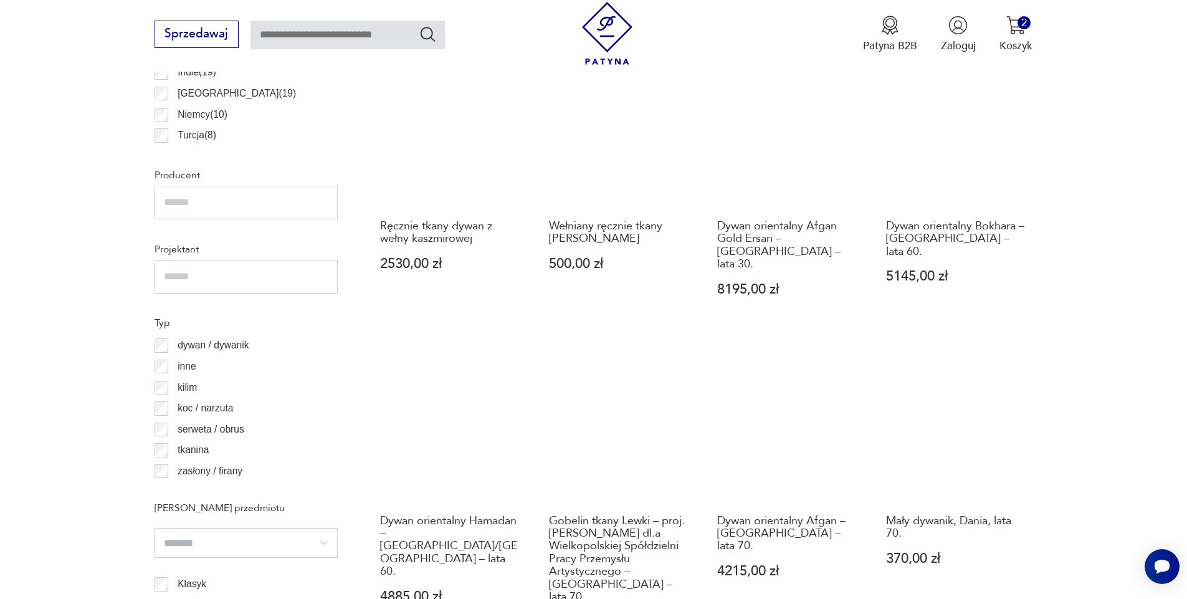
scroll to position [964, 0]
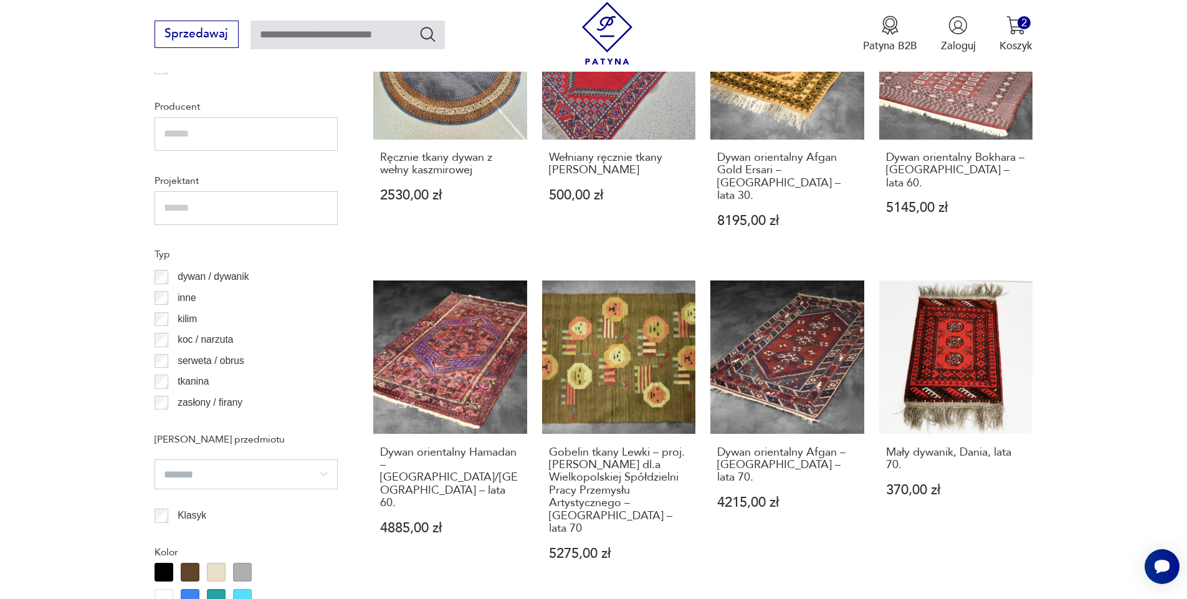
scroll to position [1013, 0]
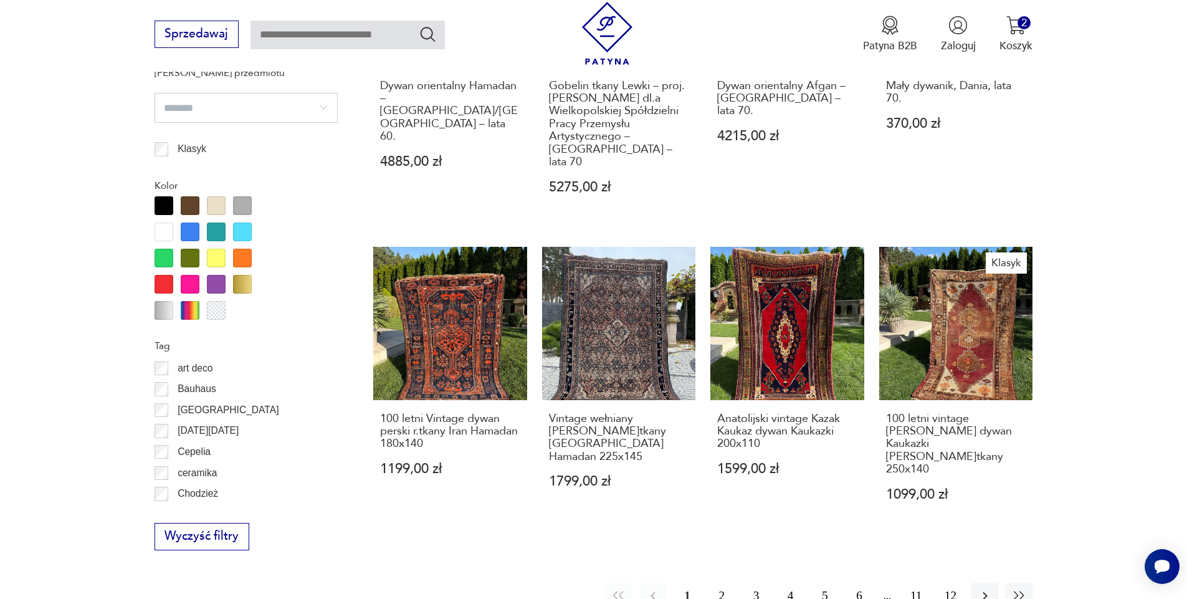
scroll to position [1462, 0]
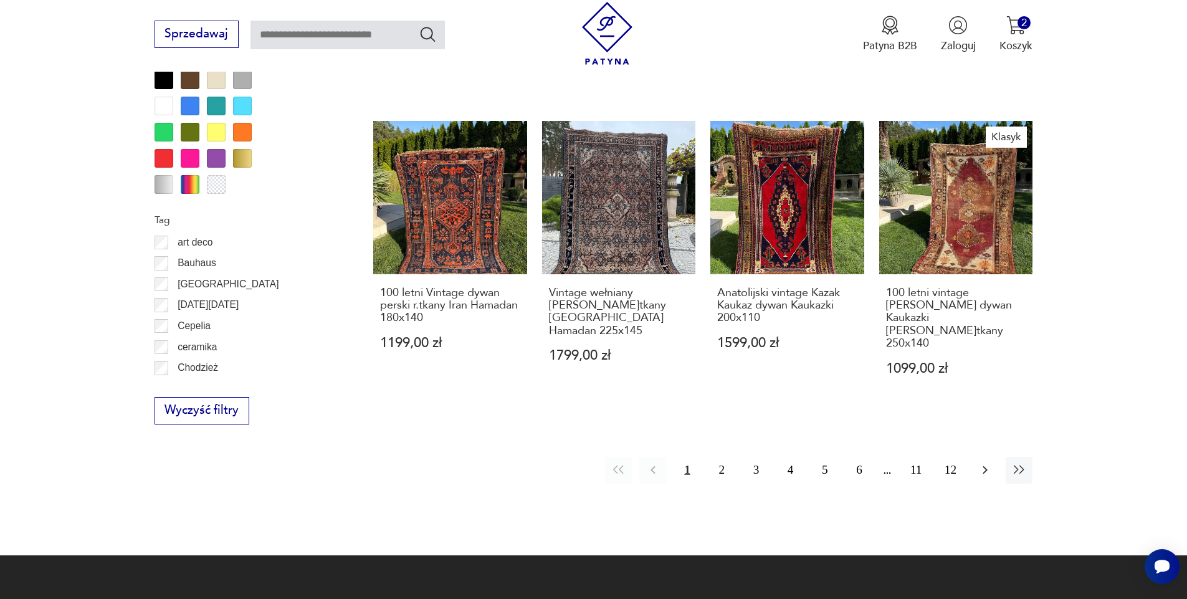
click at [977, 457] on button "button" at bounding box center [985, 470] width 27 height 27
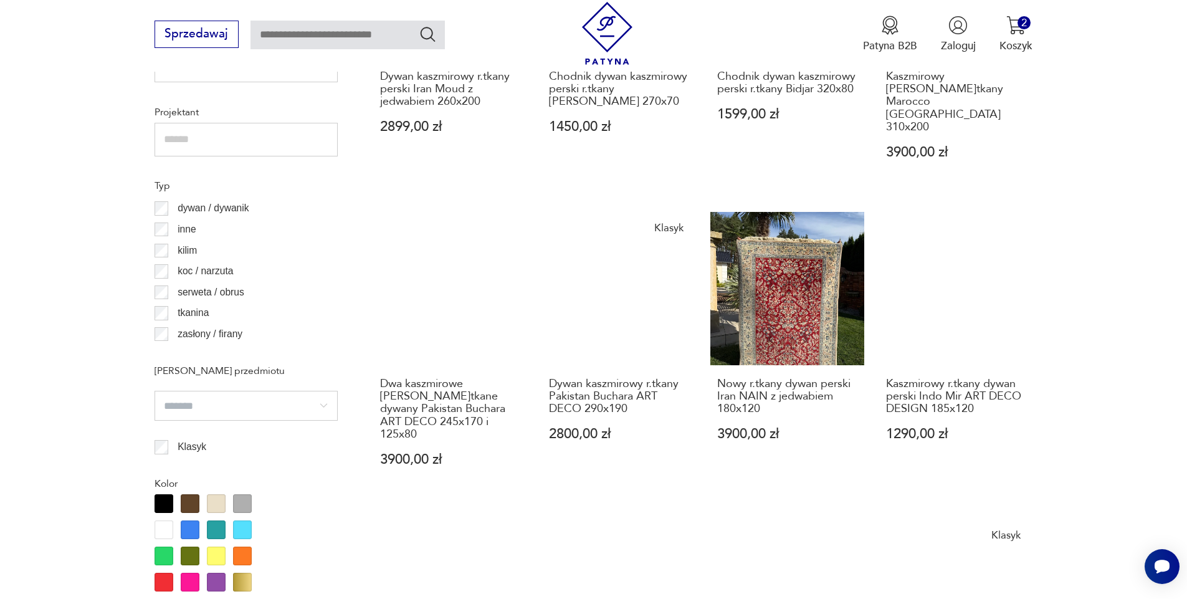
scroll to position [1063, 0]
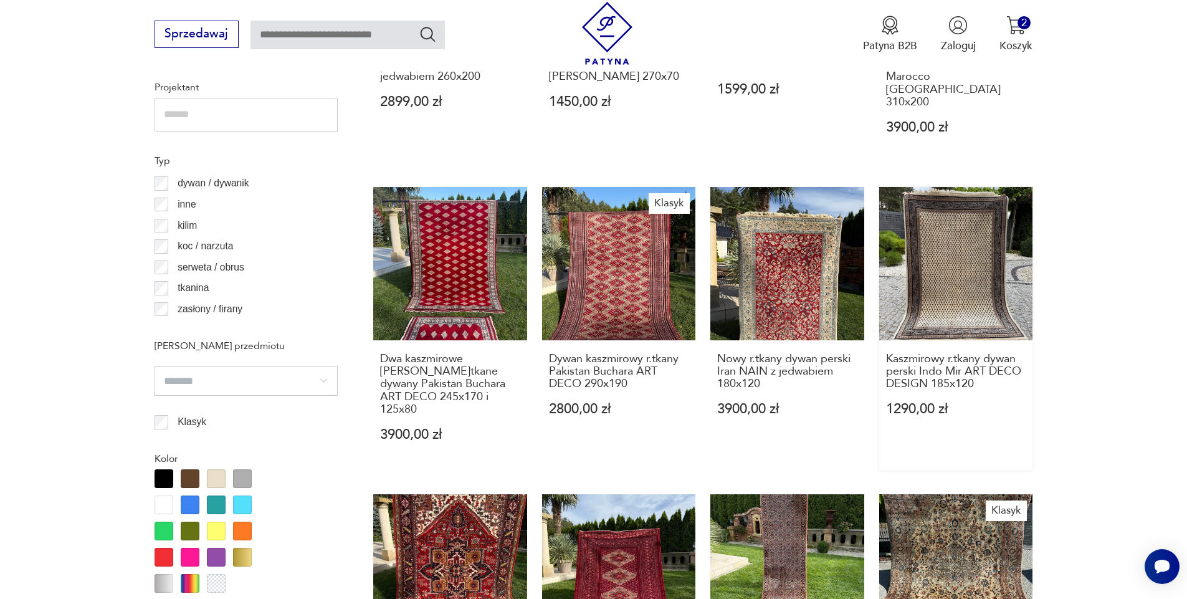
click at [920, 226] on link "Kaszmirowy r.tkany dywan perski Indo Mir ART DECO DESIGN 185x120 1290,00 zł" at bounding box center [956, 329] width 154 height 284
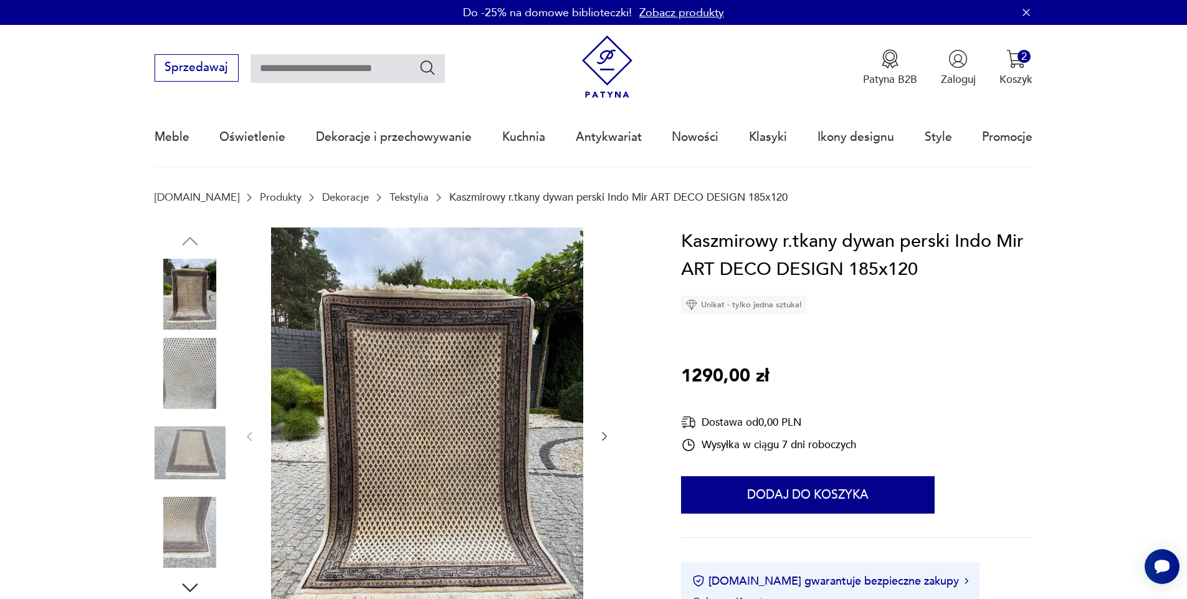
click at [177, 444] on img at bounding box center [190, 453] width 71 height 71
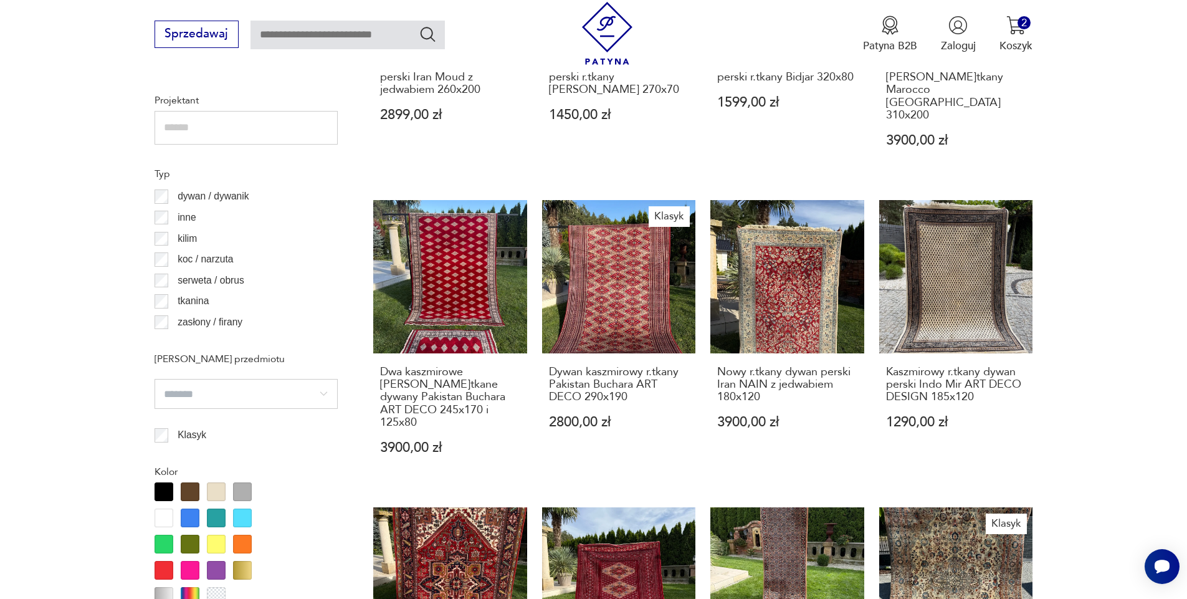
scroll to position [1037, 0]
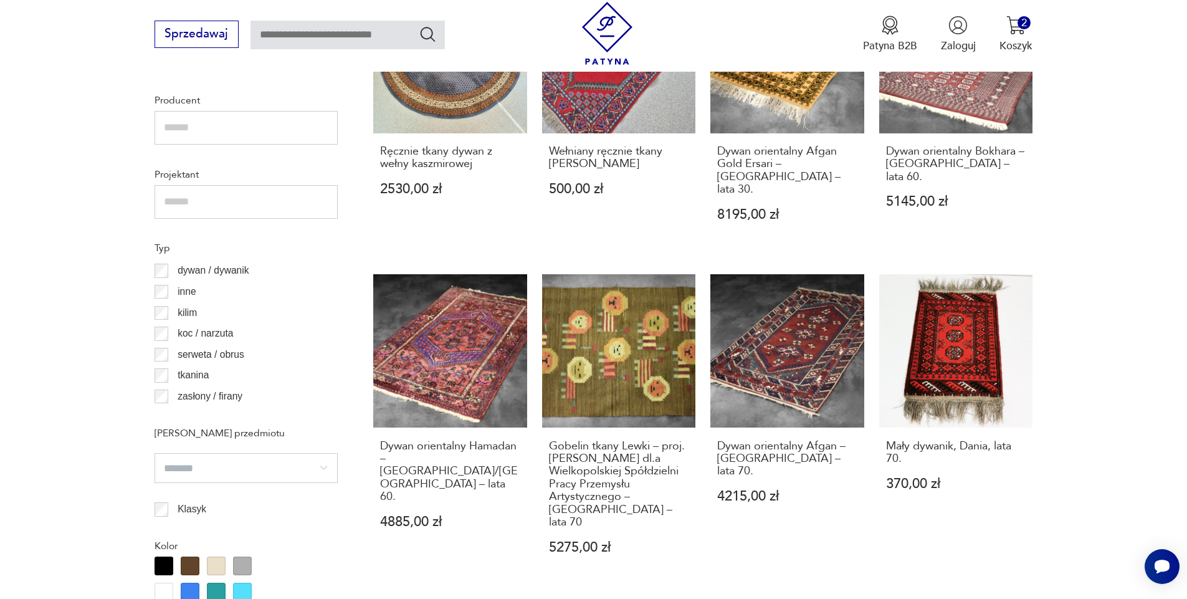
scroll to position [988, 0]
